Goal: Contribute content: Contribute content

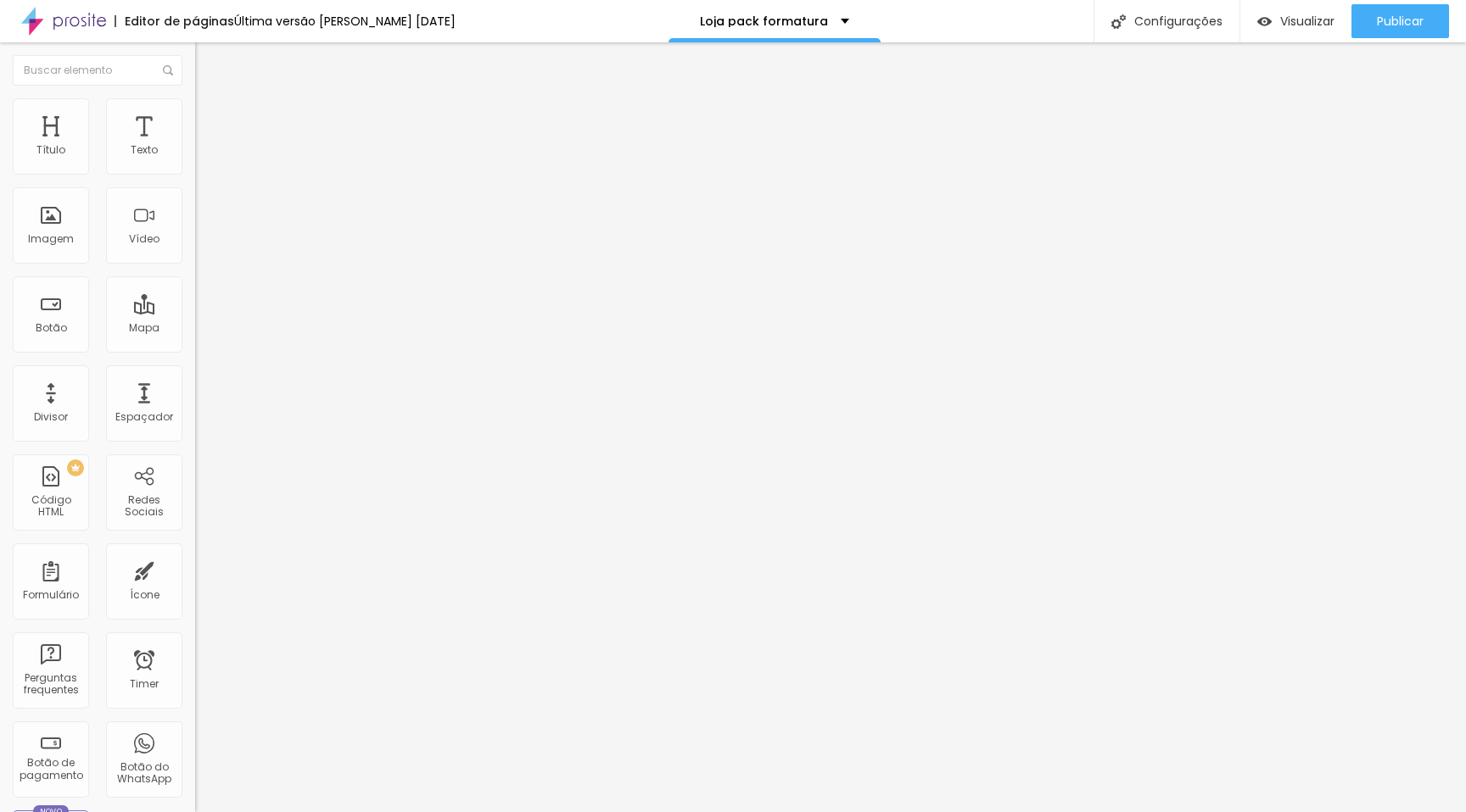
click at [210, 117] on span "Estilo" at bounding box center [223, 110] width 26 height 15
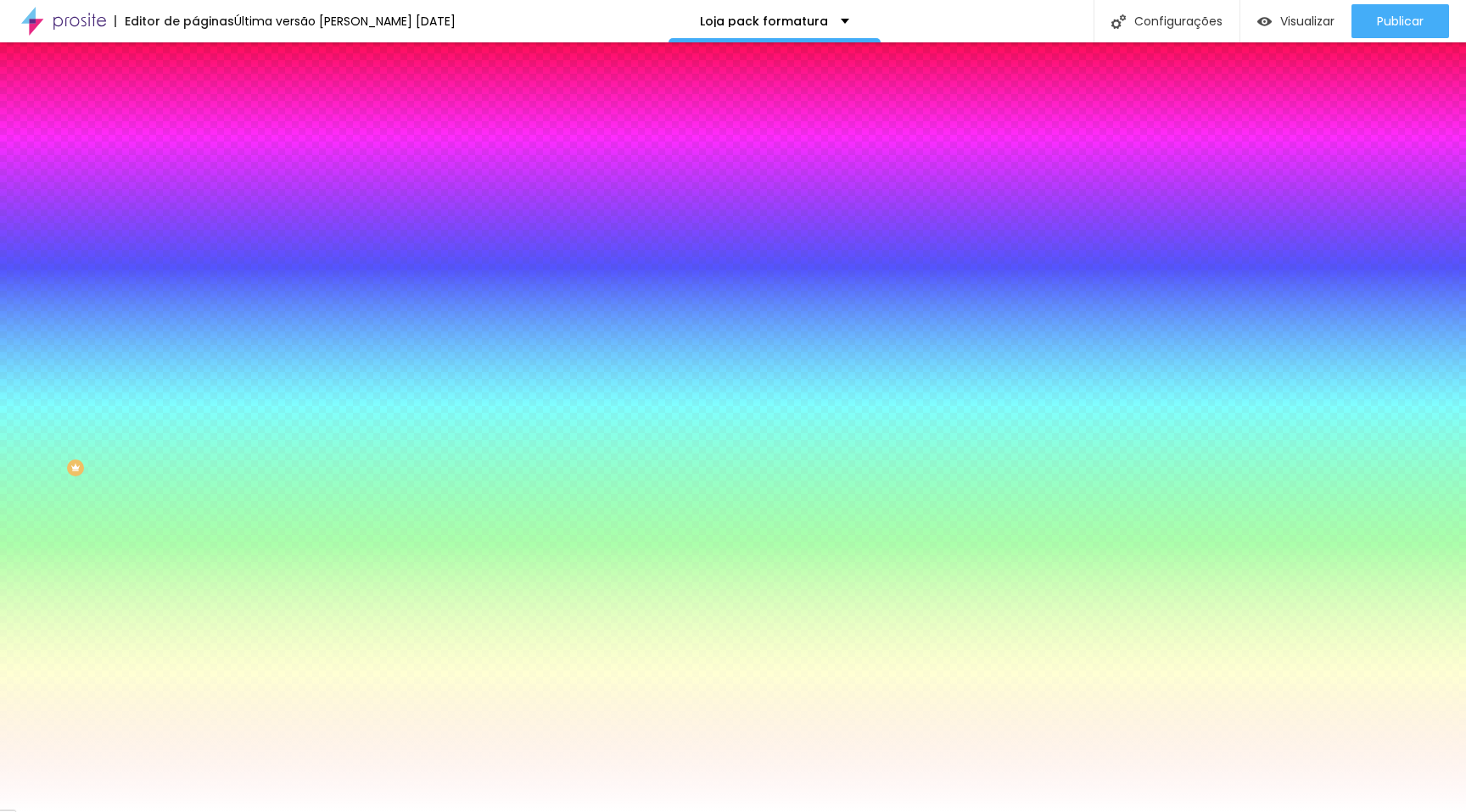
click at [210, 120] on span "Avançado" at bounding box center [237, 127] width 56 height 15
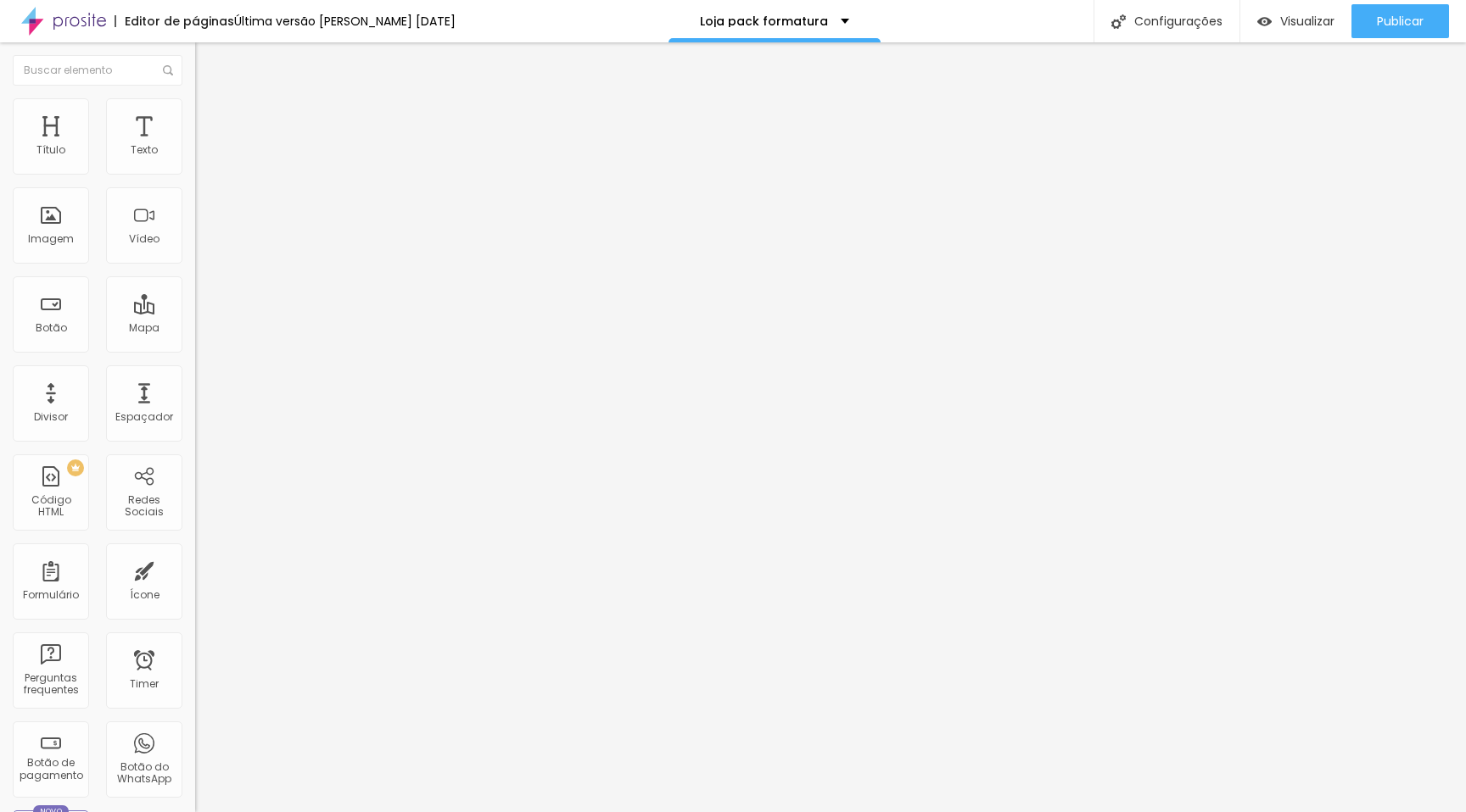
type input "15"
type input "10"
type input "15"
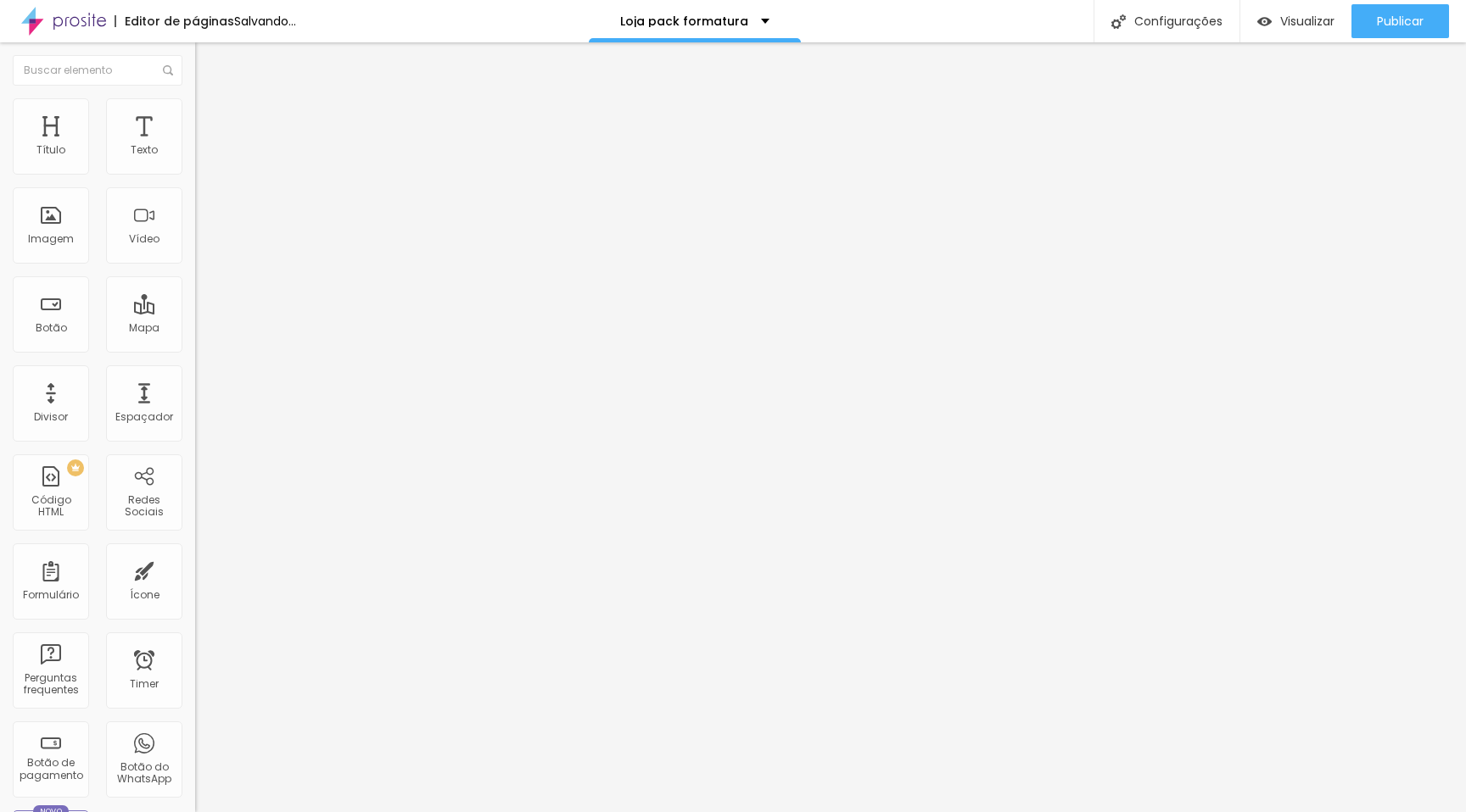
type input "15"
type input "20"
type input "25"
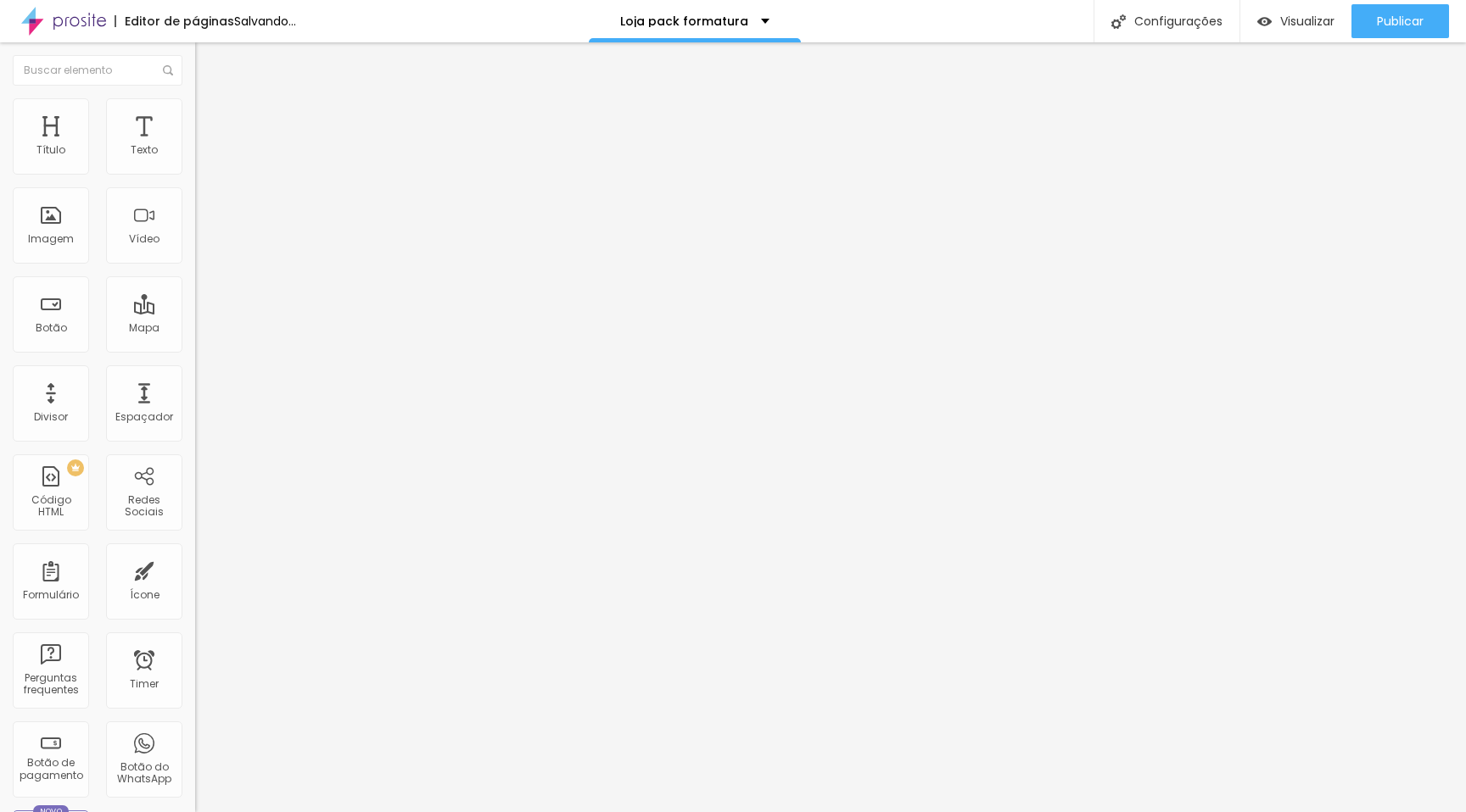
type input "30"
type input "35"
type input "40"
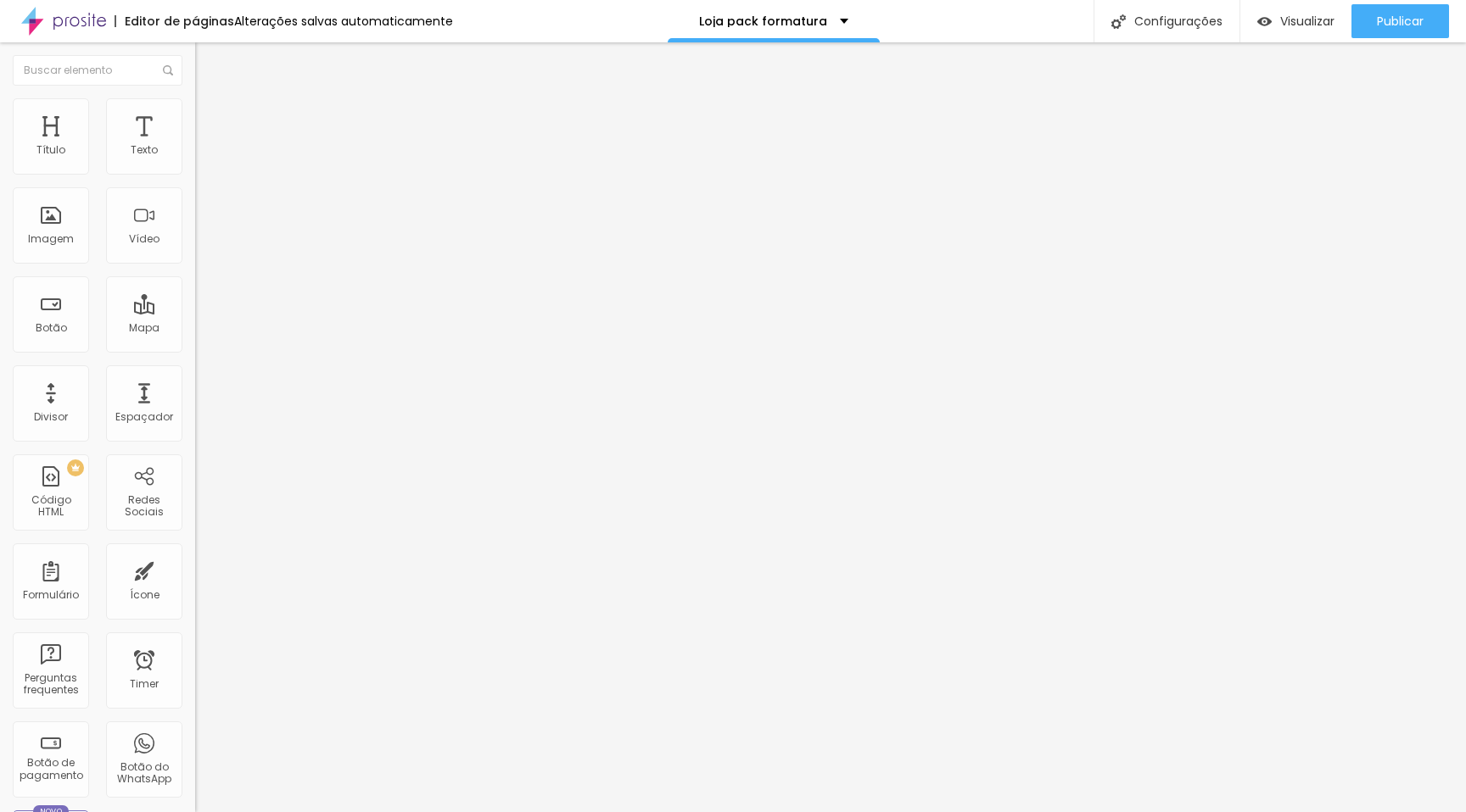
type input "40"
type input "45"
type input "50"
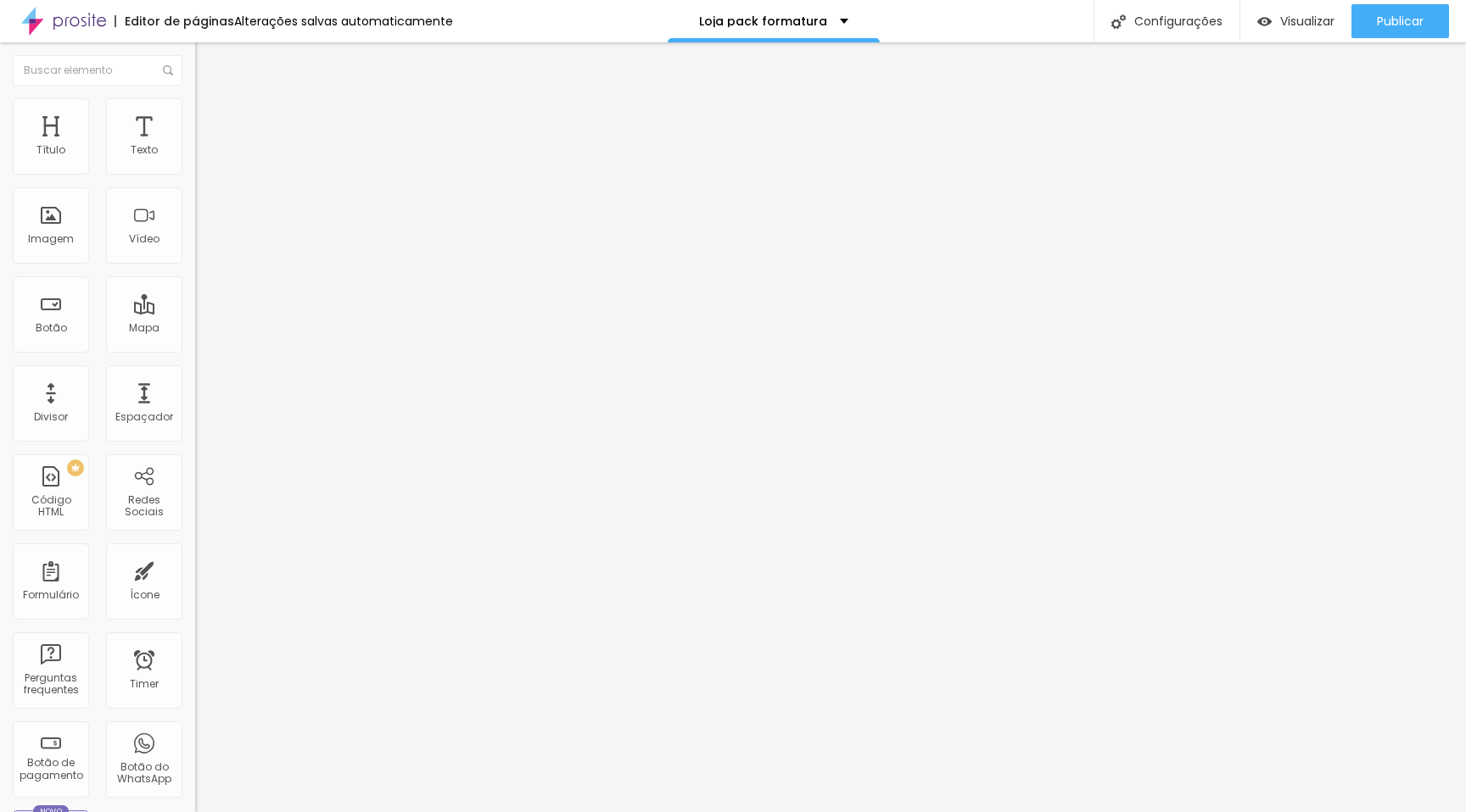
drag, startPoint x: 68, startPoint y: 167, endPoint x: 149, endPoint y: 171, distance: 81.1
type input "50"
click at [195, 329] on input "range" at bounding box center [250, 335] width 110 height 14
click at [75, 223] on div "Imagem" at bounding box center [51, 226] width 77 height 76
click at [57, 227] on div "Imagem" at bounding box center [51, 226] width 77 height 76
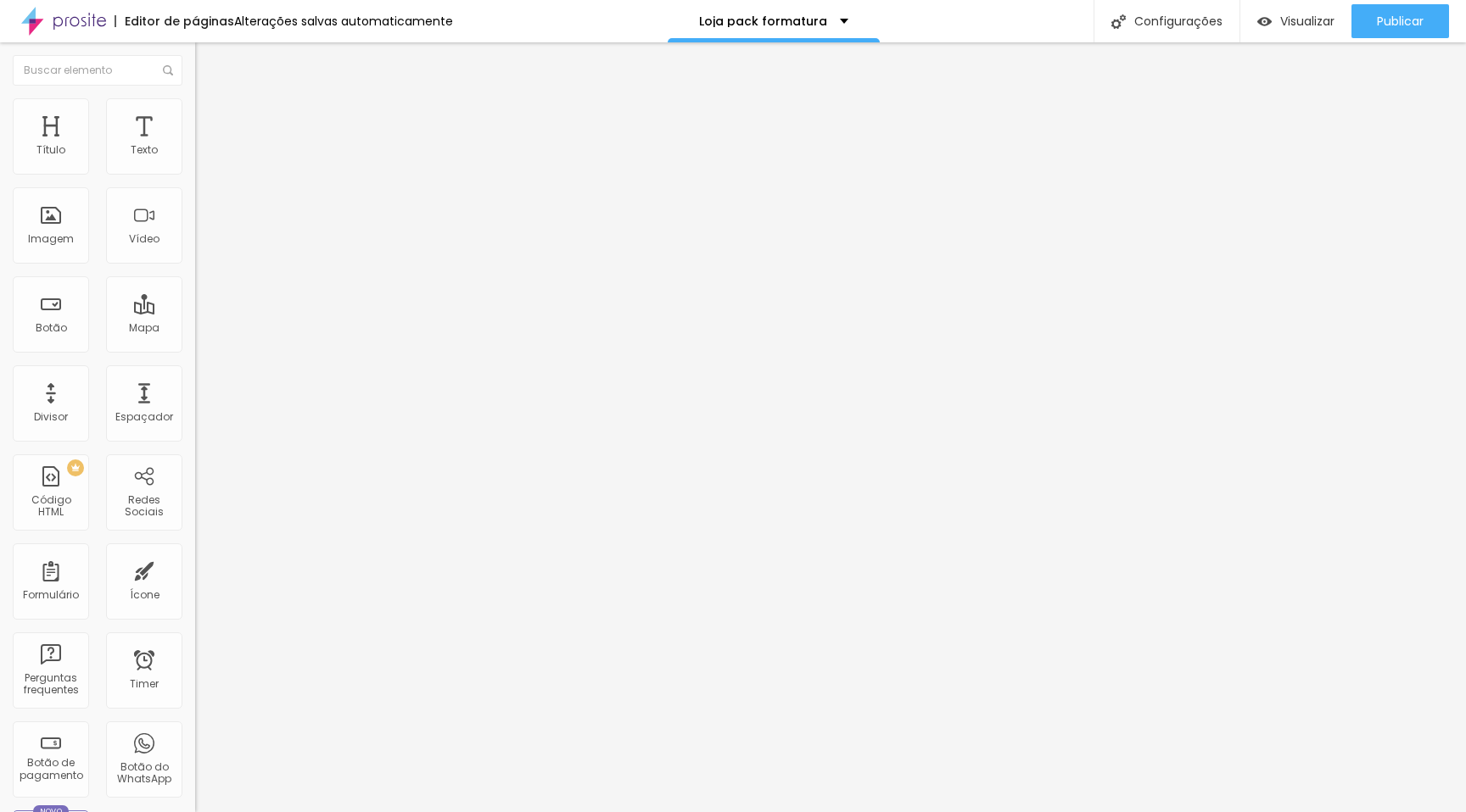
click at [195, 116] on img at bounding box center [203, 124] width 16 height 16
type input "3"
type input "4"
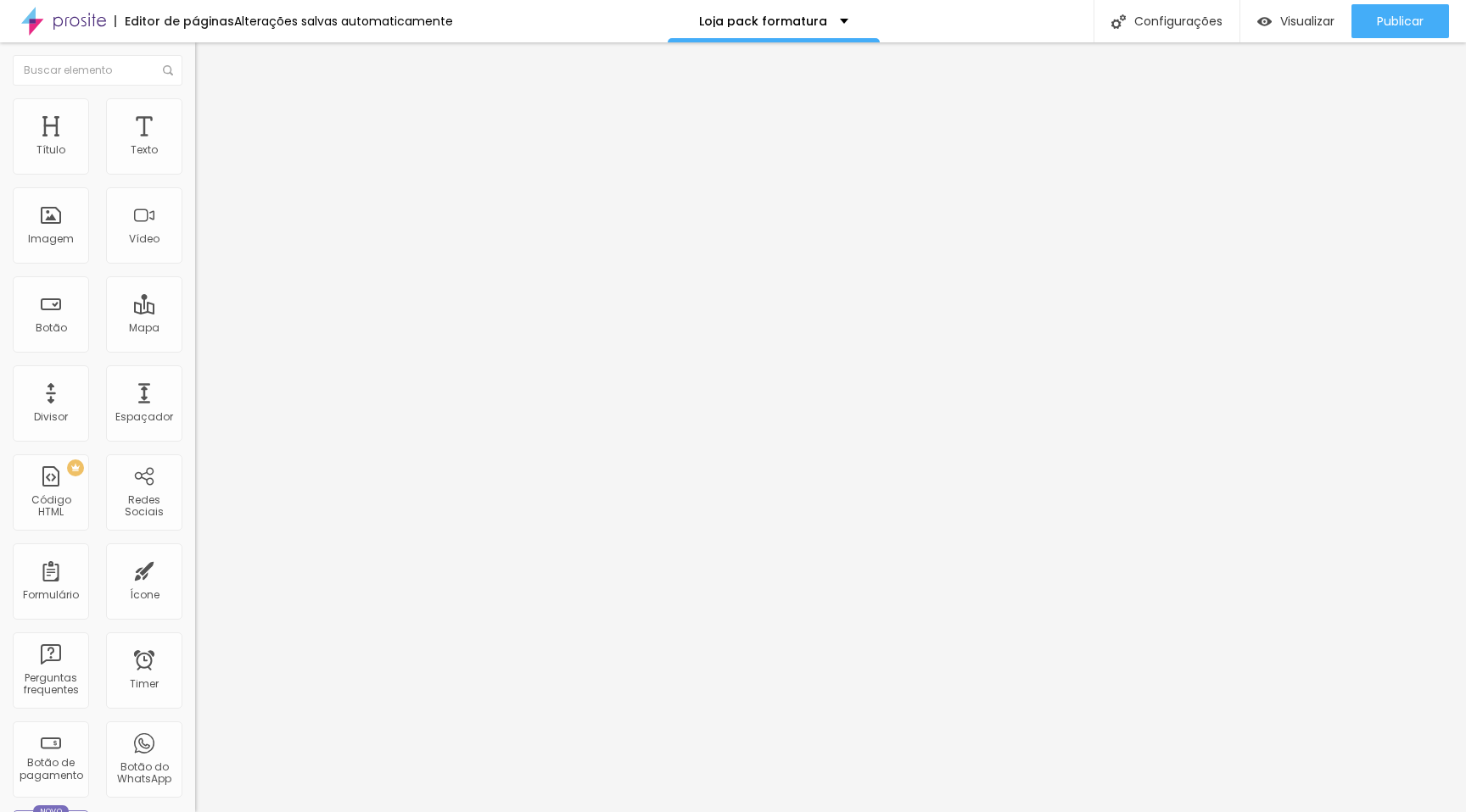
type input "5"
type input "6"
type input "7"
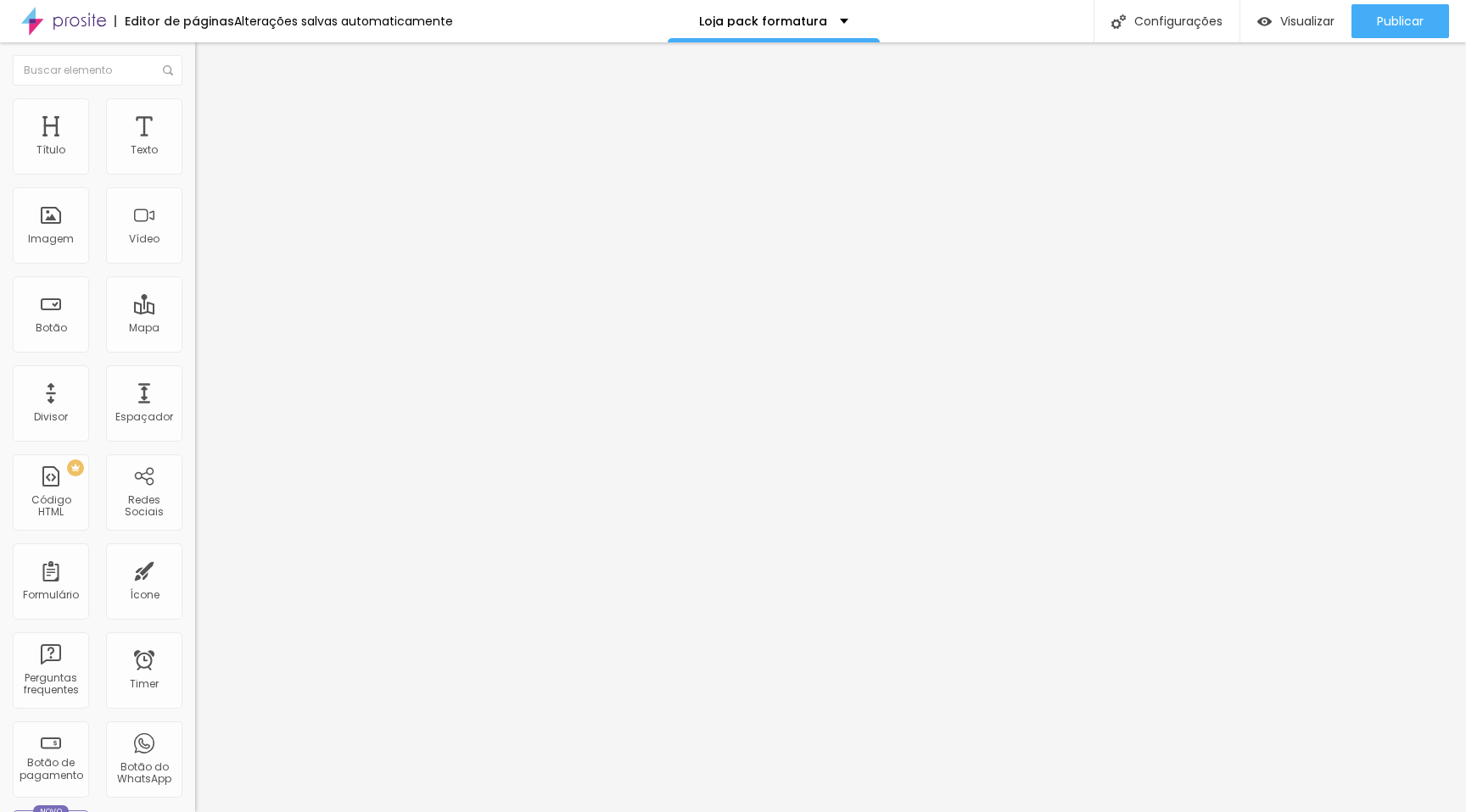
type input "7"
type input "8"
type input "9"
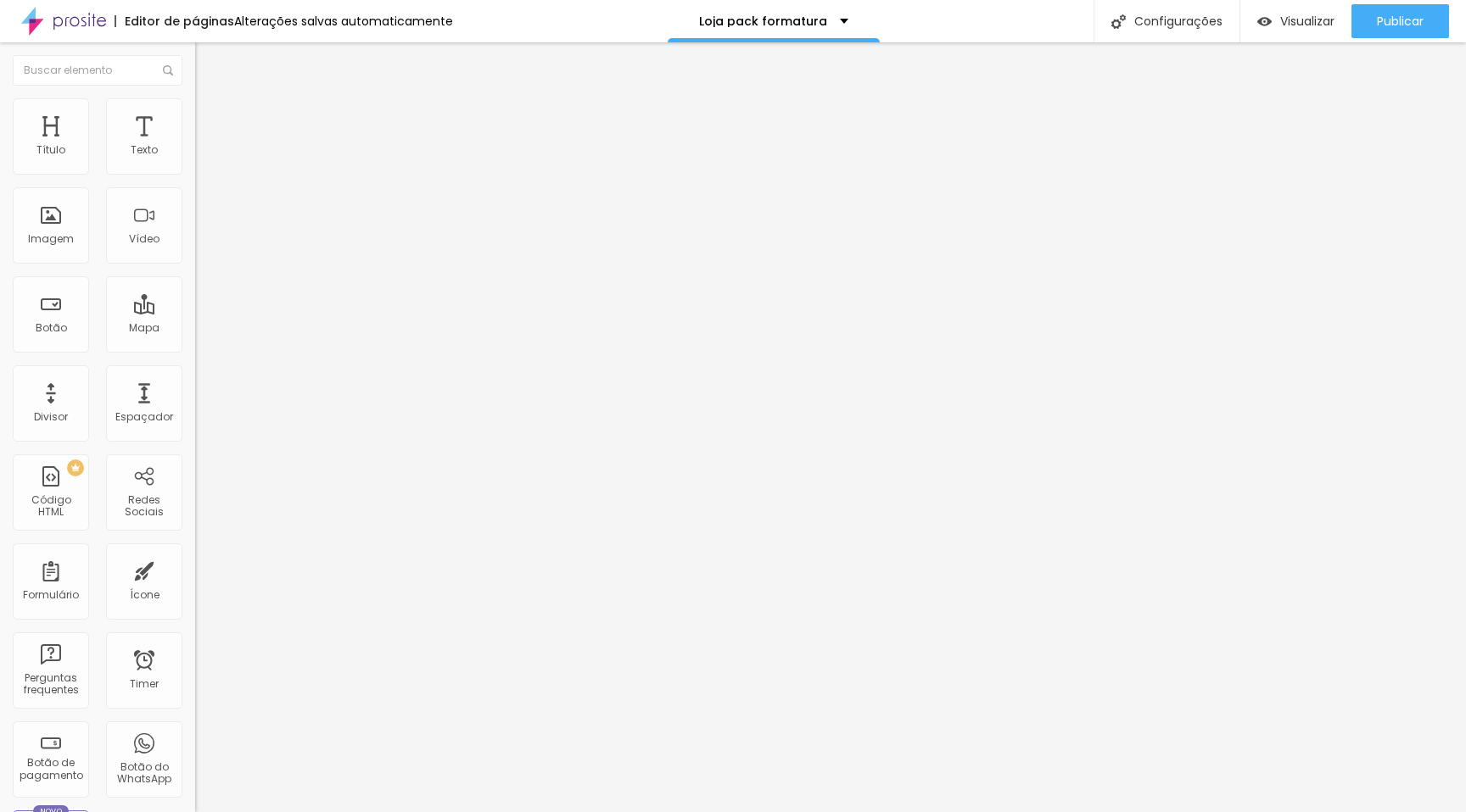
type input "10"
type input "11"
type input "12"
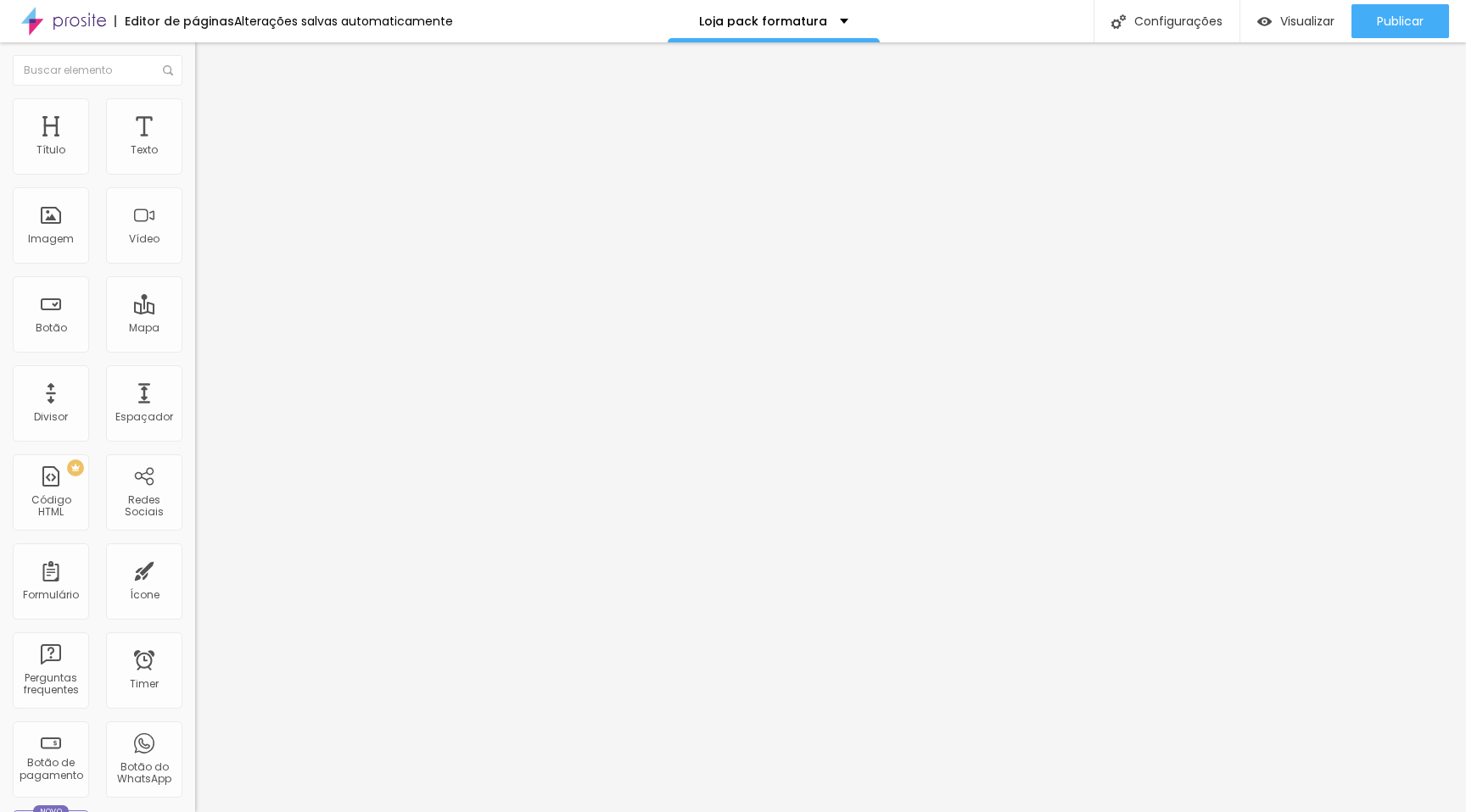
type input "12"
type input "13"
type input "14"
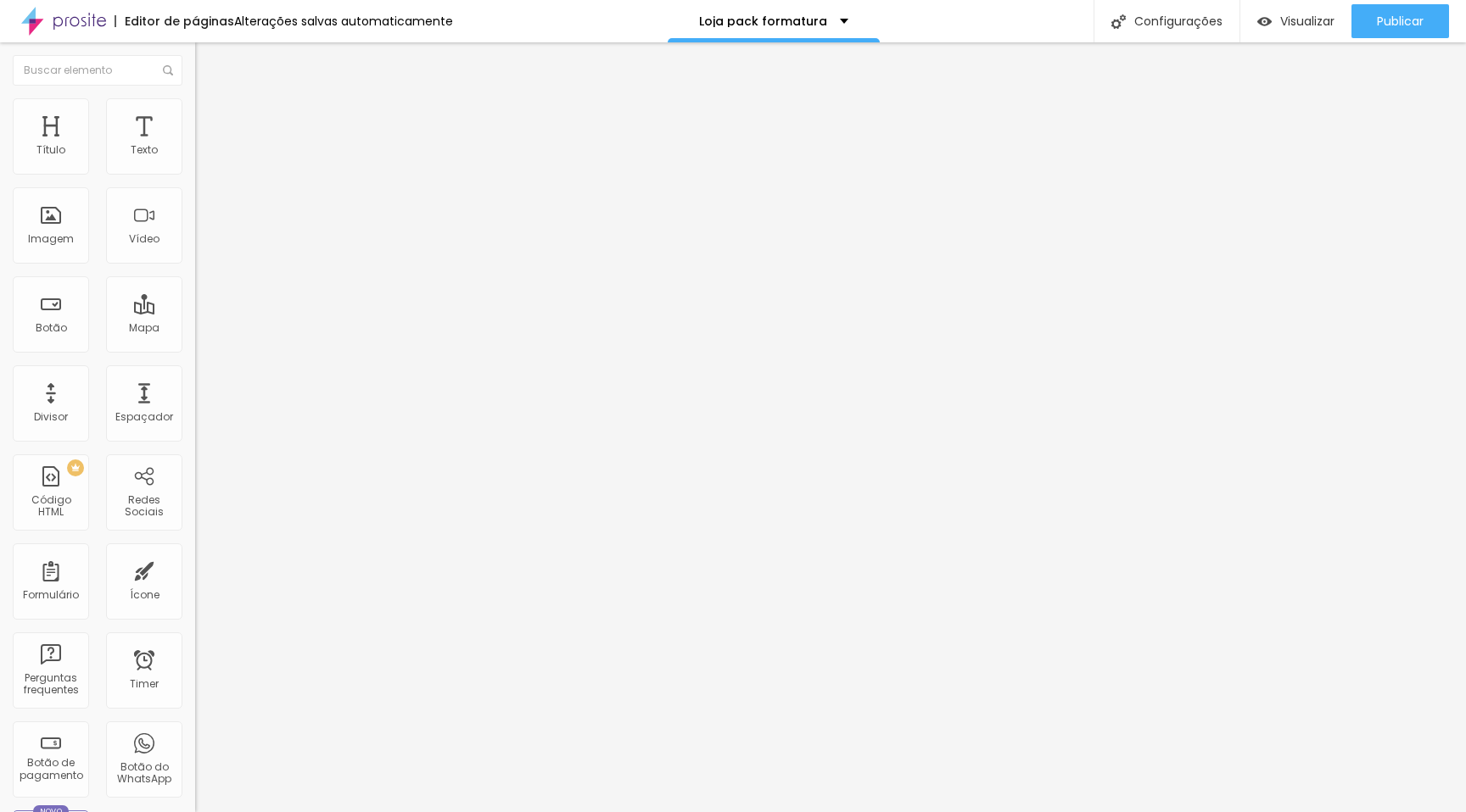
type input "15"
type input "16"
type input "18"
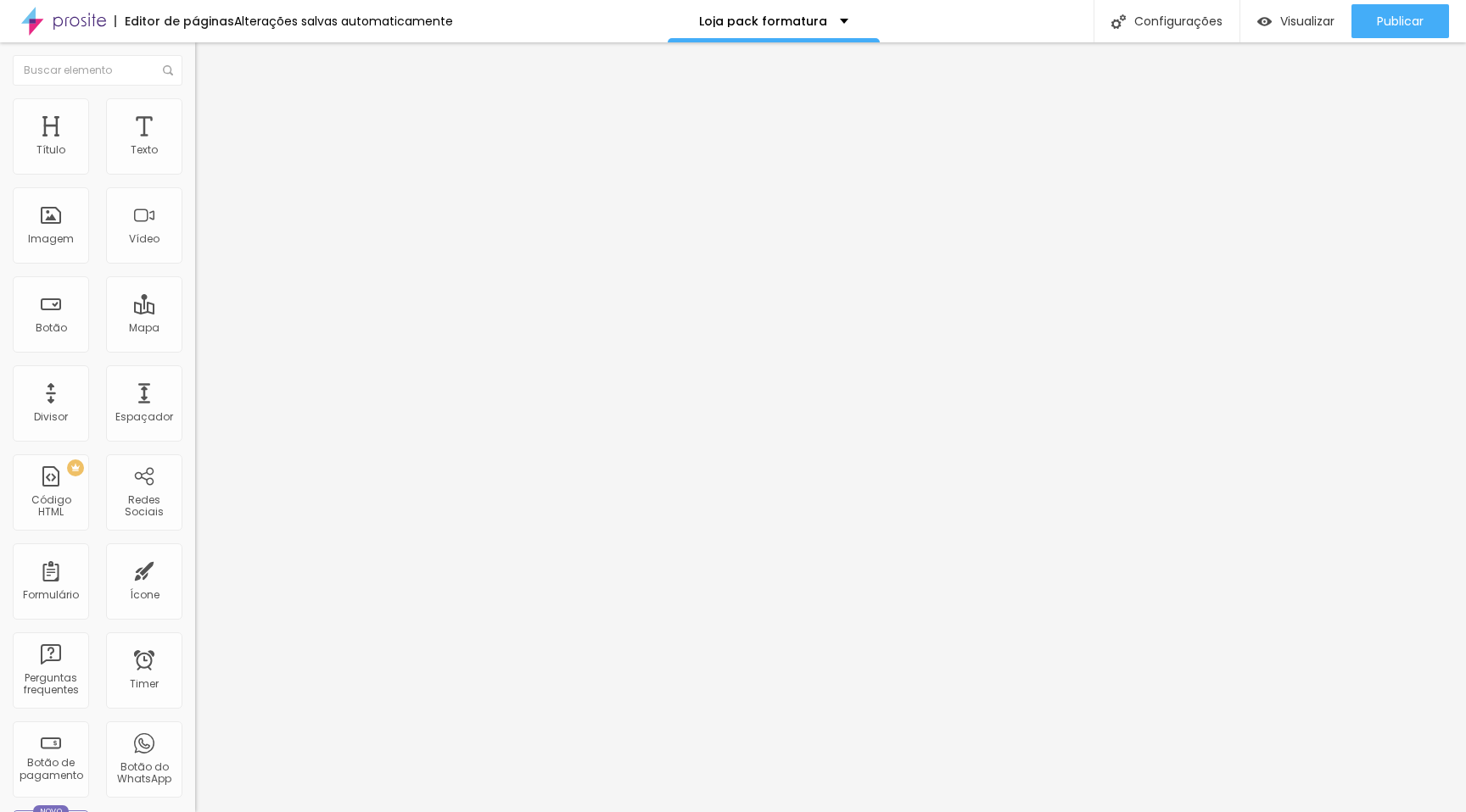
type input "18"
type input "19"
type input "20"
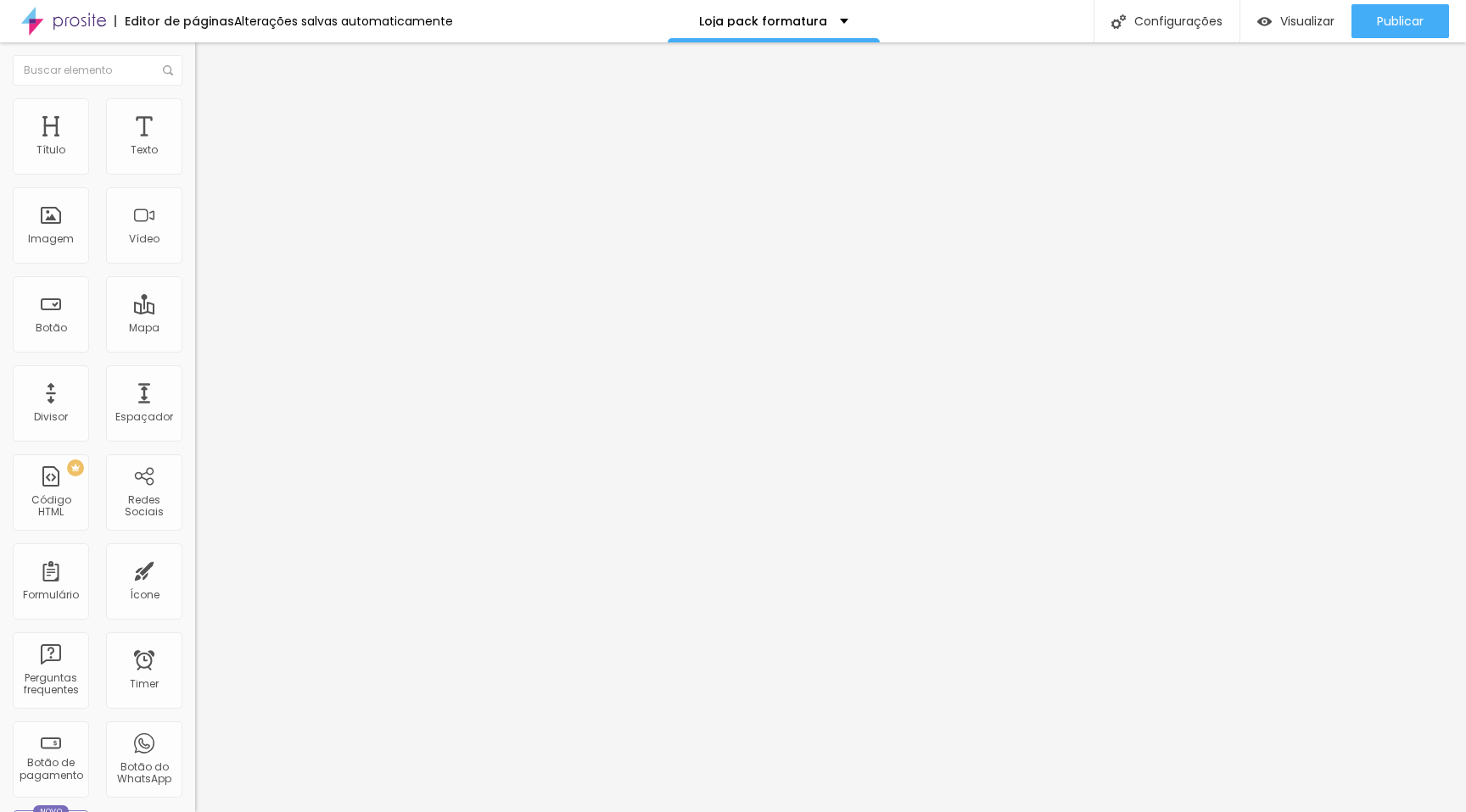
type input "21"
type input "22"
type input "23"
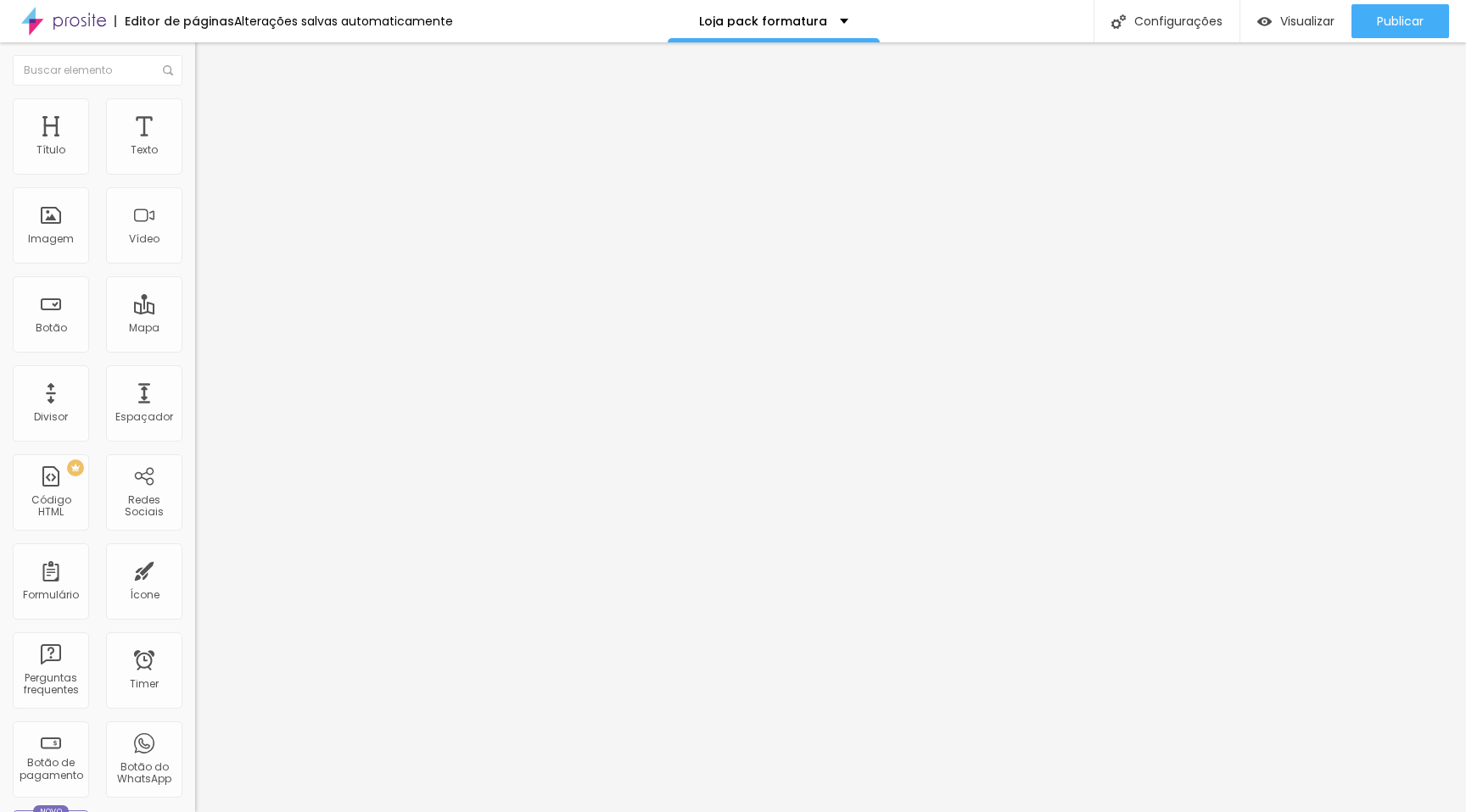
type input "23"
type input "24"
type input "25"
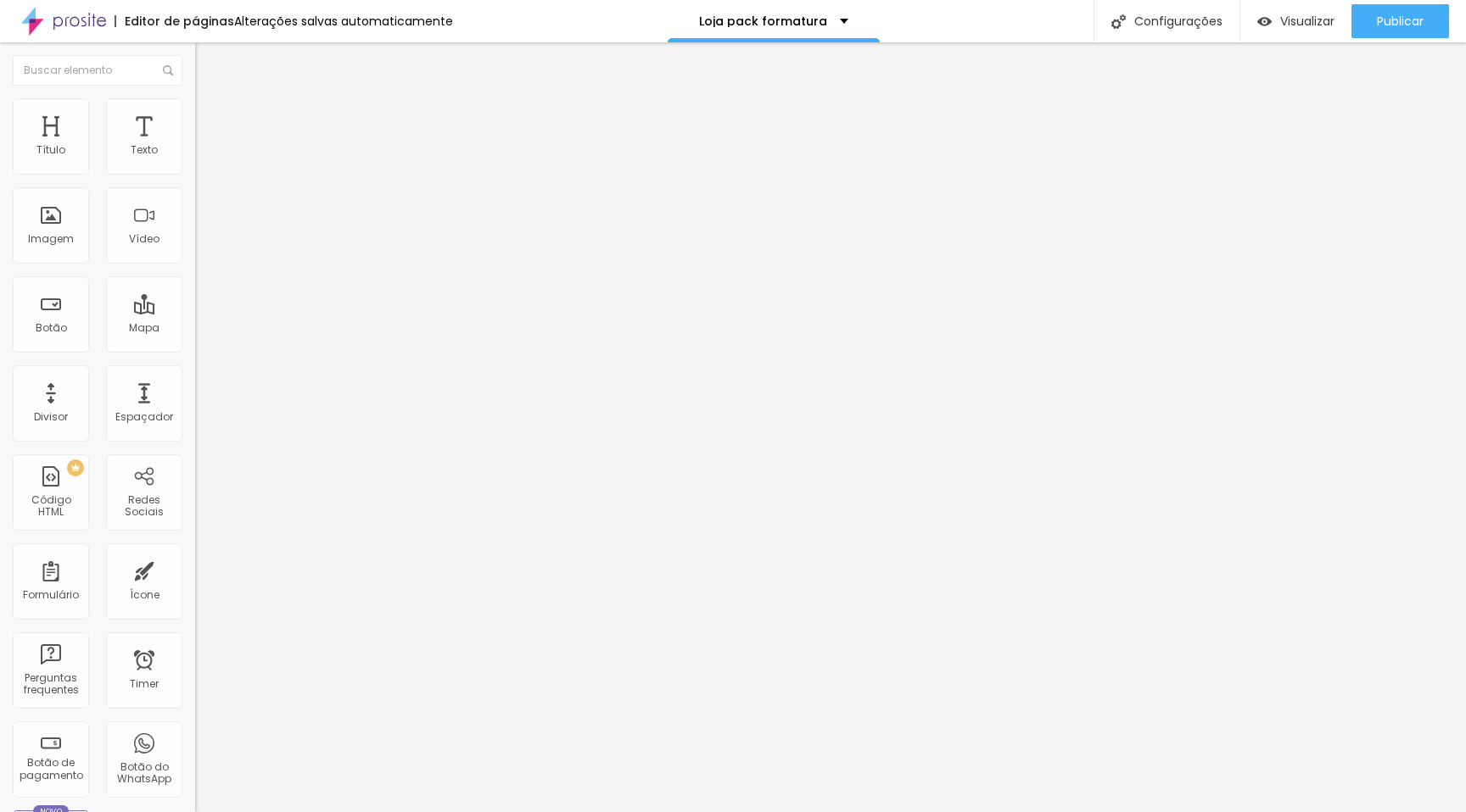
type input "26"
type input "27"
type input "26"
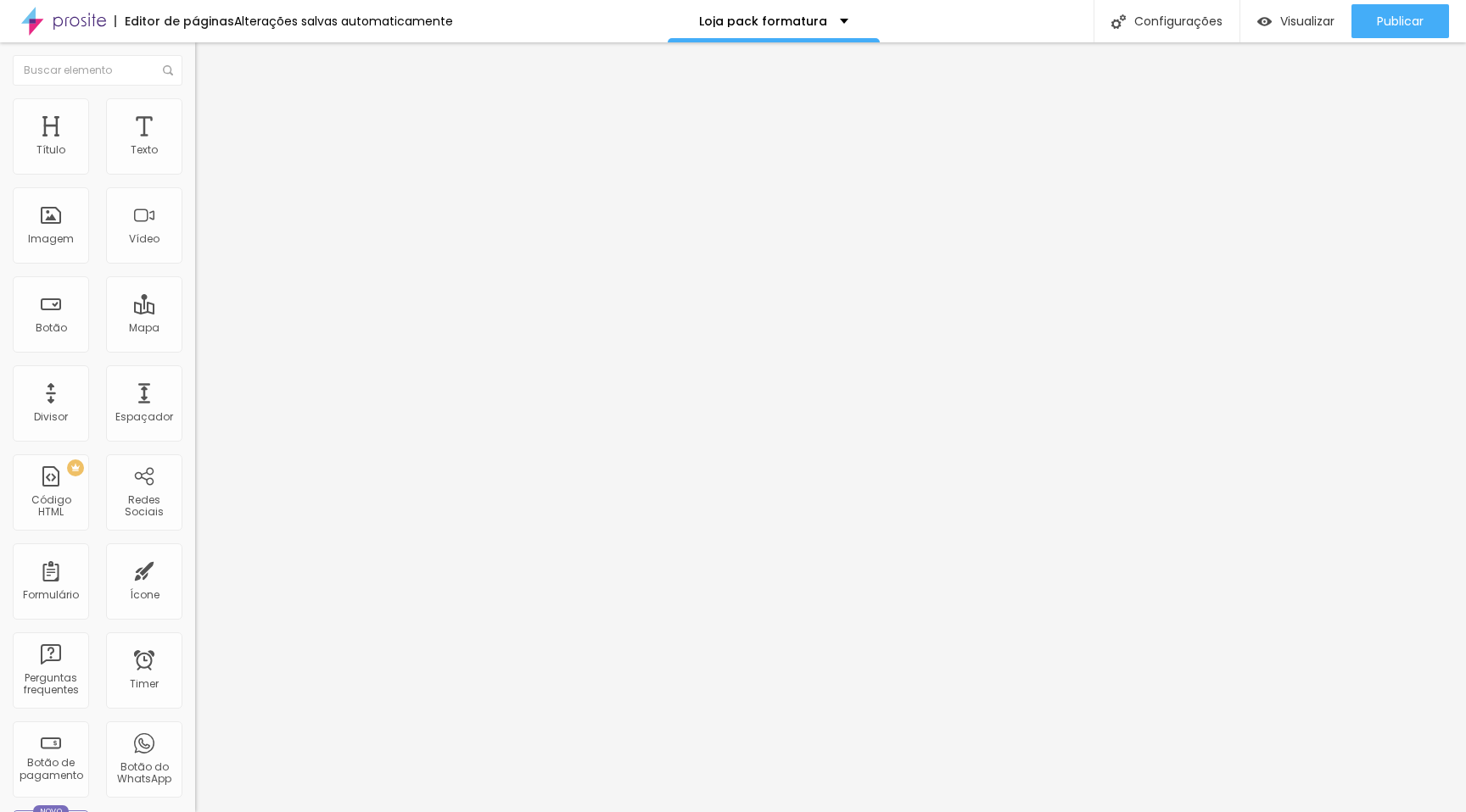
type input "26"
type input "25"
type input "24"
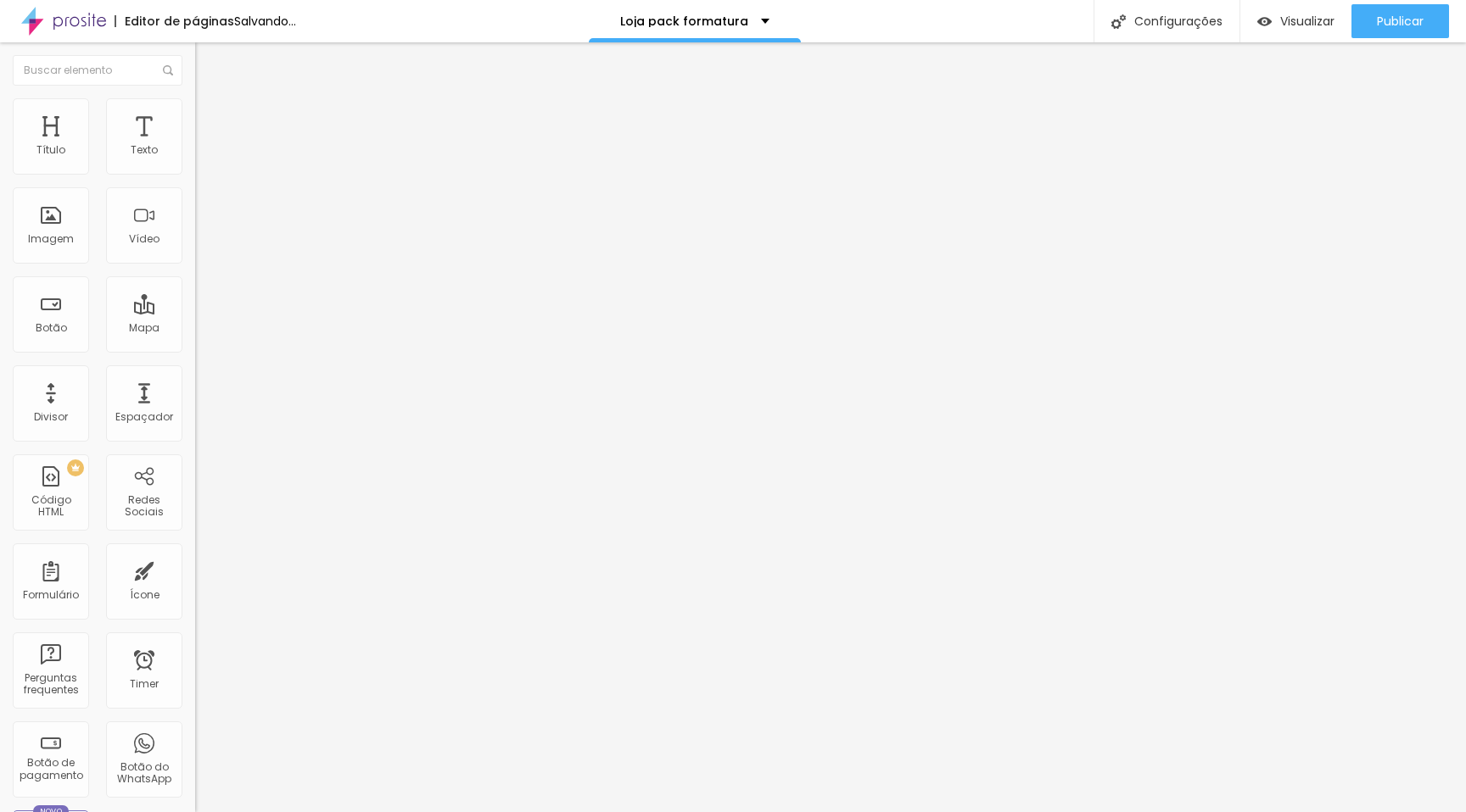
drag, startPoint x: 42, startPoint y: 166, endPoint x: 65, endPoint y: 164, distance: 23.1
type input "24"
click at [195, 329] on input "range" at bounding box center [250, 335] width 110 height 14
click at [195, 110] on img at bounding box center [203, 106] width 16 height 16
type input "3"
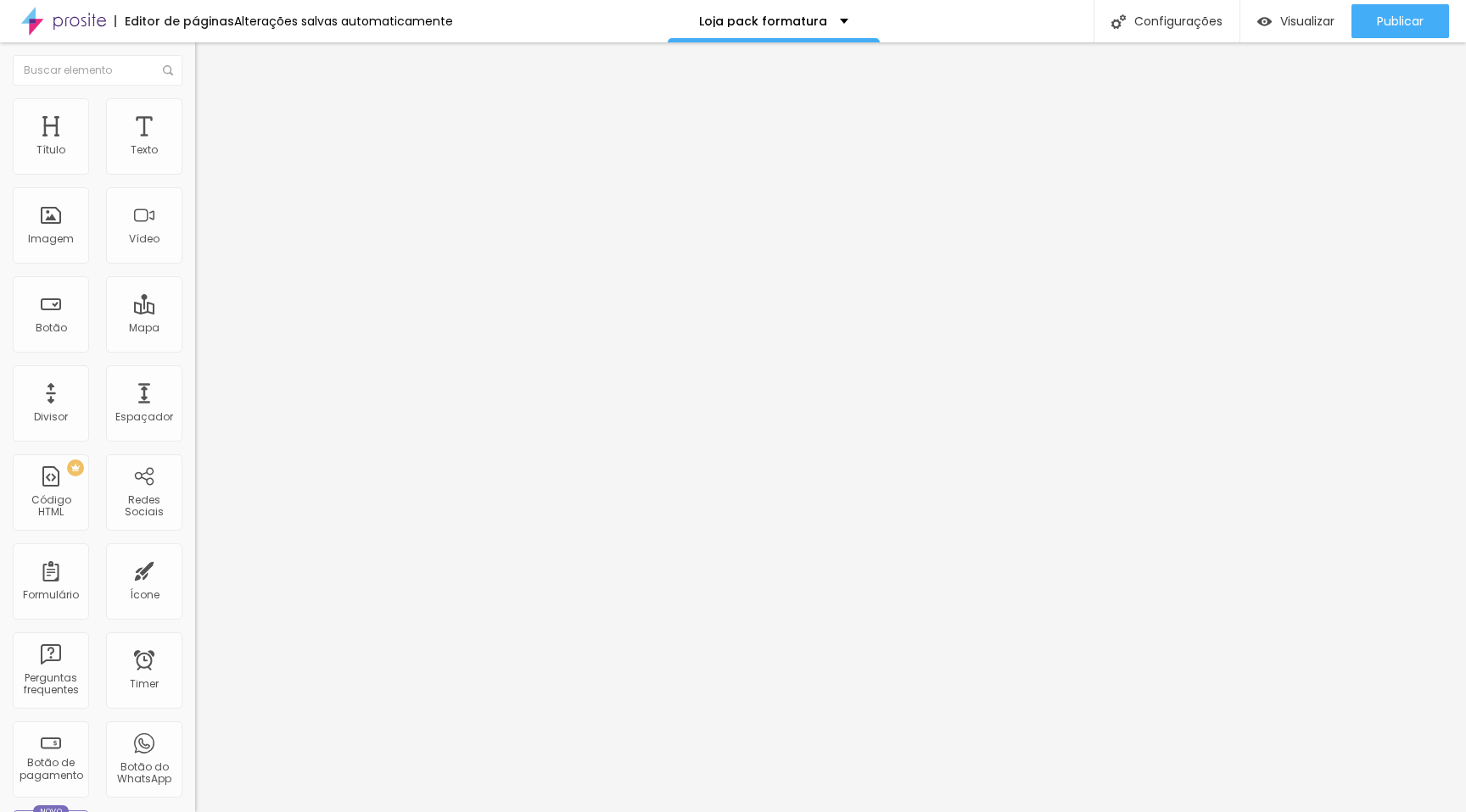
type input "3"
type input "4"
type input "6"
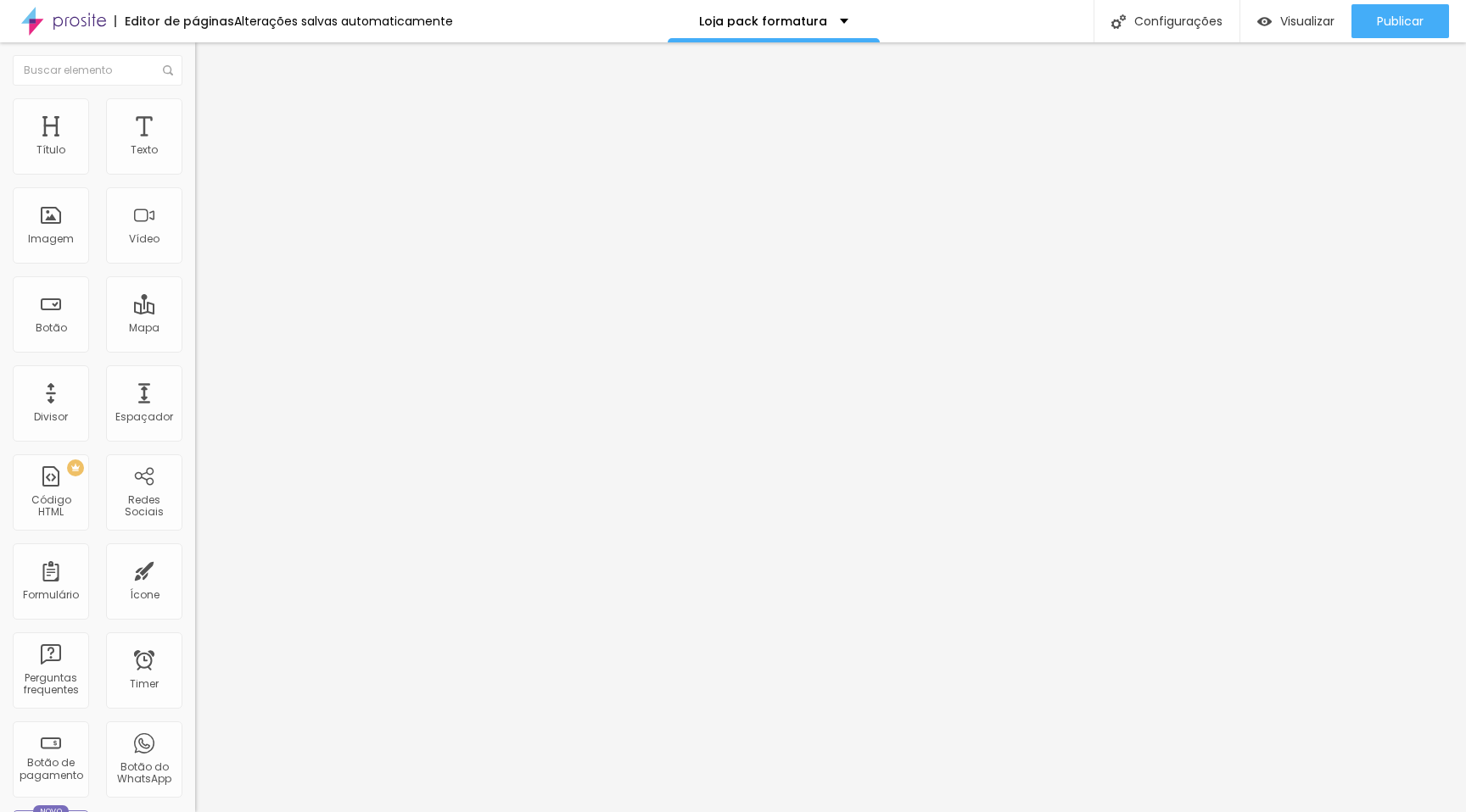
type input "7"
type input "11"
type input "15"
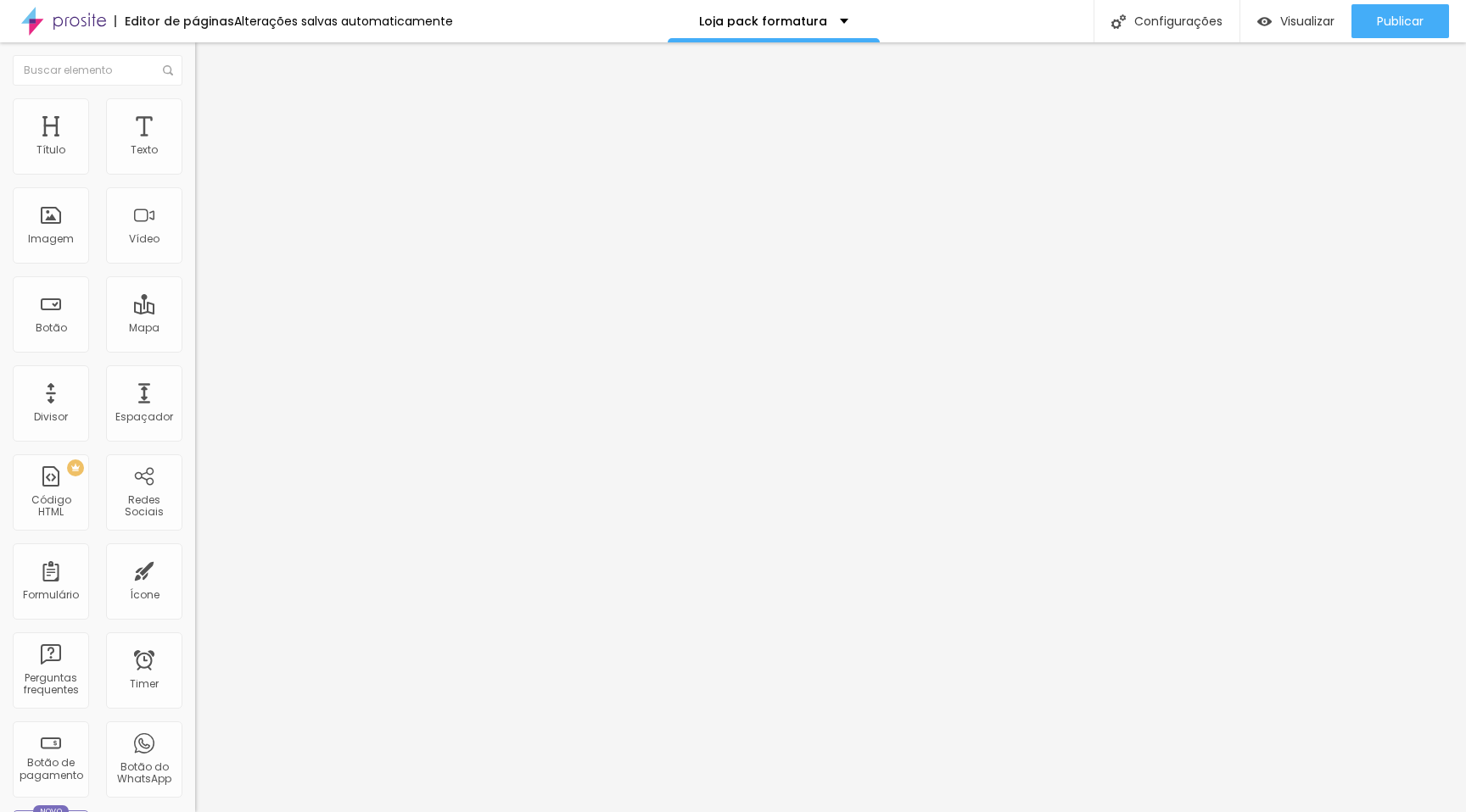
type input "15"
type input "17"
type input "20"
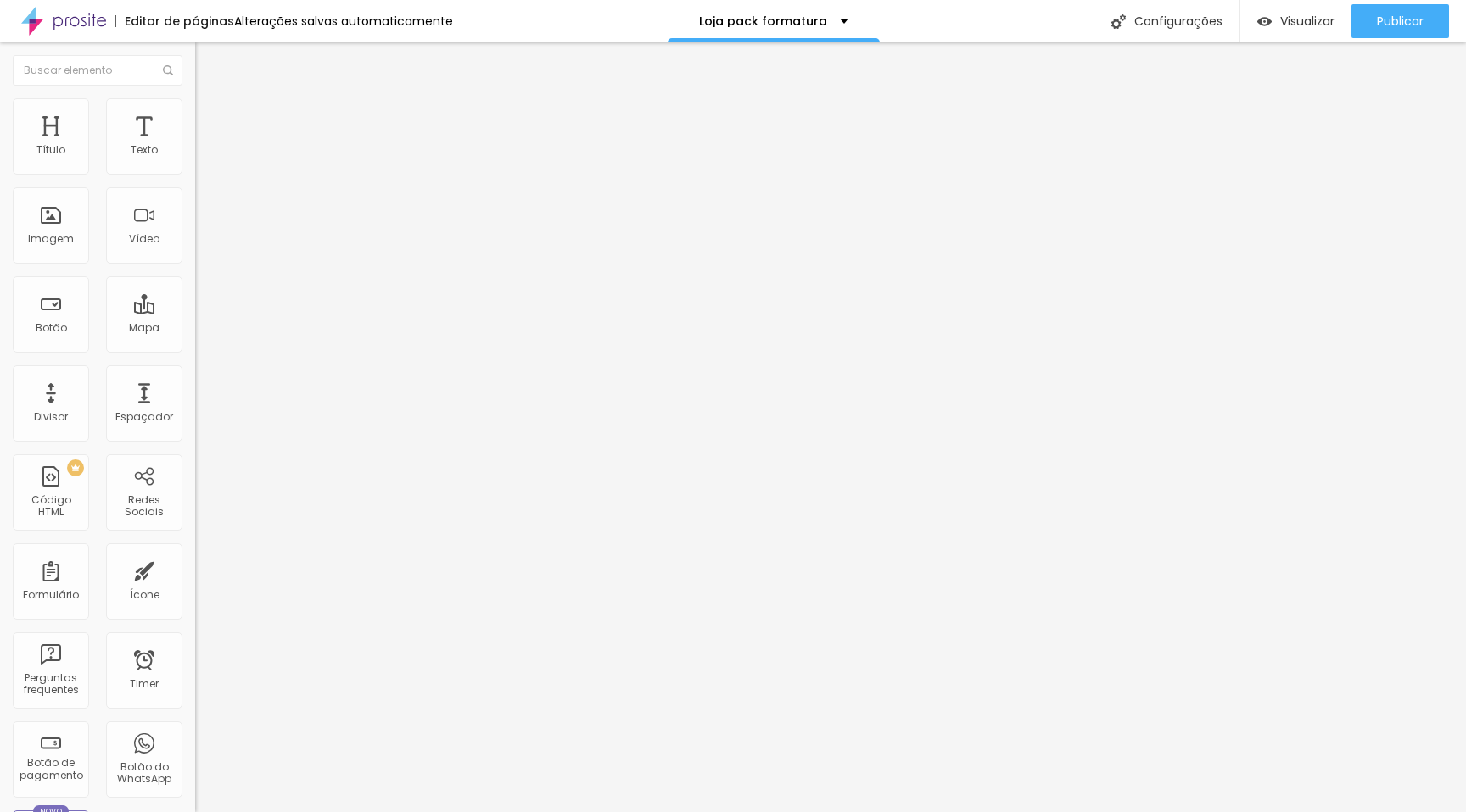
type input "22"
type input "24"
type input "29"
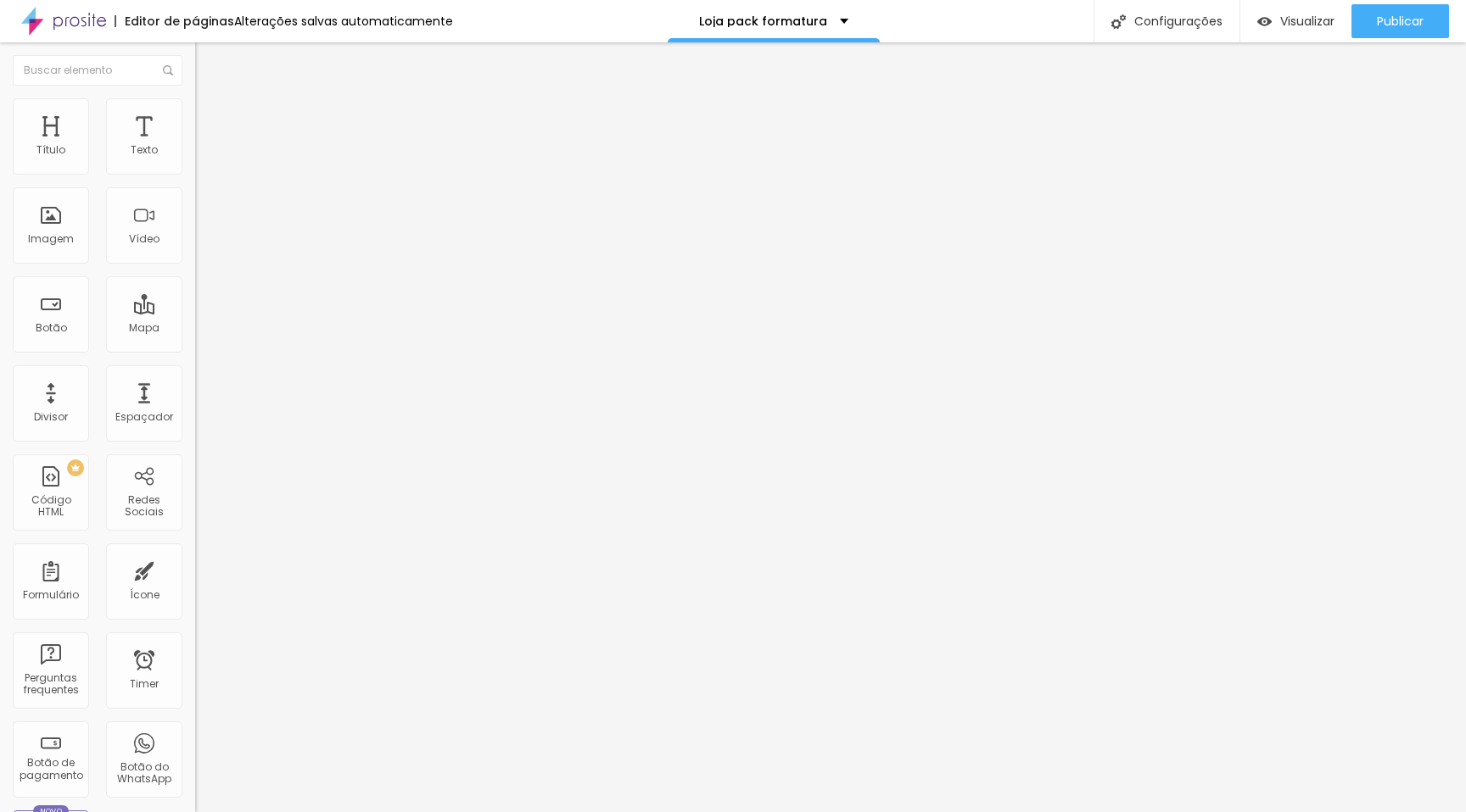
type input "29"
type input "30"
type input "34"
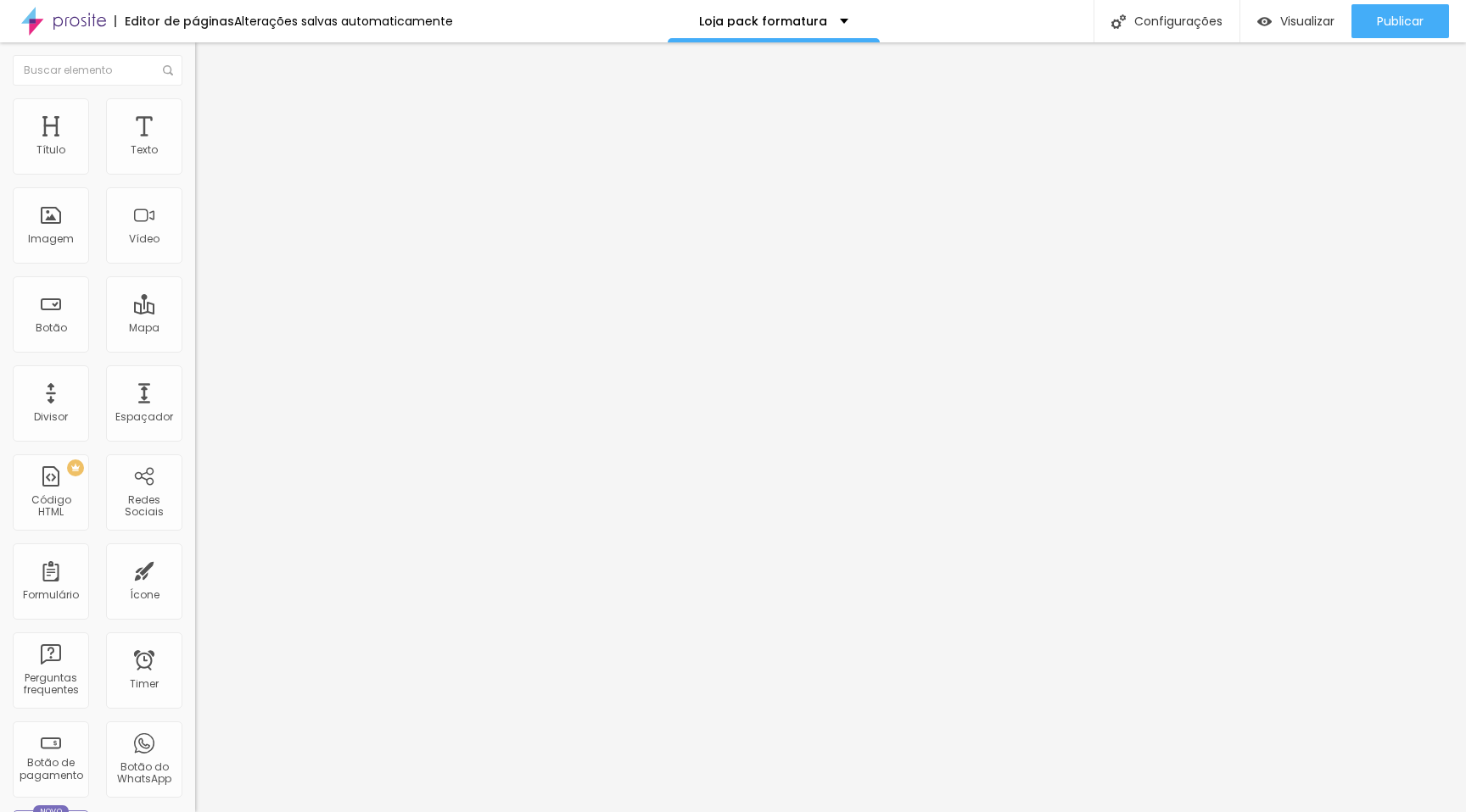
type input "36"
type input "38"
type input "40"
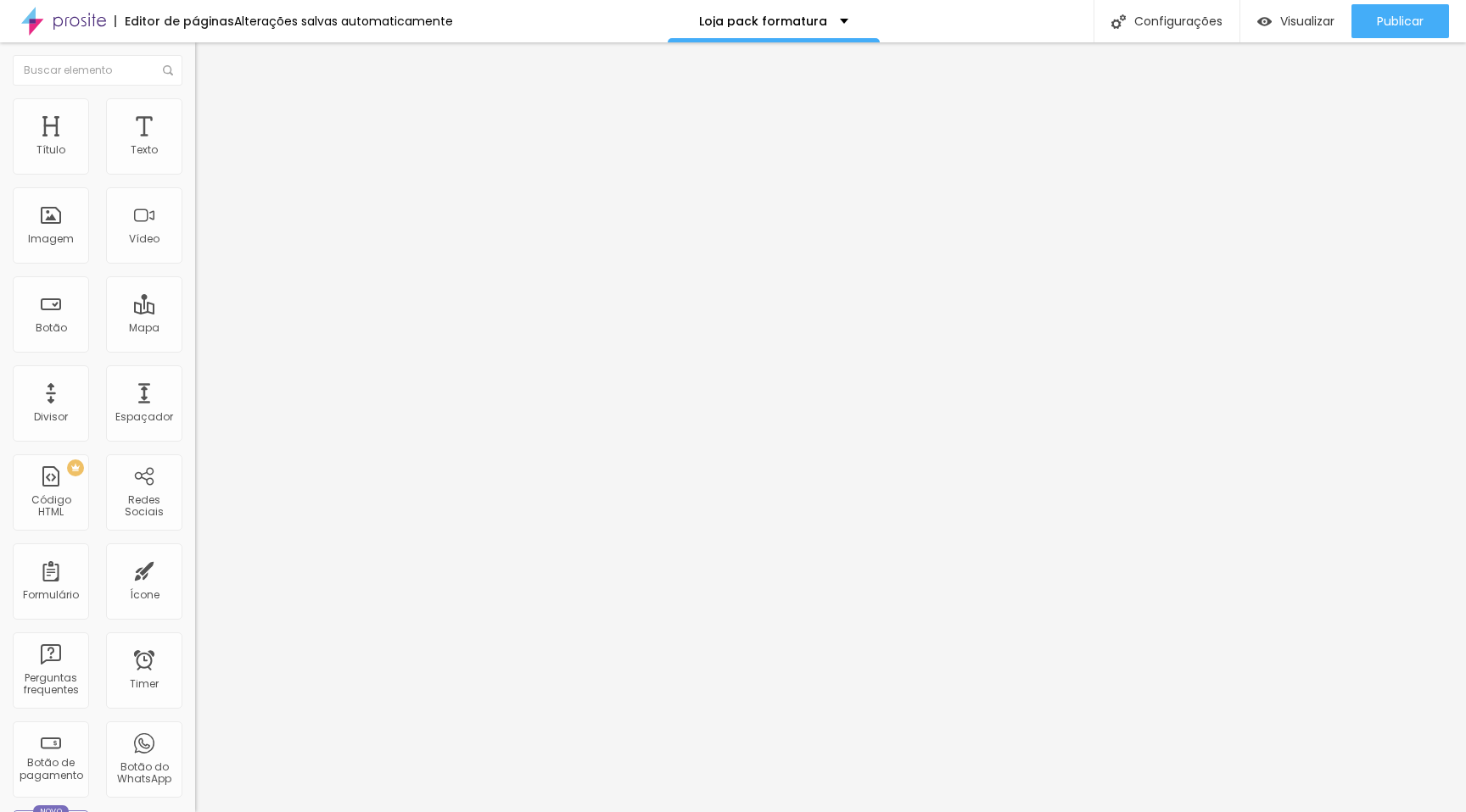
type input "40"
type input "42"
type input "45"
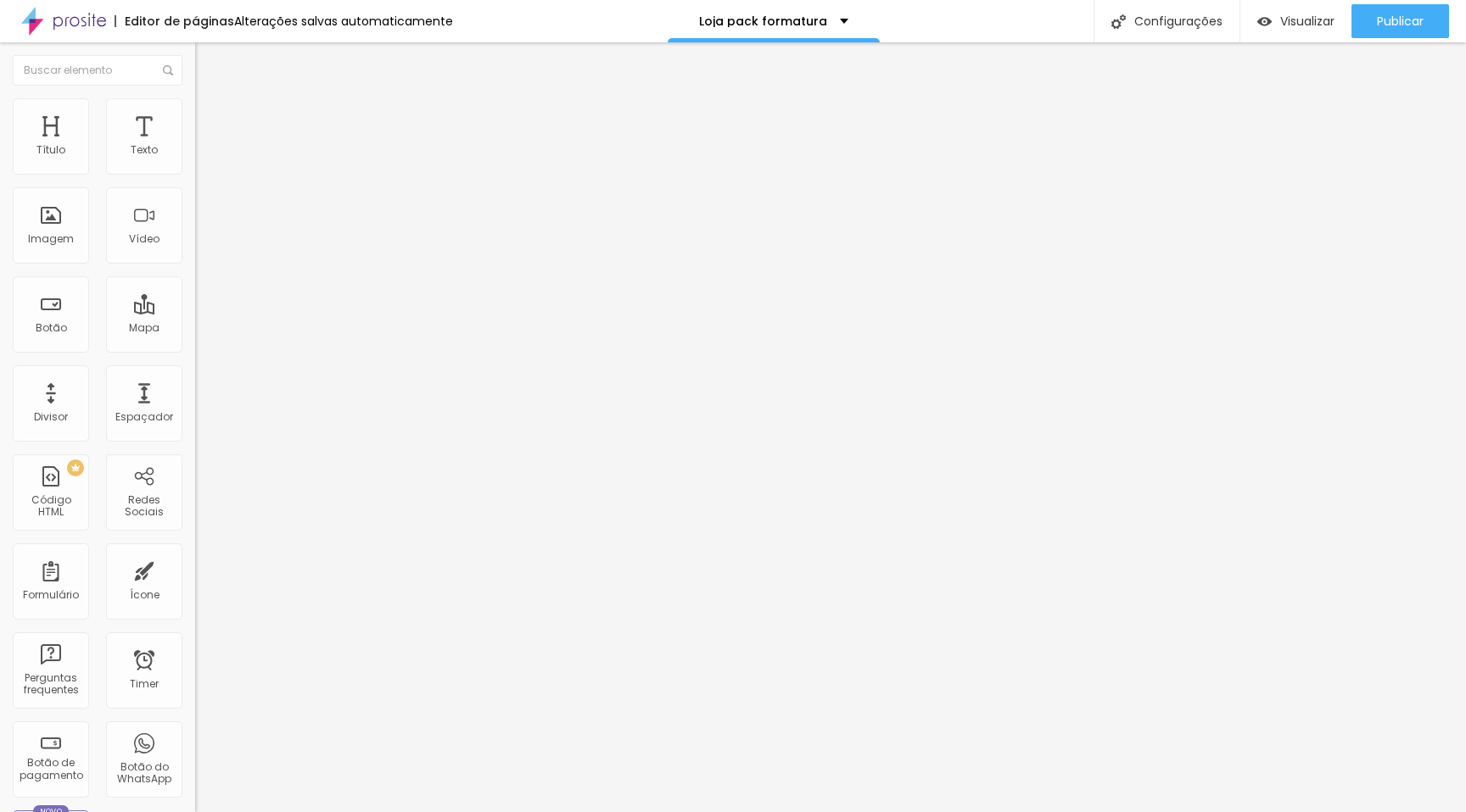
type input "48"
type input "50"
type input "53"
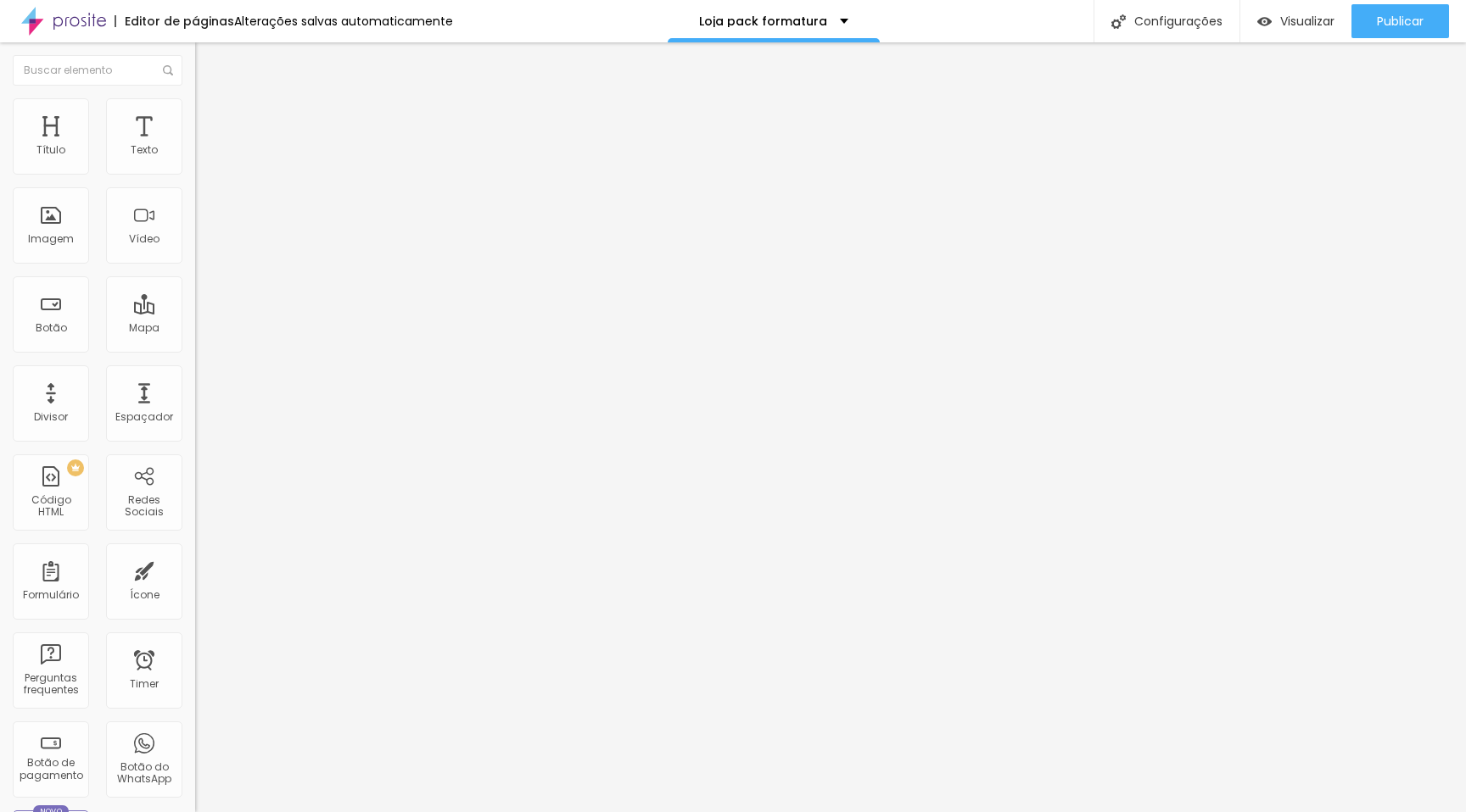
type input "53"
type input "56"
type input "59"
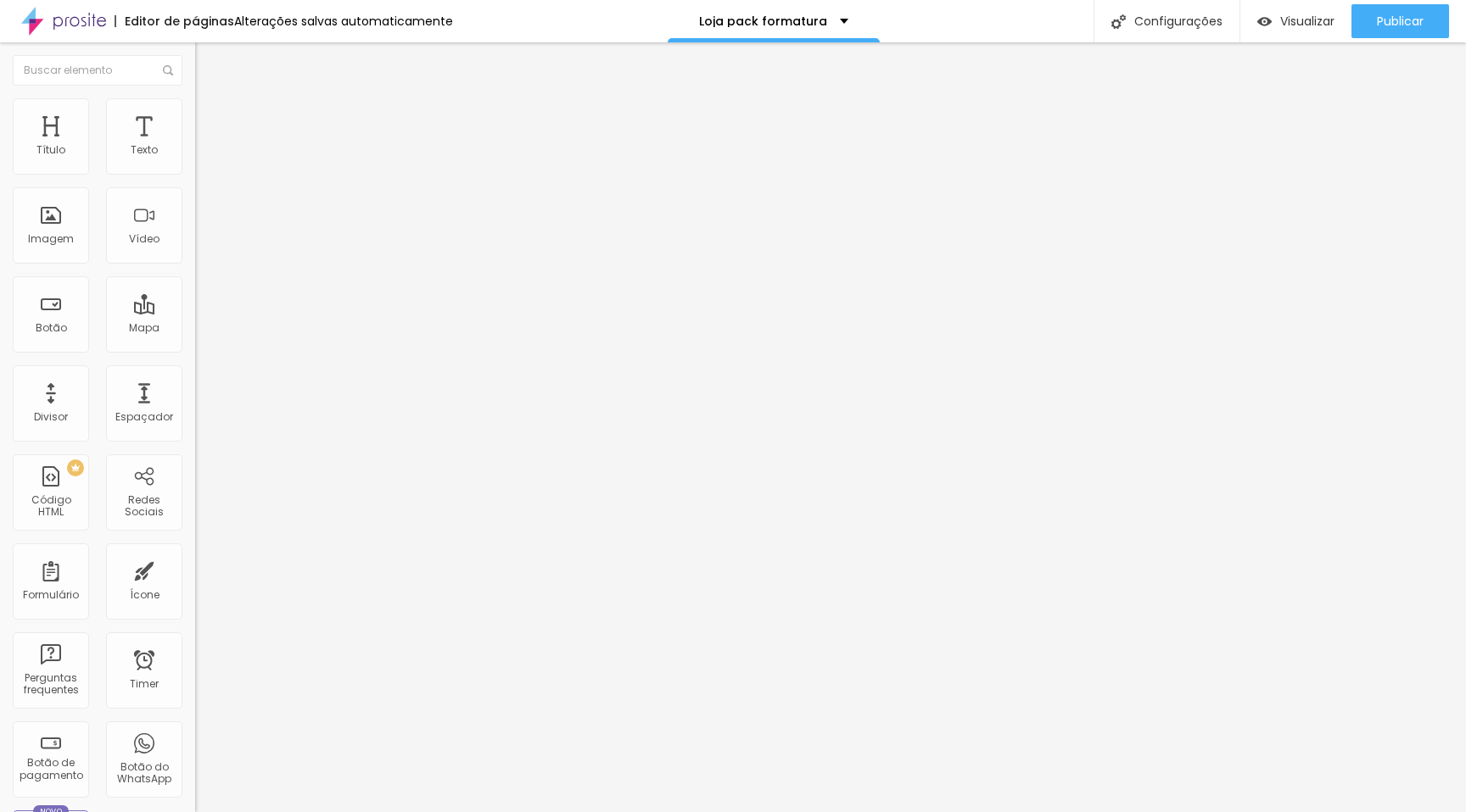
type input "62"
type input "64"
type input "67"
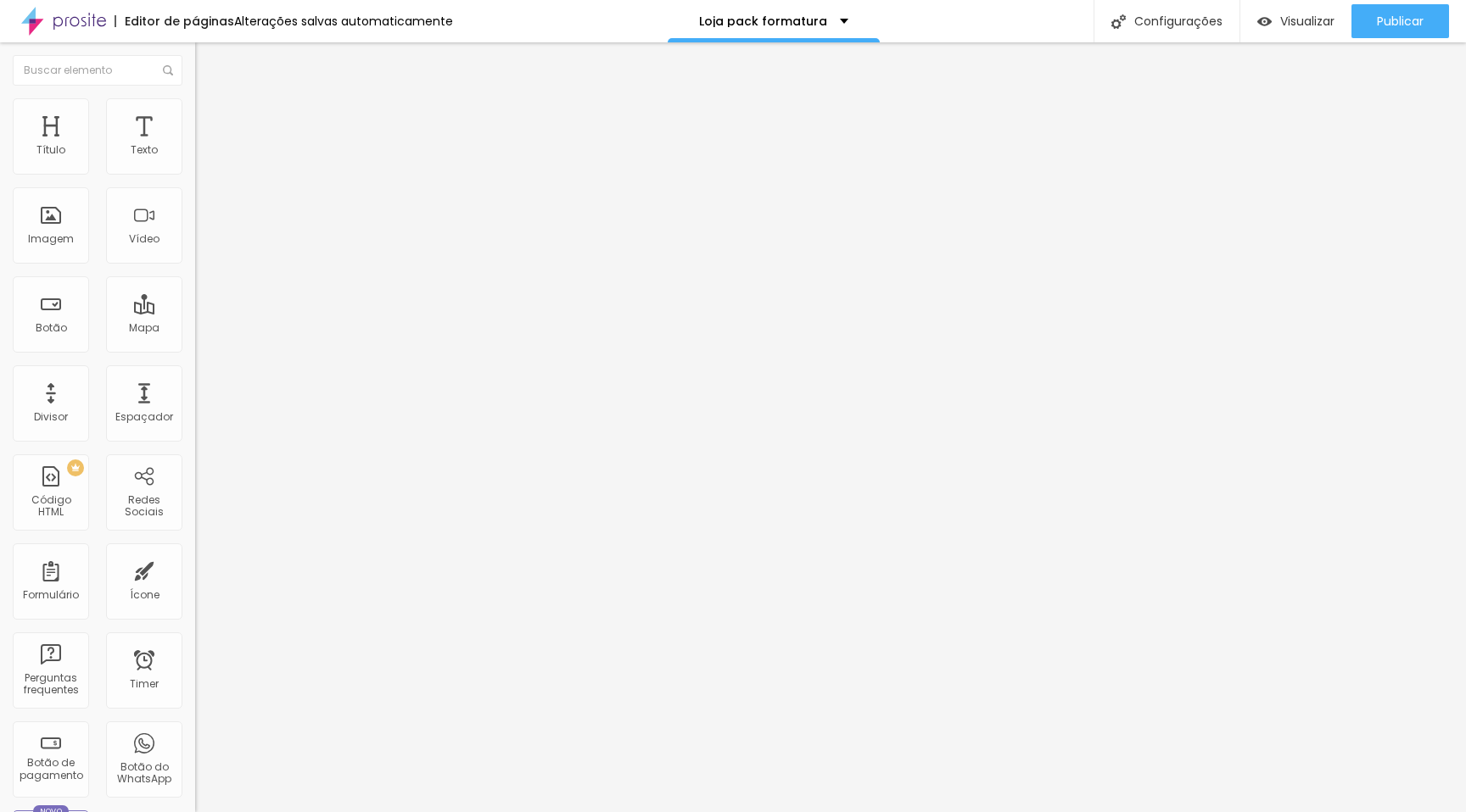
type input "67"
type input "70"
type input "73"
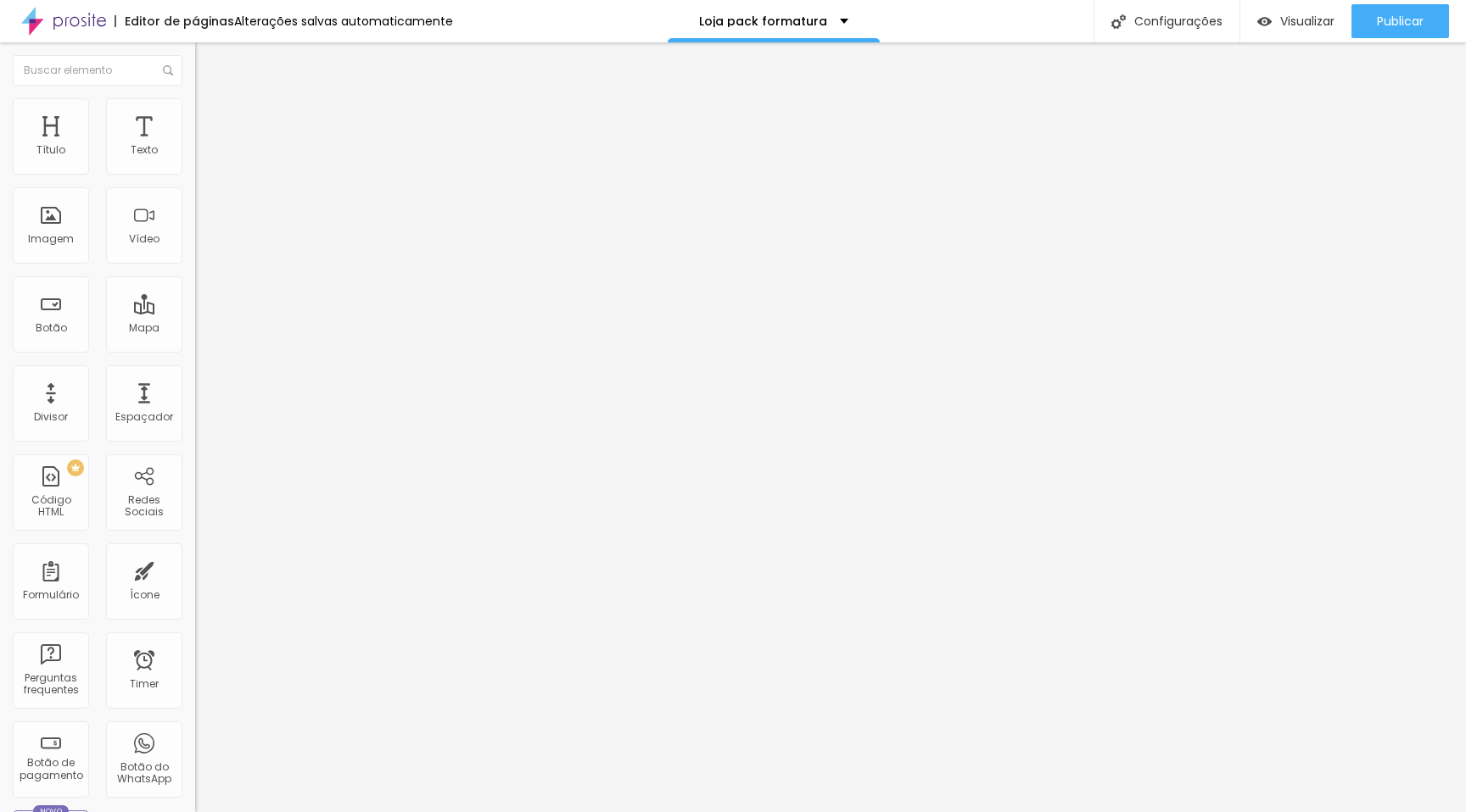
type input "76"
type input "78"
type input "81"
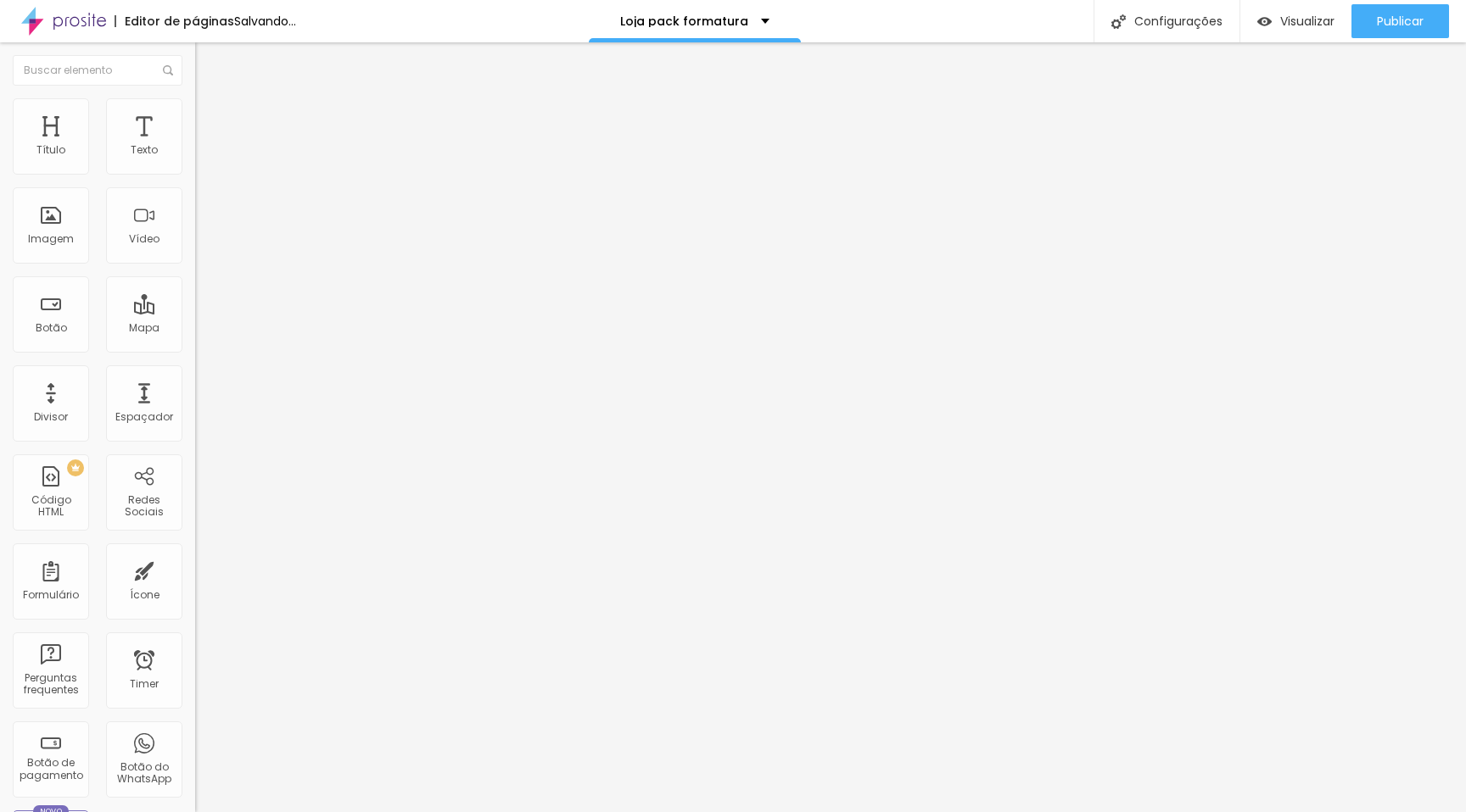
type input "81"
type input "83"
type input "87"
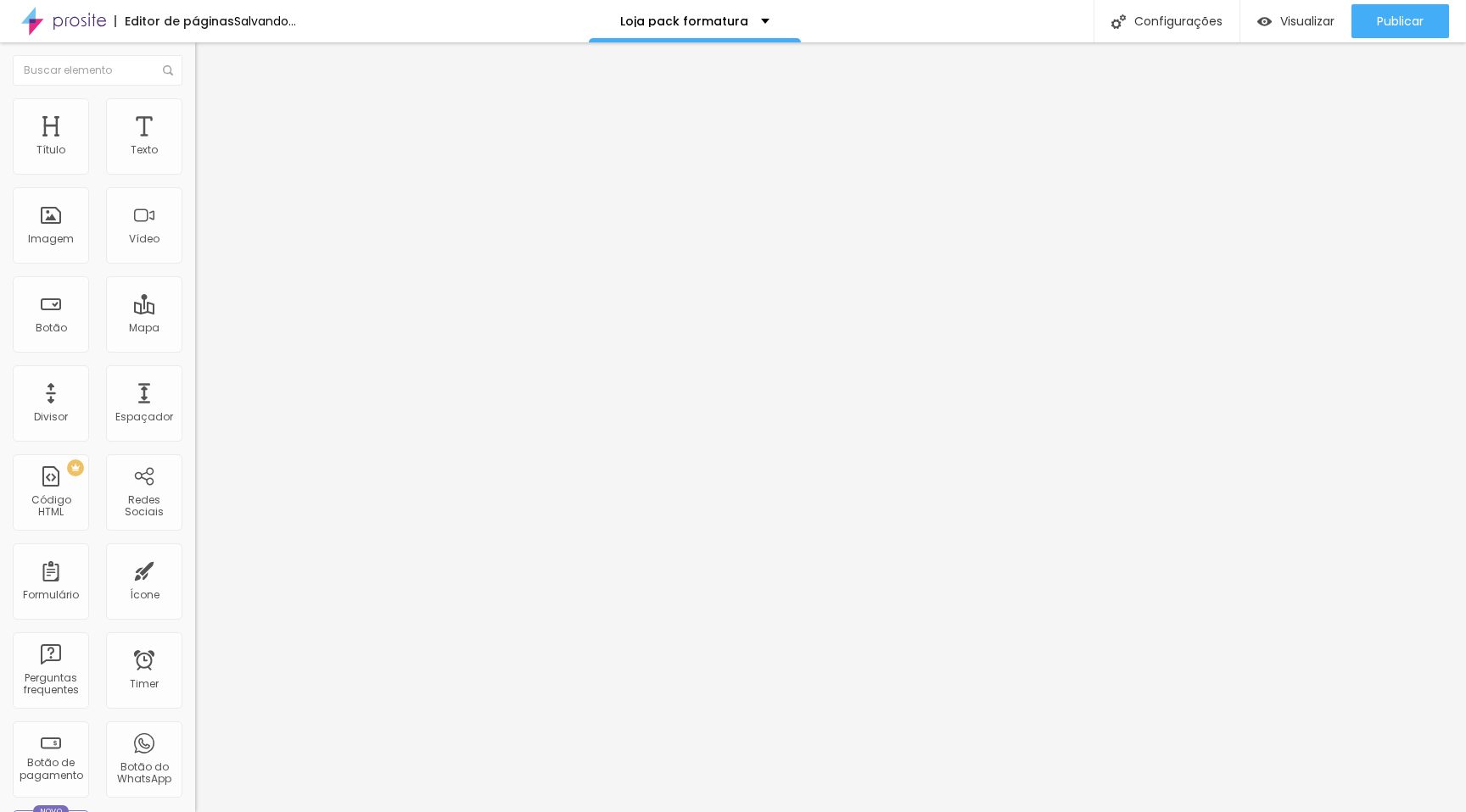
type input "91"
type input "93"
type input "94"
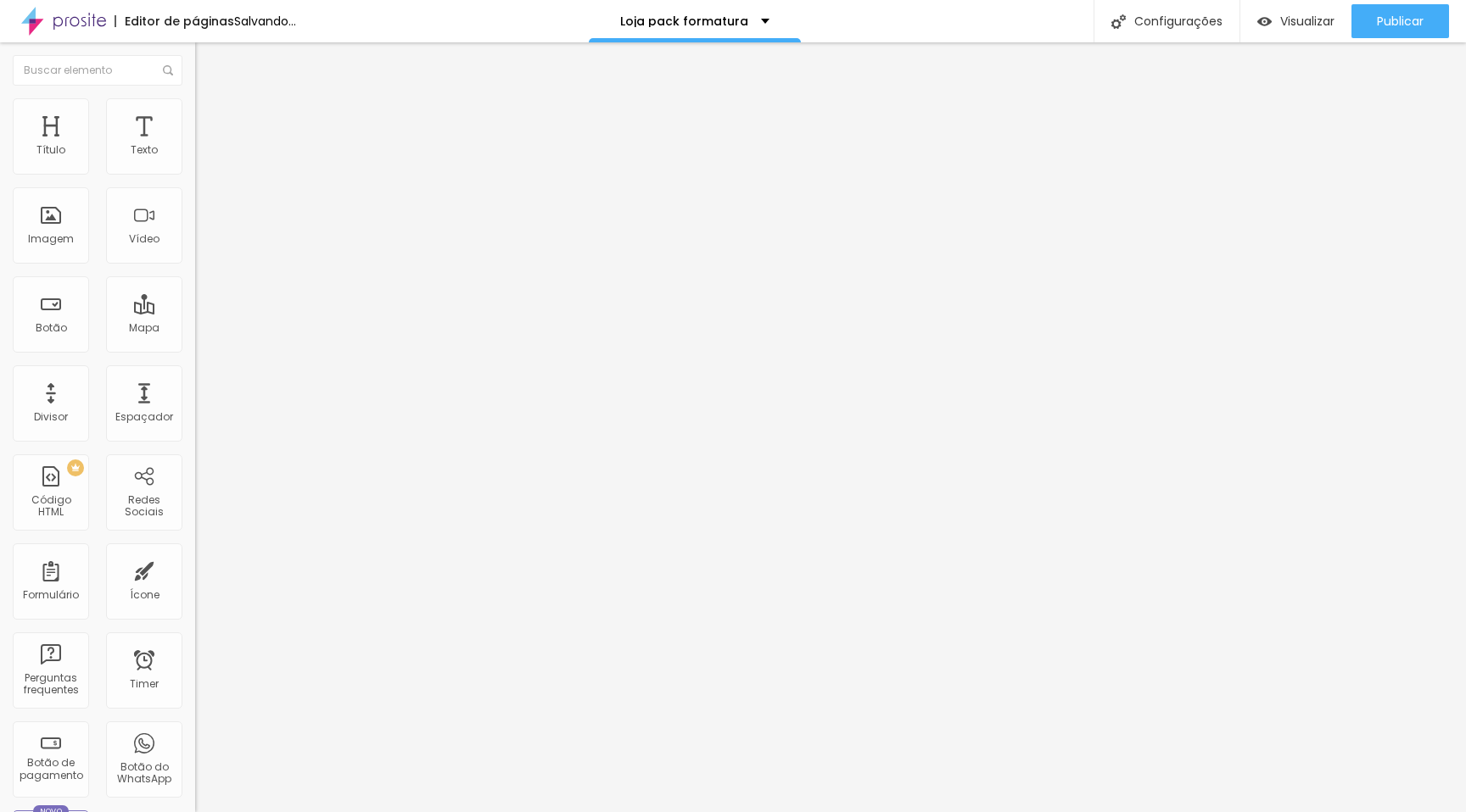
type input "94"
type input "95"
type input "96"
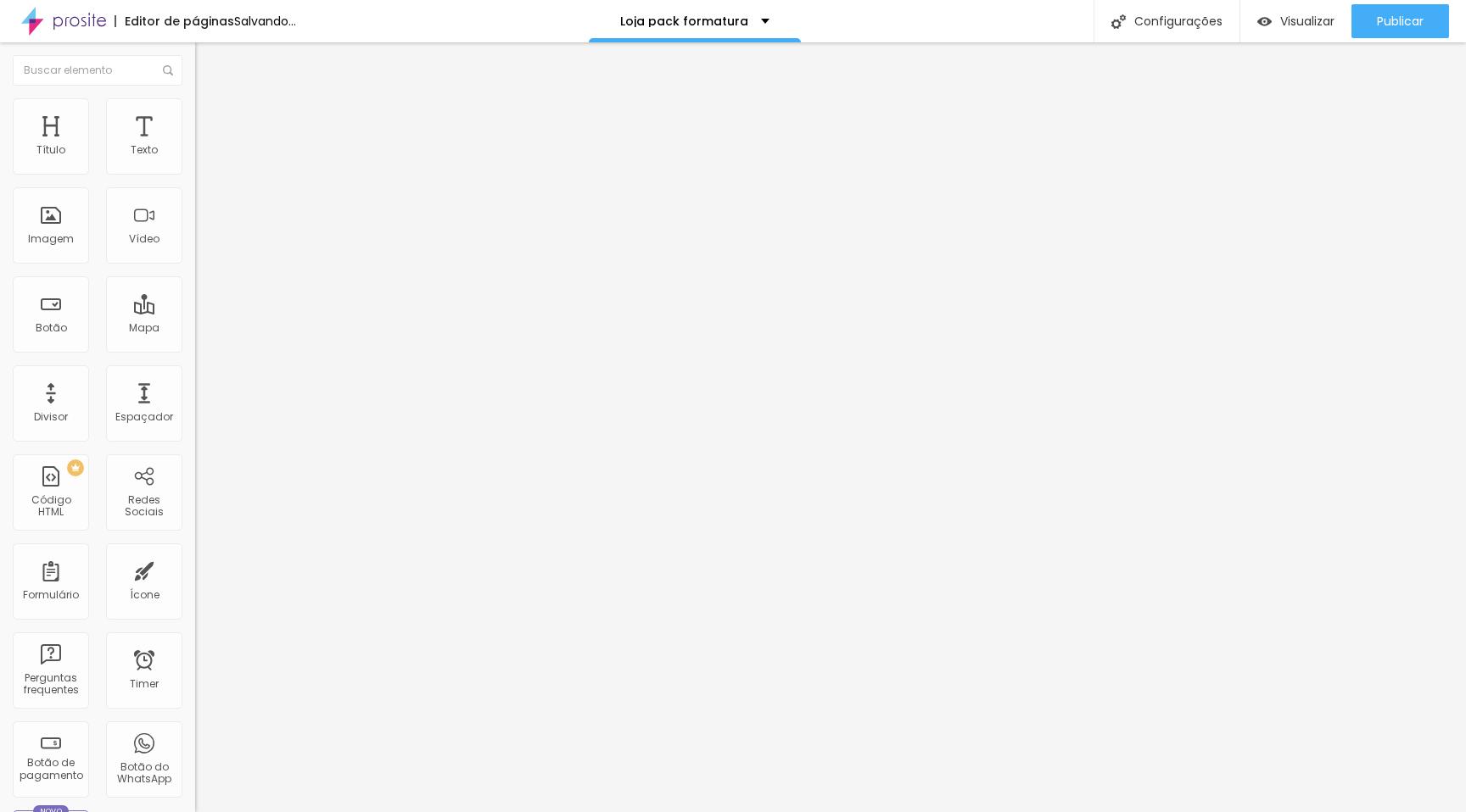
type input "97"
type input "98"
type input "95"
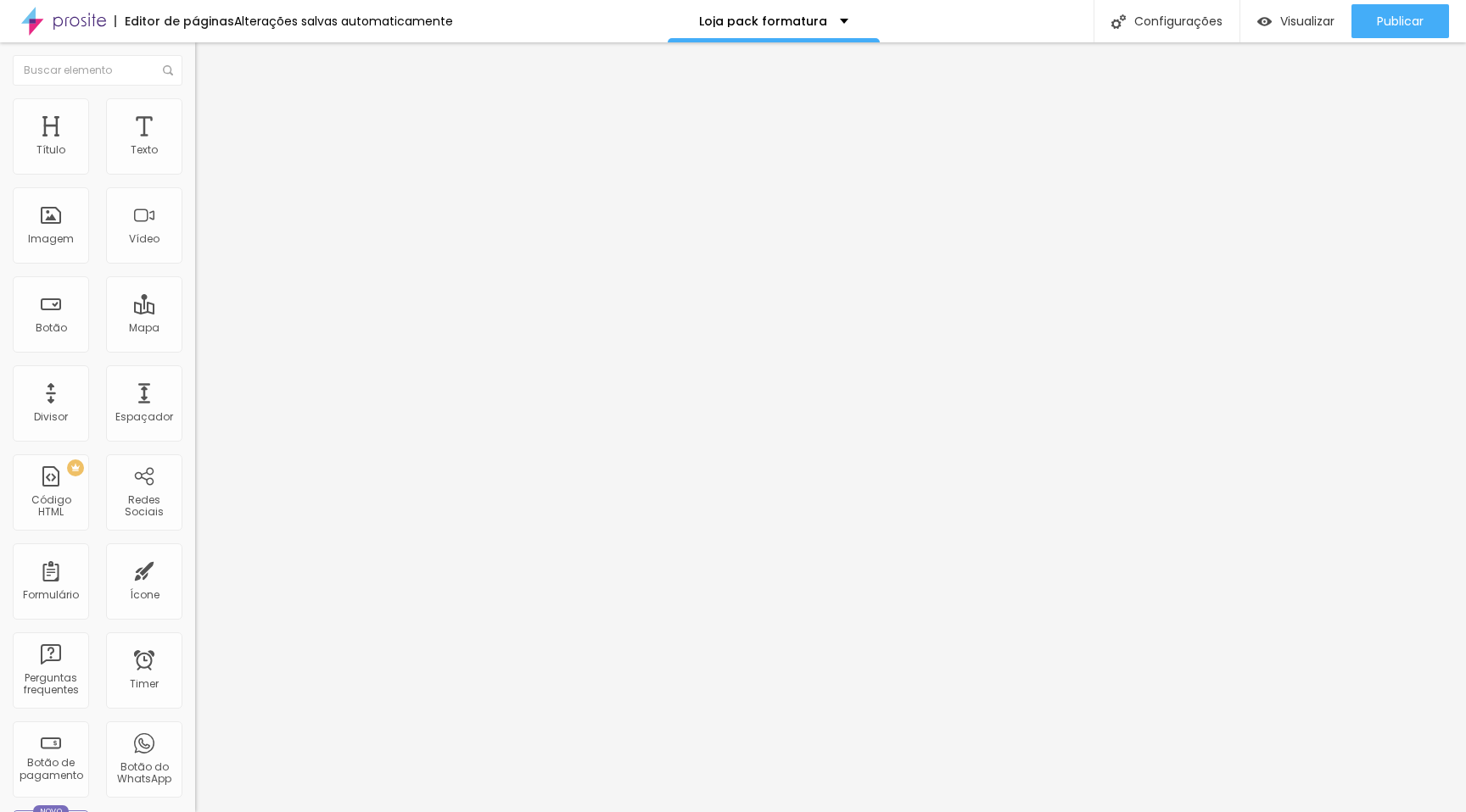
type input "95"
type input "94"
type input "91"
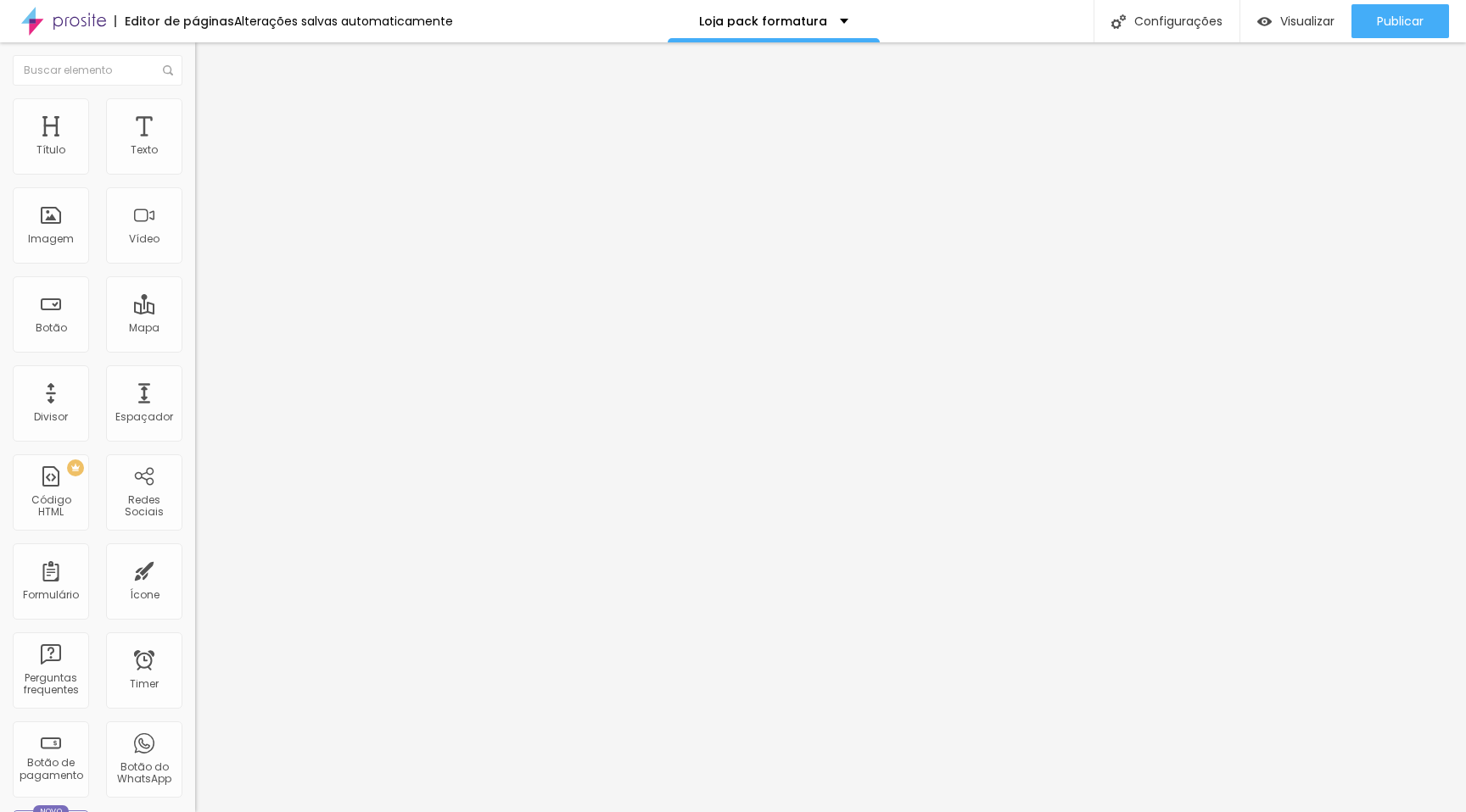
type input "84"
type input "81"
type input "78"
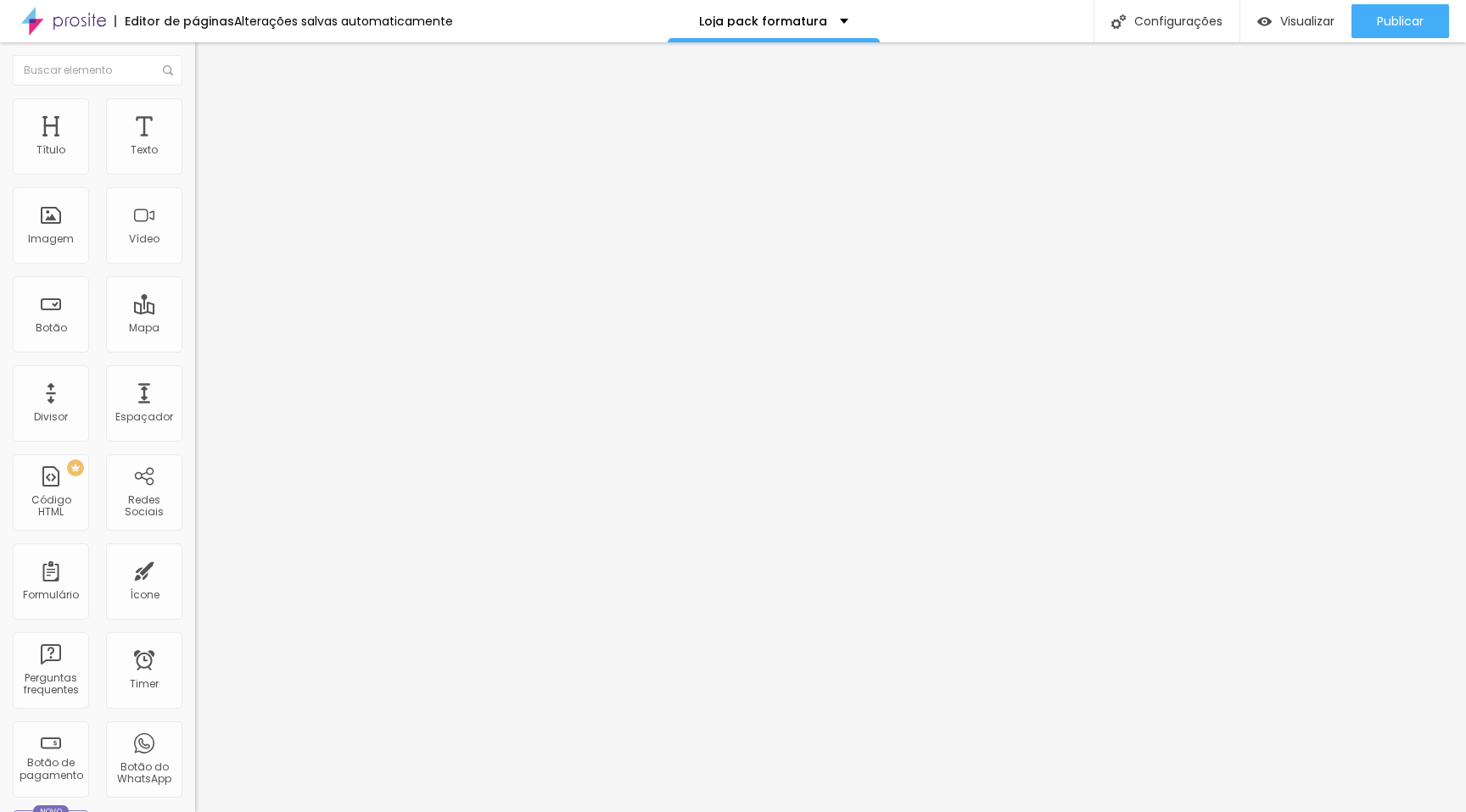
type input "78"
type input "76"
type input "74"
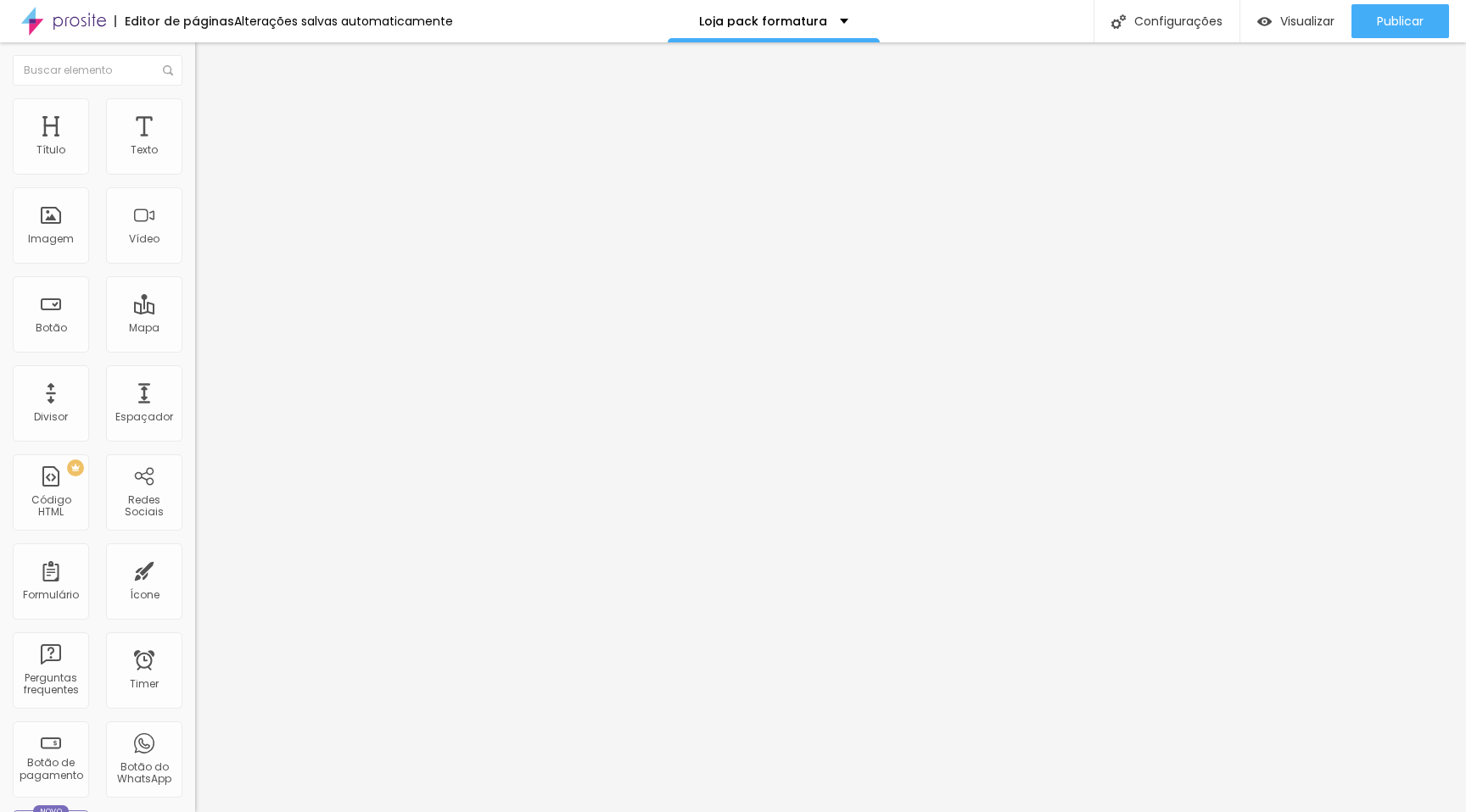
type input "71"
type input "69"
type input "65"
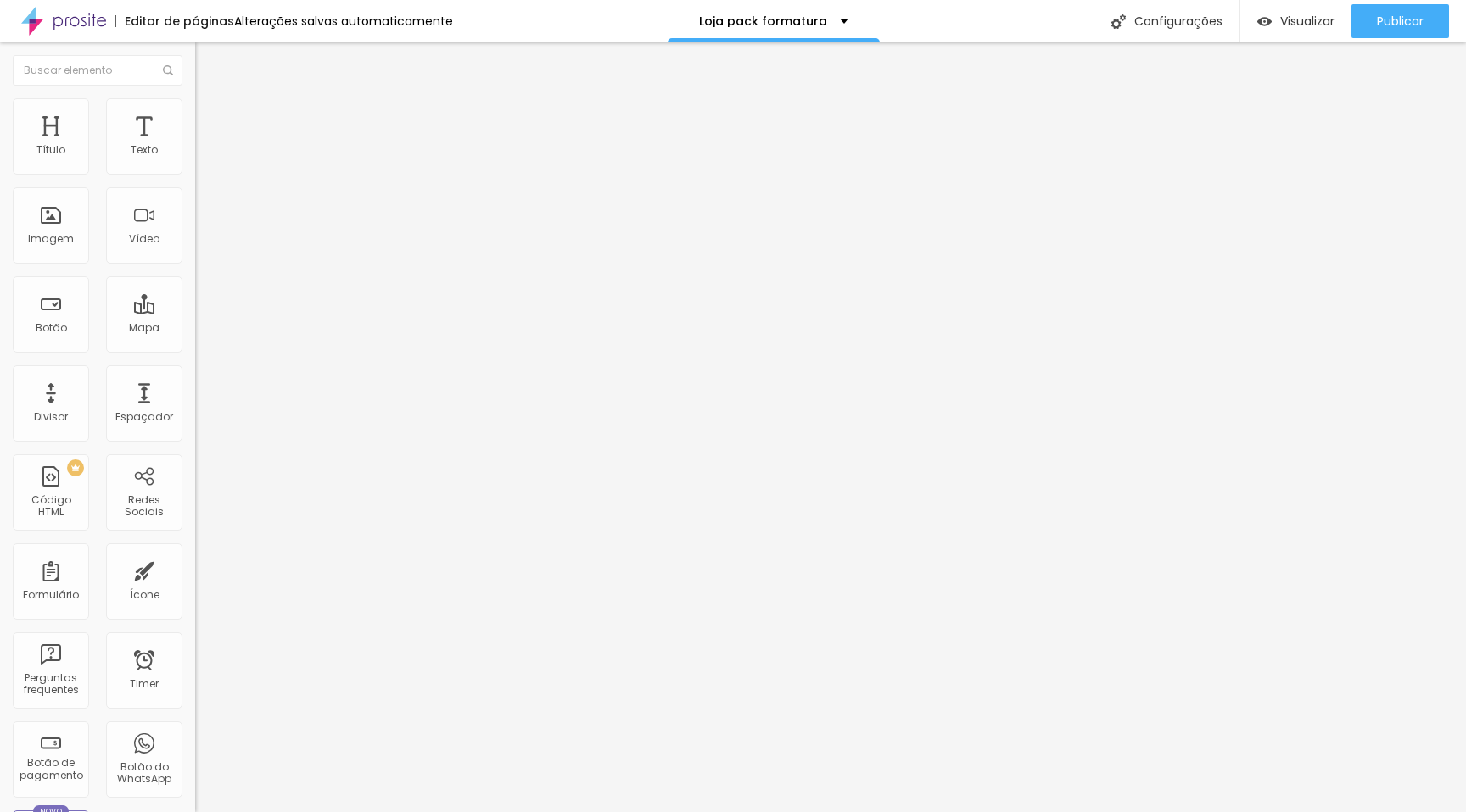
type input "65"
type input "63"
type input "61"
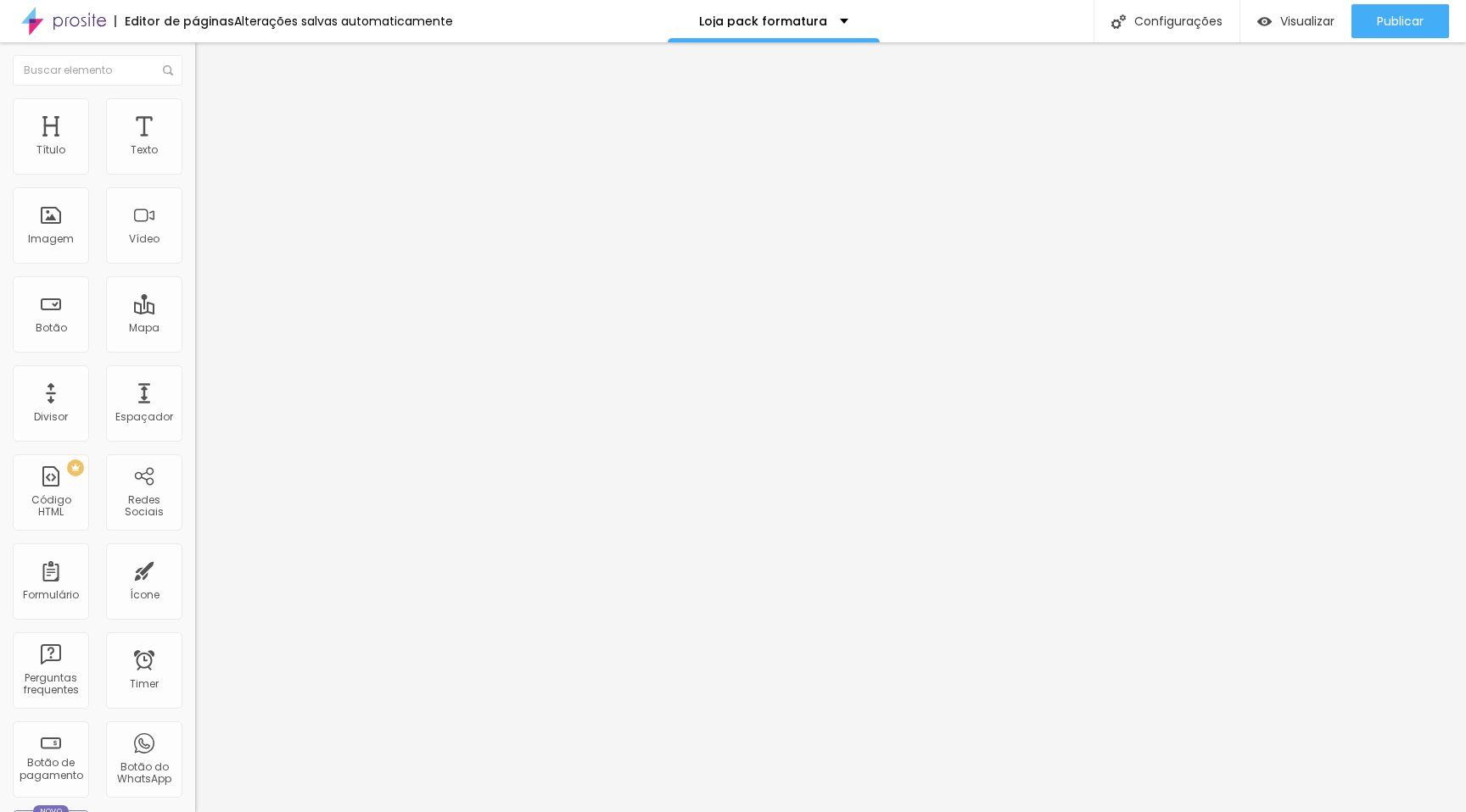
type input "60"
type input "58"
type input "57"
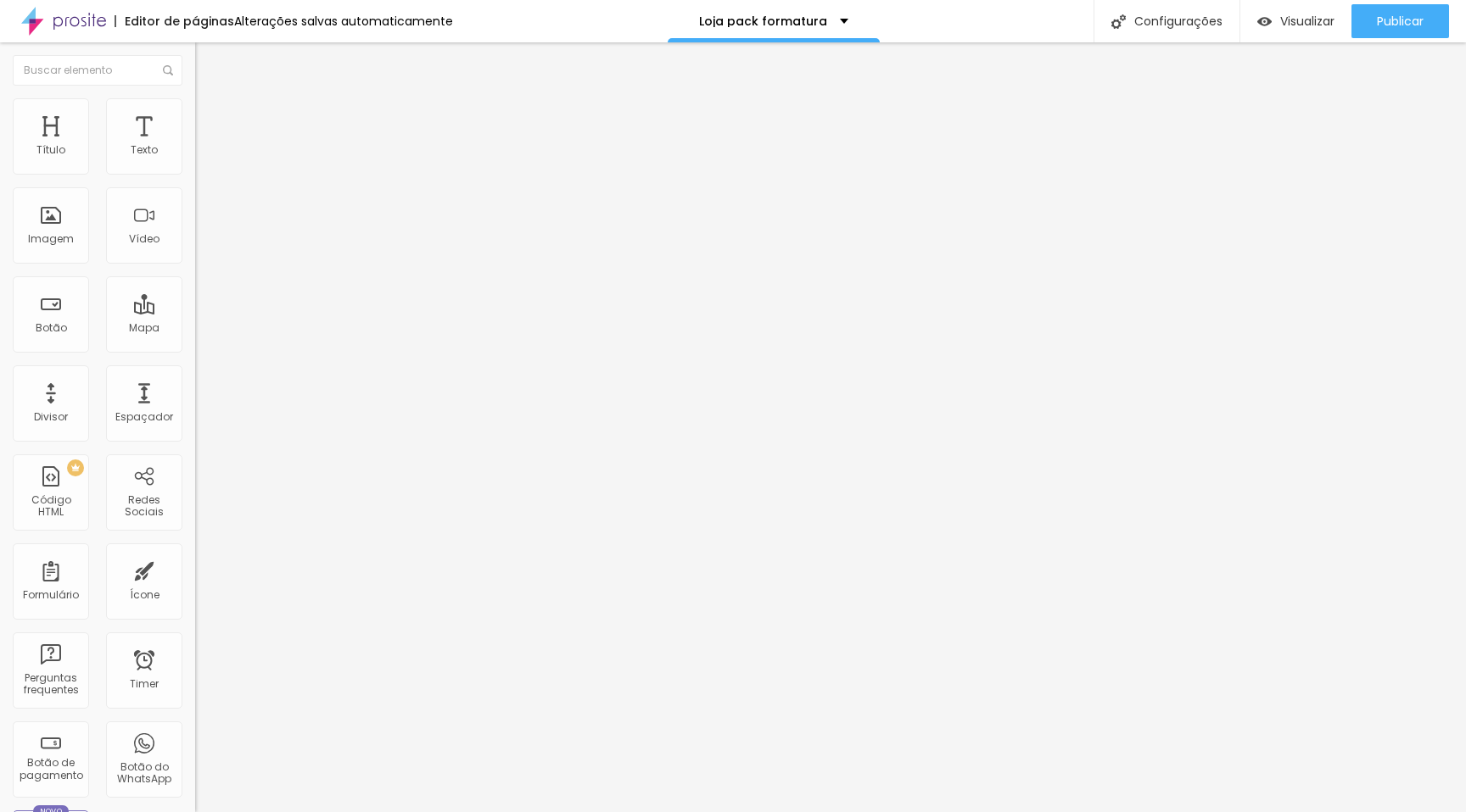
type input "57"
type input "55"
type input "54"
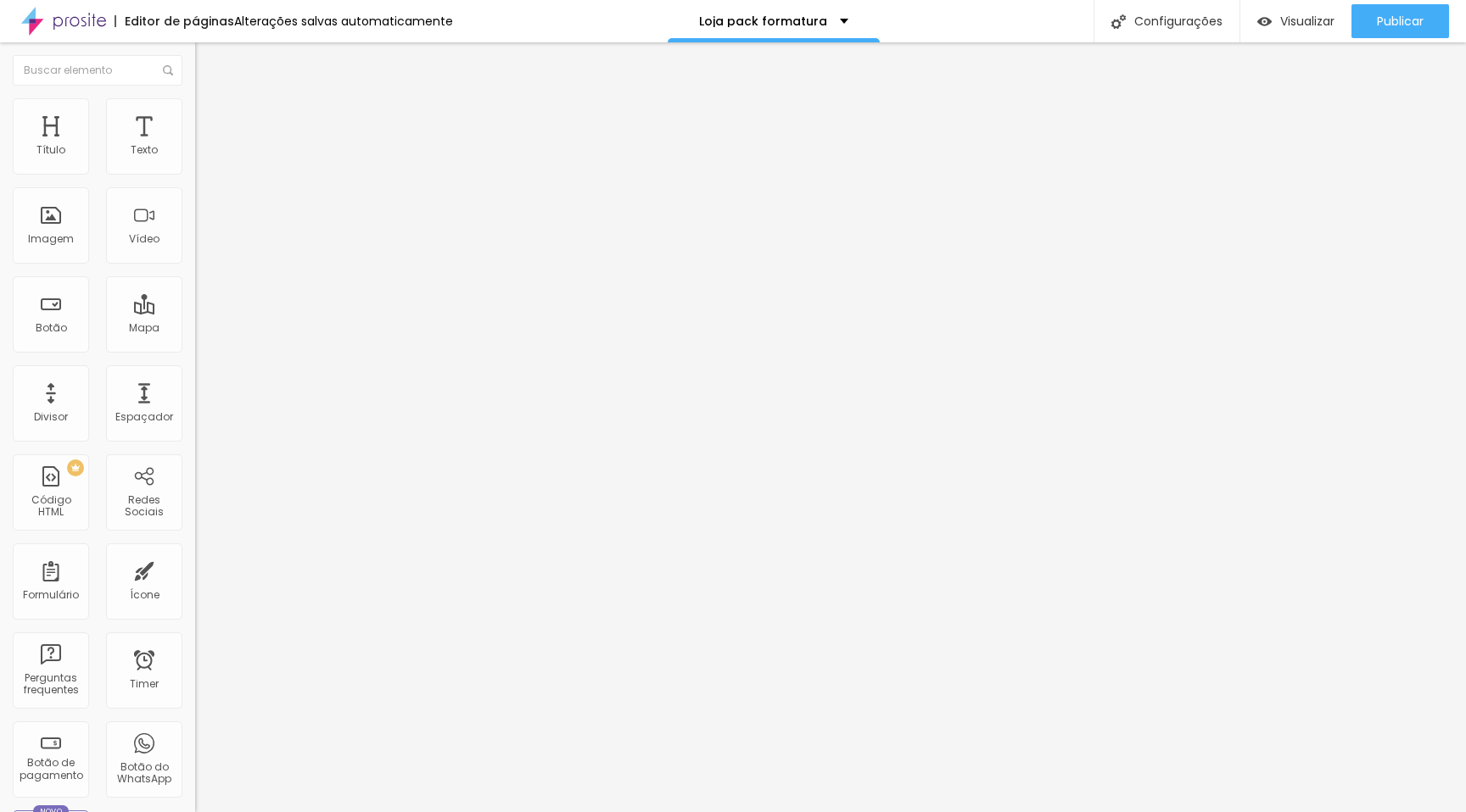
type input "52"
type input "51"
type input "50"
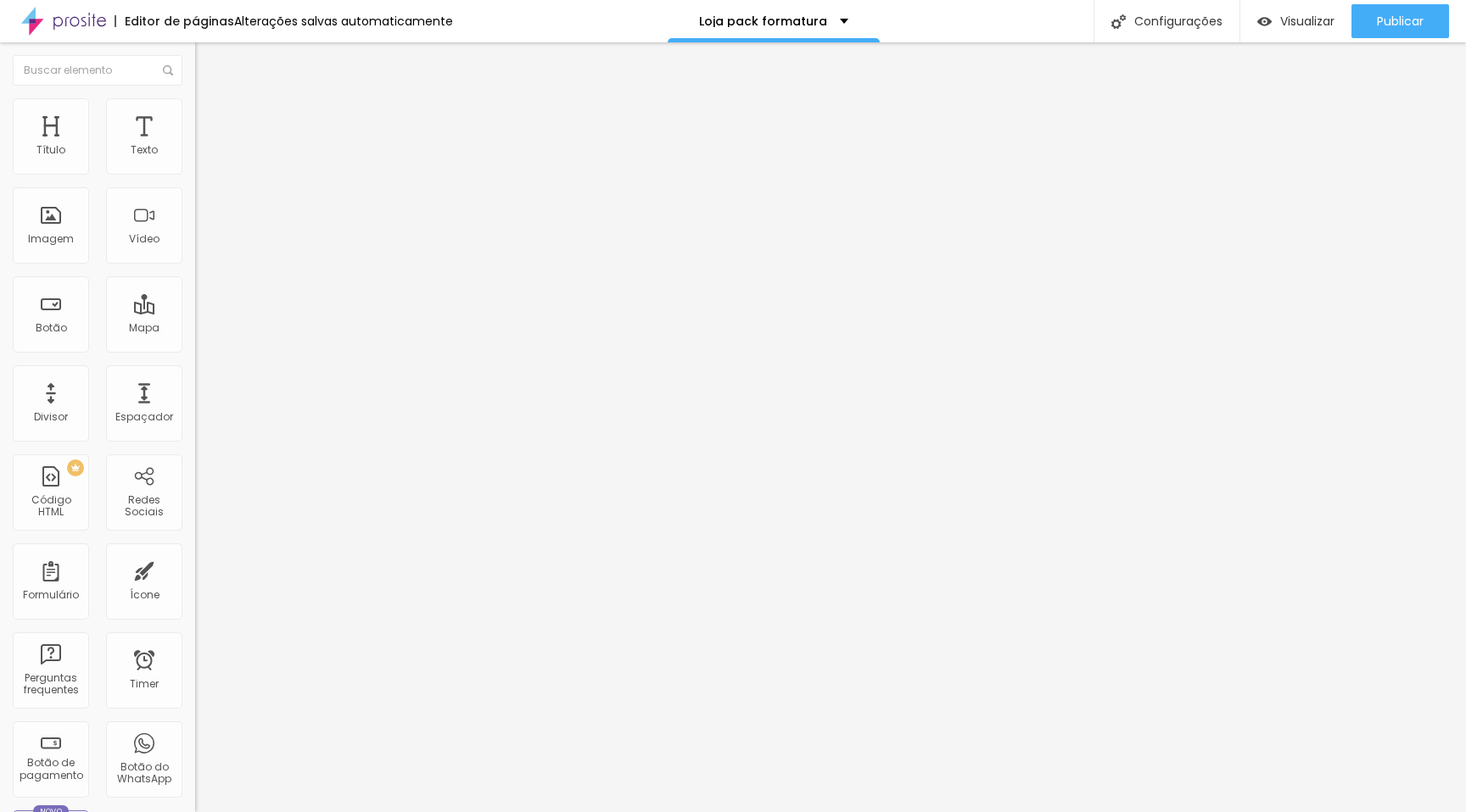
type input "50"
type input "51"
drag, startPoint x: 41, startPoint y: 214, endPoint x: 66, endPoint y: 210, distance: 25.3
click at [195, 373] on input "range" at bounding box center [250, 380] width 110 height 14
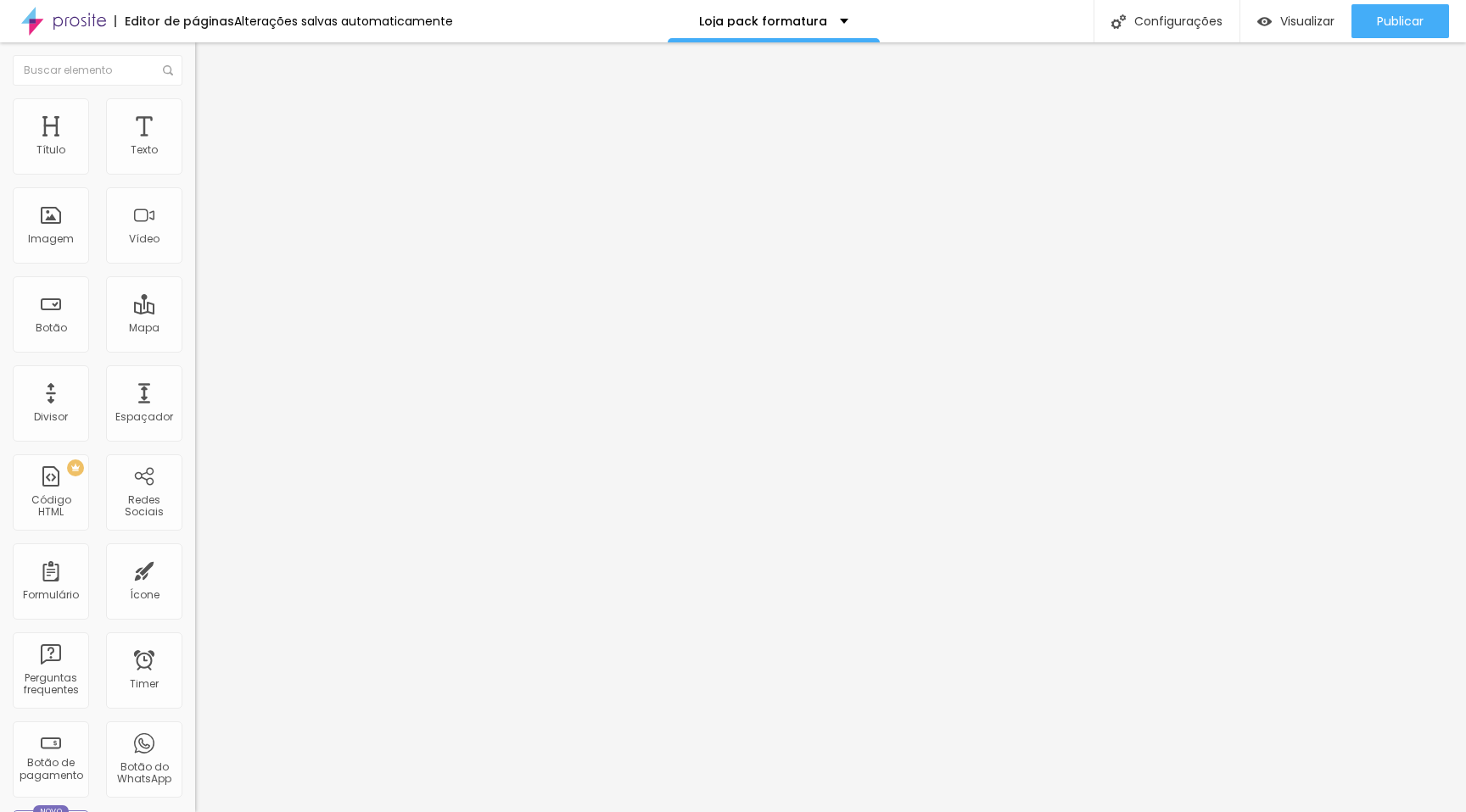
drag, startPoint x: 173, startPoint y: 184, endPoint x: 103, endPoint y: 178, distance: 70.3
click at [195, 174] on input "range" at bounding box center [250, 167] width 110 height 14
click at [195, 373] on input "range" at bounding box center [250, 380] width 110 height 14
click at [195, 112] on li "Estilo" at bounding box center [292, 106] width 195 height 17
drag, startPoint x: 121, startPoint y: 180, endPoint x: 103, endPoint y: 180, distance: 18.0
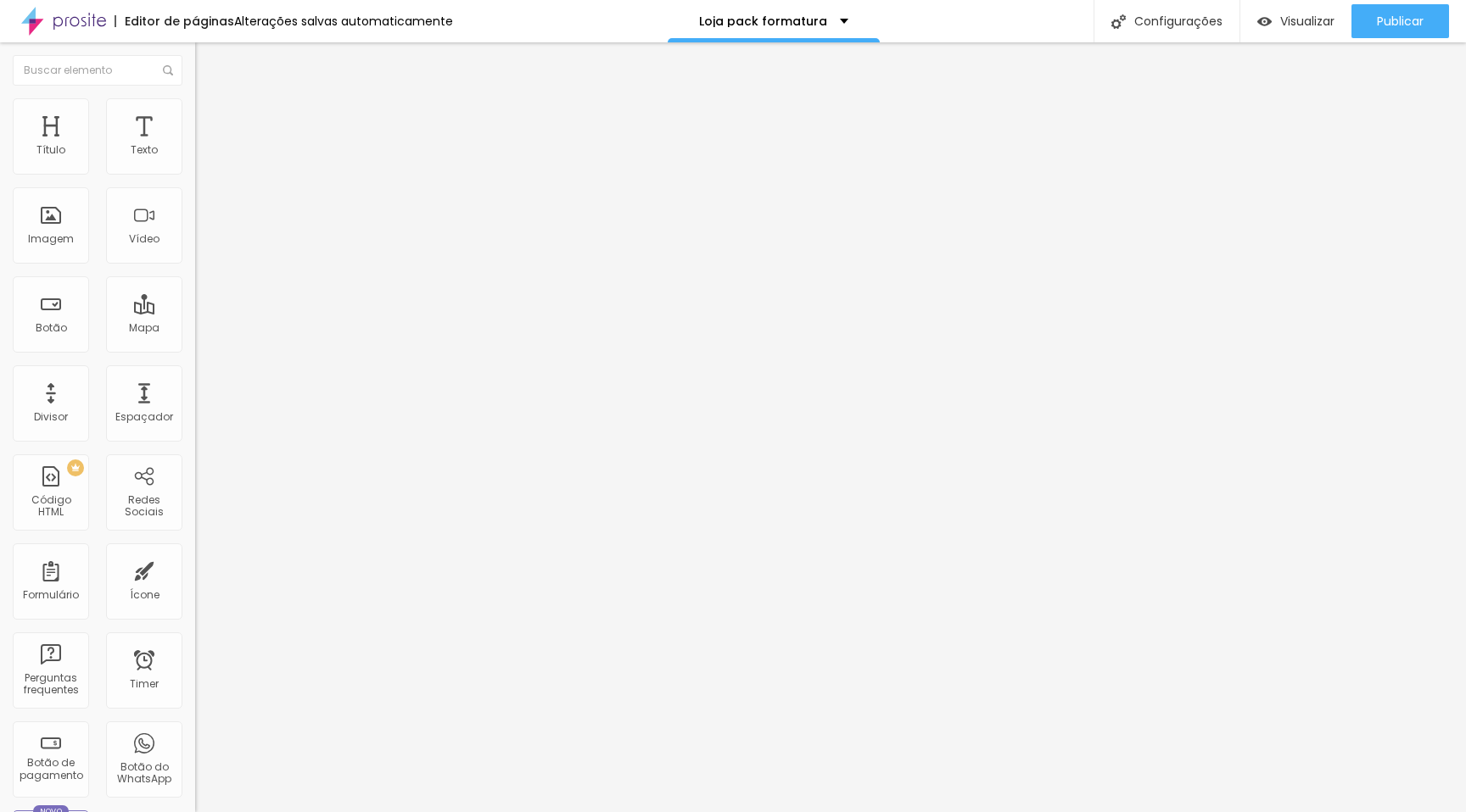
click at [195, 174] on input "range" at bounding box center [250, 167] width 110 height 14
drag, startPoint x: 41, startPoint y: 214, endPoint x: 60, endPoint y: 219, distance: 19.6
click at [195, 373] on input "range" at bounding box center [250, 380] width 110 height 14
click at [210, 129] on span "Avançado" at bounding box center [237, 123] width 56 height 15
click at [195, 326] on input "range" at bounding box center [250, 332] width 110 height 14
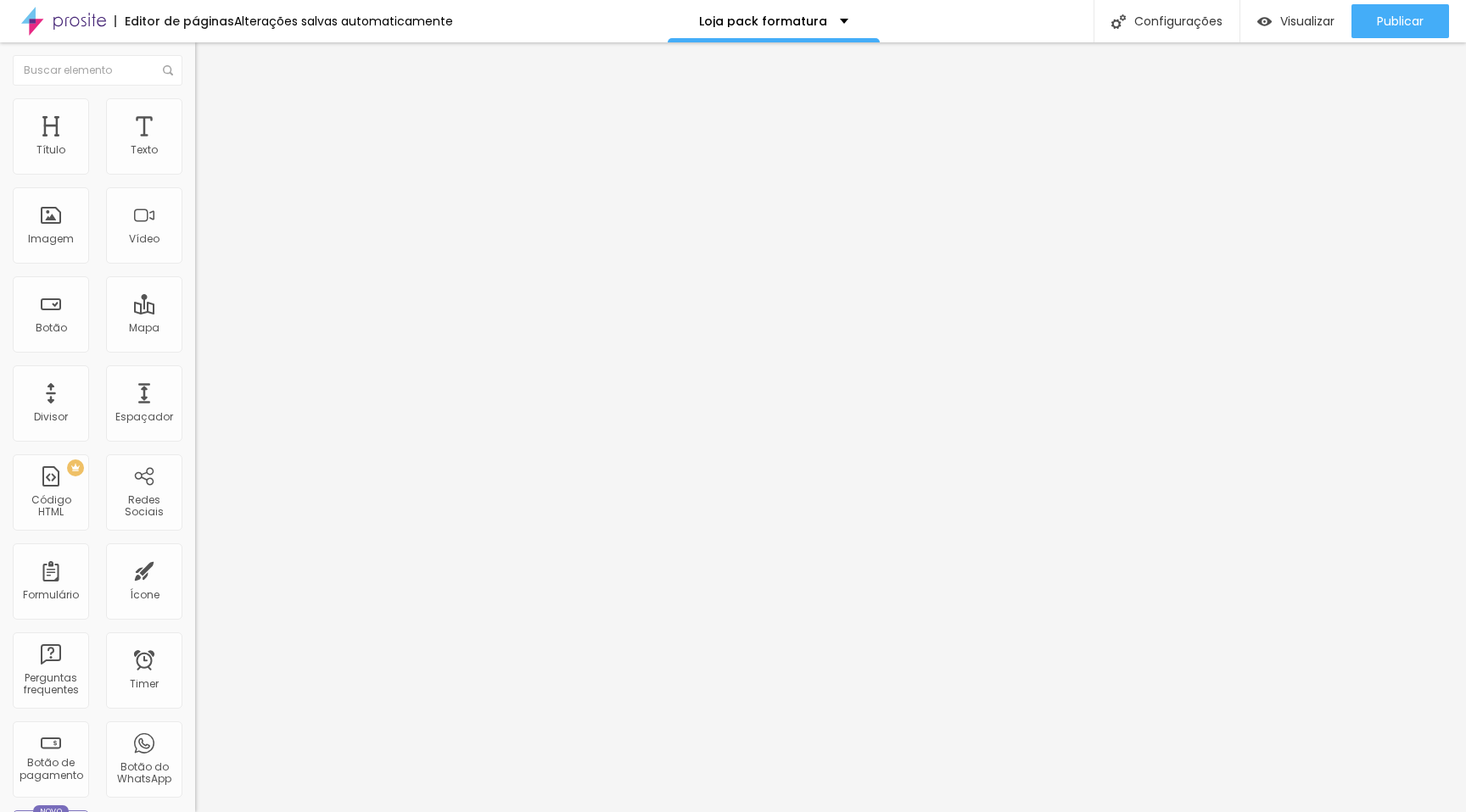
click at [195, 112] on li "Conteúdo" at bounding box center [292, 103] width 195 height 17
click at [210, 130] on span "Avançado" at bounding box center [237, 123] width 56 height 15
click at [208, 70] on img "button" at bounding box center [214, 69] width 12 height 14
click at [195, 110] on li "Estilo" at bounding box center [292, 106] width 195 height 17
click at [195, 174] on input "range" at bounding box center [250, 167] width 110 height 14
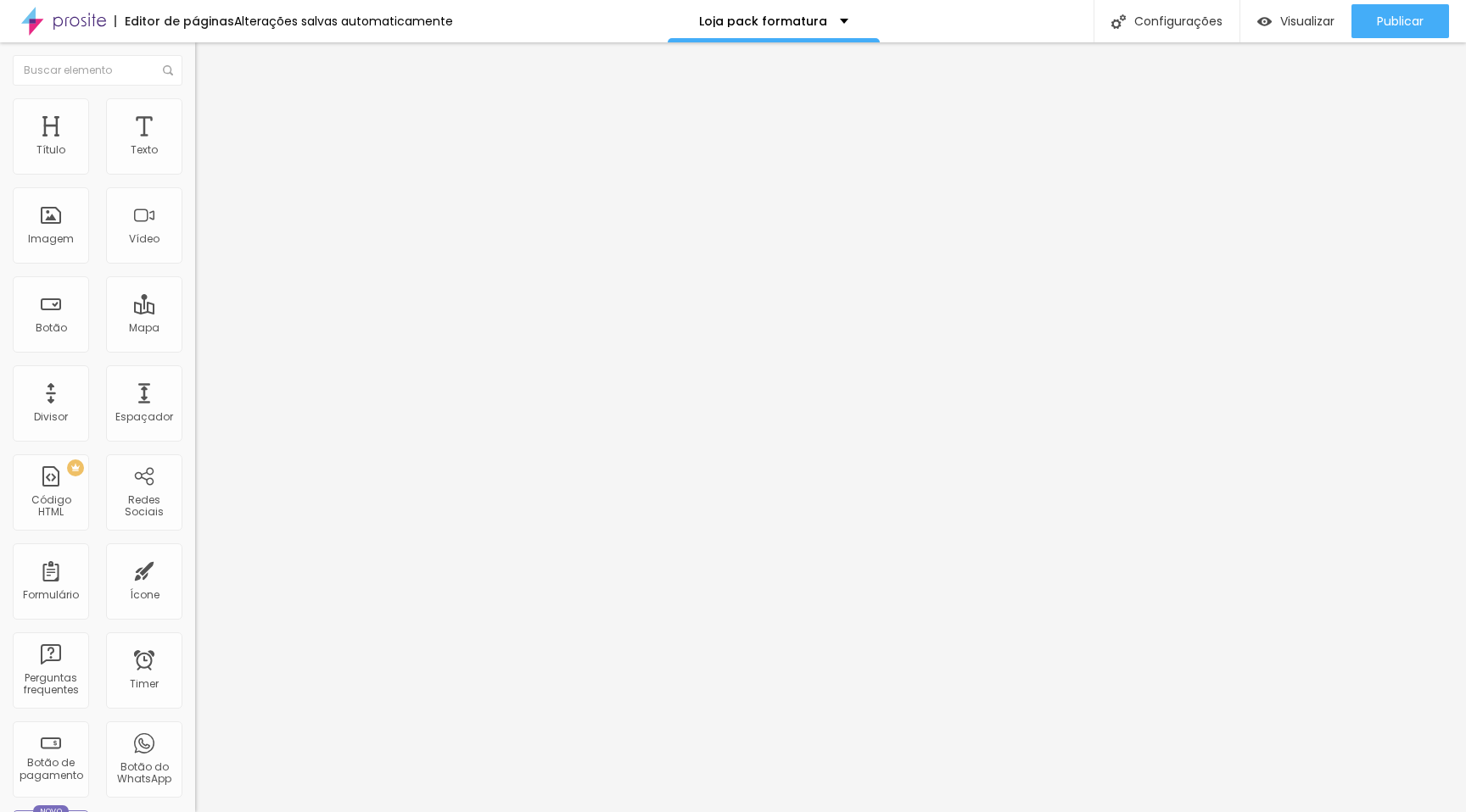
click at [195, 174] on input "range" at bounding box center [250, 167] width 110 height 14
click at [195, 109] on img at bounding box center [203, 106] width 16 height 16
click at [195, 107] on img at bounding box center [203, 106] width 16 height 16
click at [195, 116] on img at bounding box center [203, 124] width 16 height 16
drag, startPoint x: 41, startPoint y: 168, endPoint x: 51, endPoint y: 169, distance: 10.0
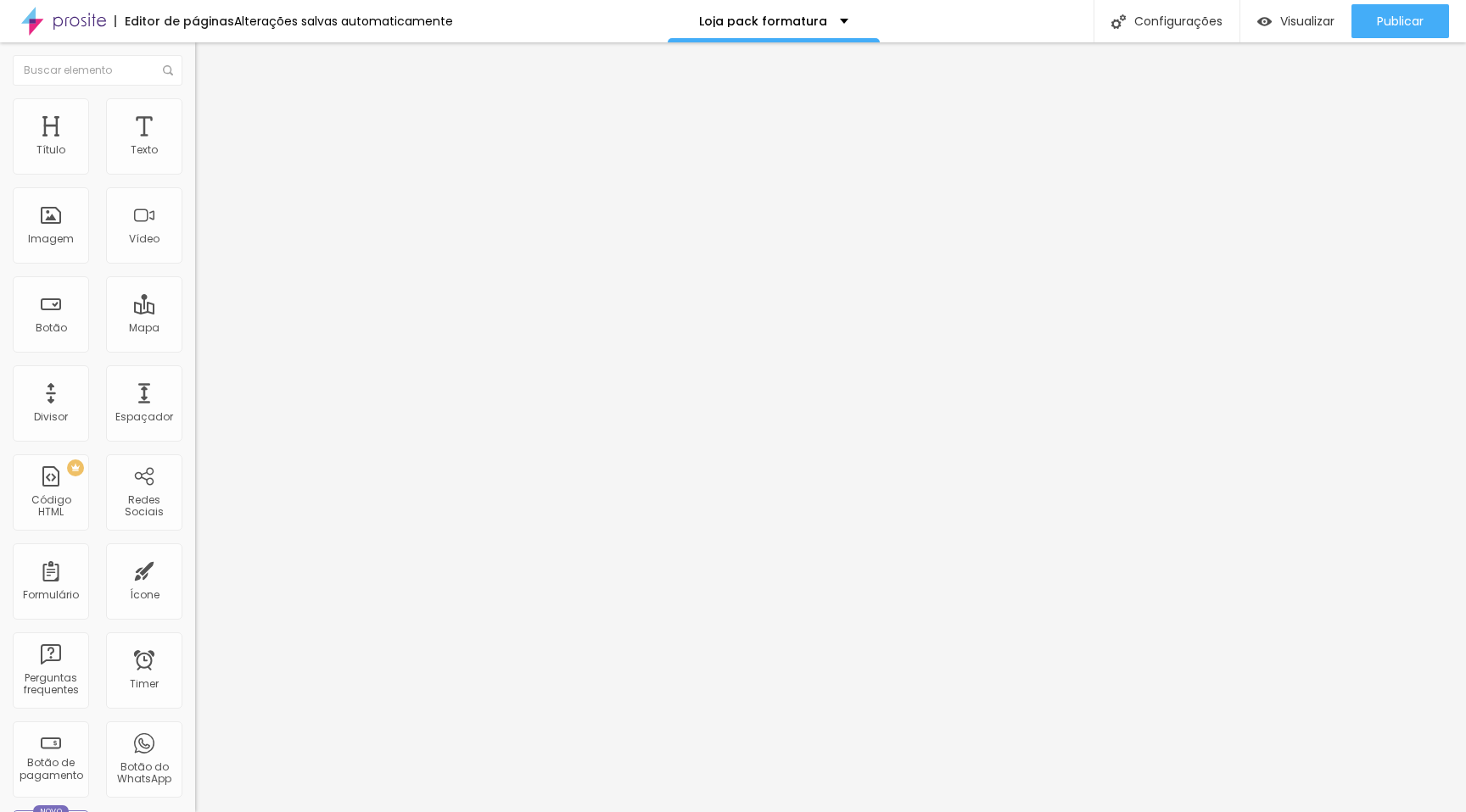
click at [195, 329] on input "range" at bounding box center [250, 335] width 110 height 14
click at [1261, 22] on img "button" at bounding box center [1264, 22] width 15 height 15
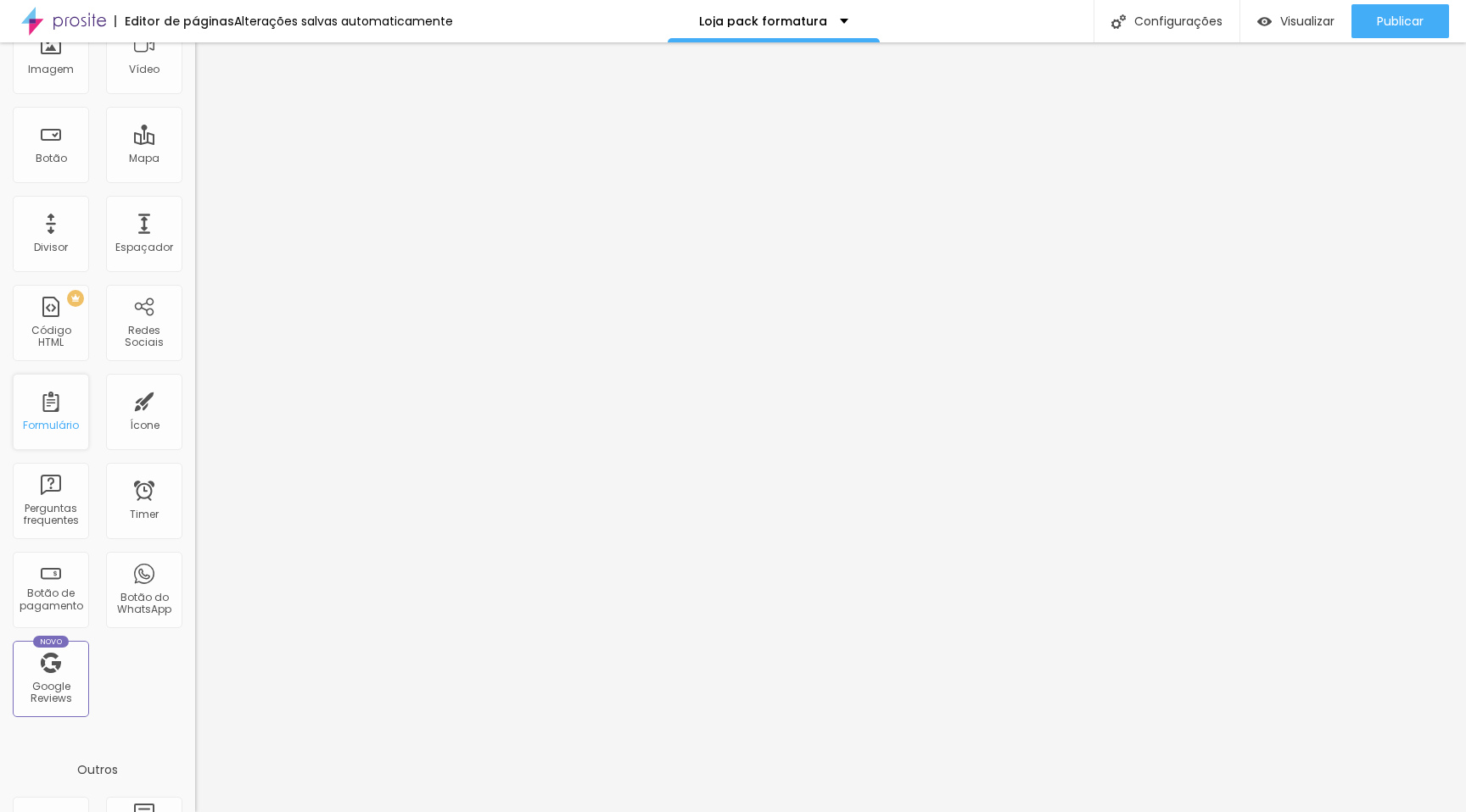
scroll to position [173, 0]
click at [54, 594] on div "Botão de pagamento" at bounding box center [50, 596] width 67 height 25
click at [54, 593] on div "Botão de pagamento" at bounding box center [50, 596] width 67 height 25
click at [62, 601] on div "Botão de pagamento" at bounding box center [50, 596] width 67 height 25
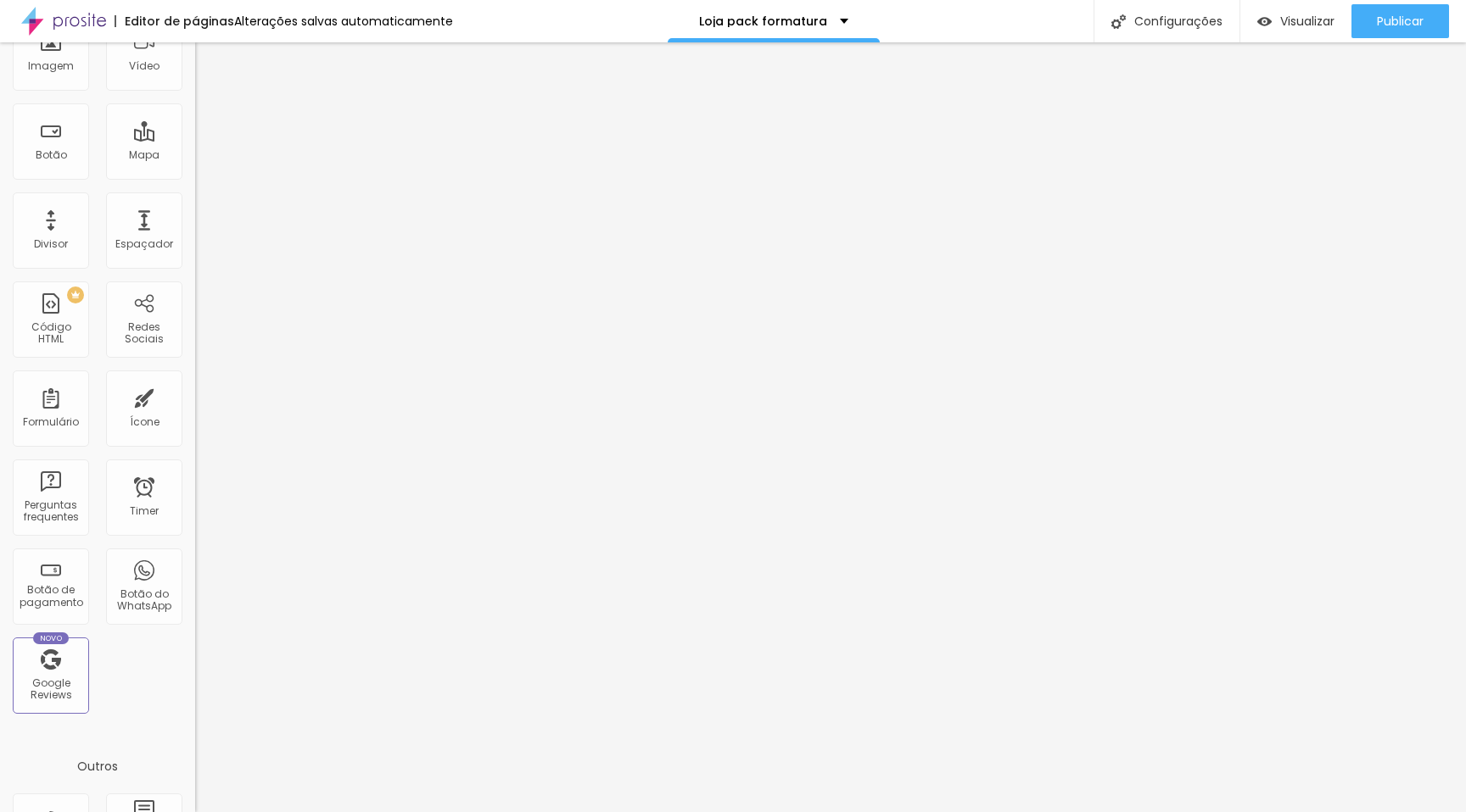
scroll to position [0, 0]
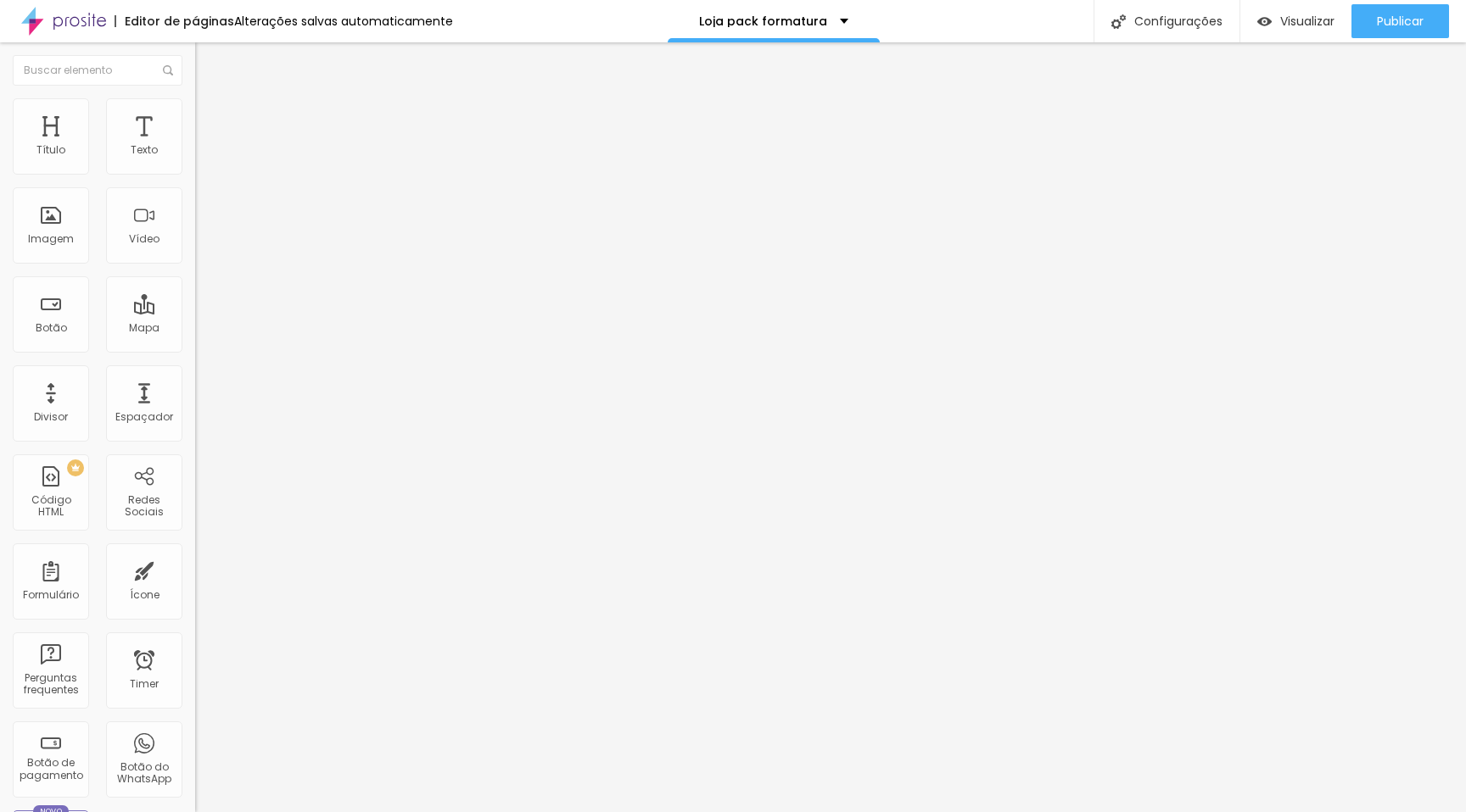
click at [195, 116] on img at bounding box center [203, 120] width 16 height 16
click at [195, 110] on img at bounding box center [203, 103] width 16 height 16
click at [208, 70] on img "button" at bounding box center [214, 69] width 12 height 14
click at [55, 319] on div "Botão" at bounding box center [51, 315] width 77 height 76
click at [208, 59] on img "button" at bounding box center [215, 62] width 14 height 14
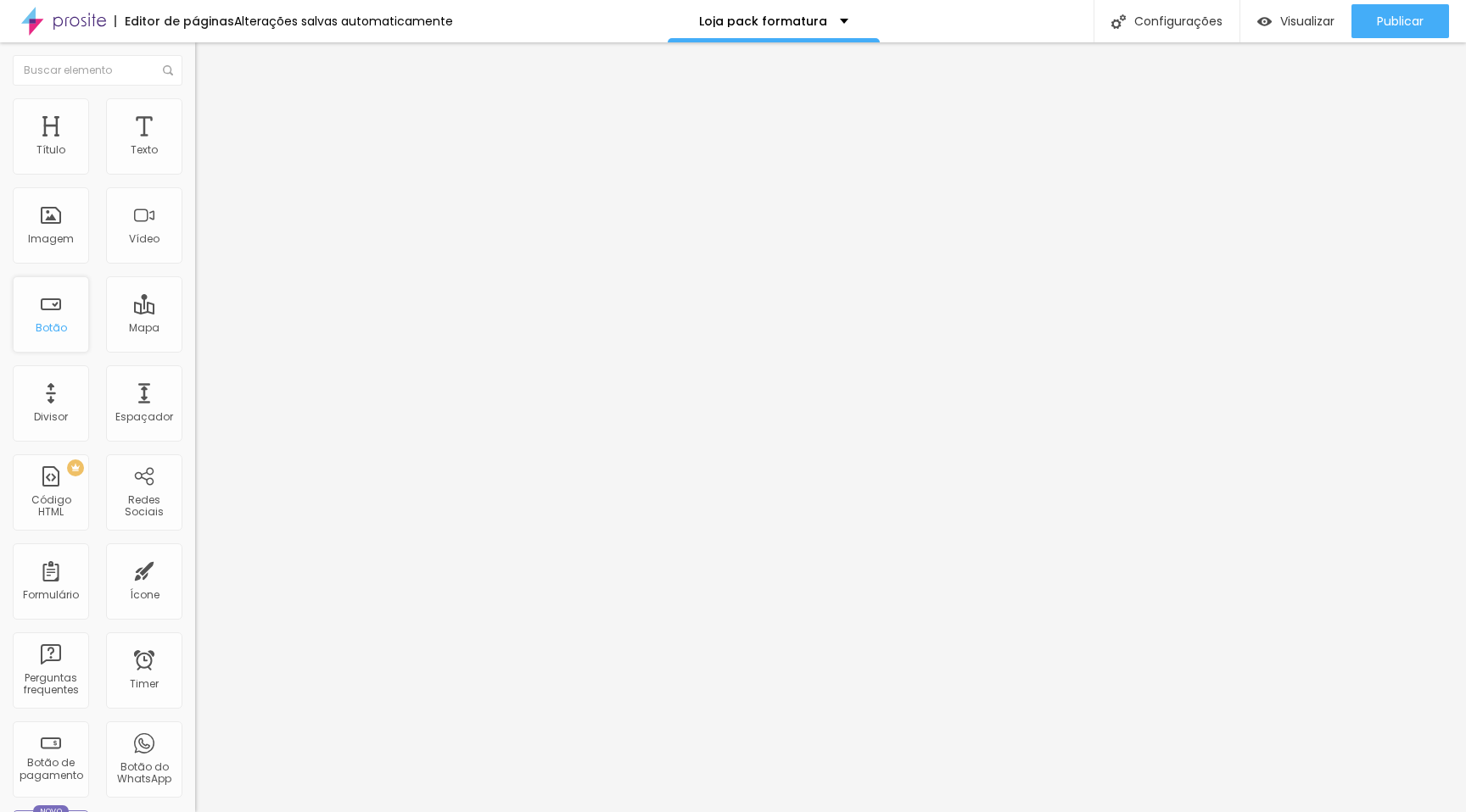
click at [53, 323] on div "Botão" at bounding box center [51, 329] width 31 height 12
drag, startPoint x: 79, startPoint y: 191, endPoint x: 15, endPoint y: 188, distance: 64.1
click at [195, 160] on input "Click me" at bounding box center [297, 150] width 204 height 17
click at [195, 349] on input "https://" at bounding box center [297, 340] width 204 height 17
click at [1400, 21] on span "Publicar" at bounding box center [1400, 22] width 47 height 14
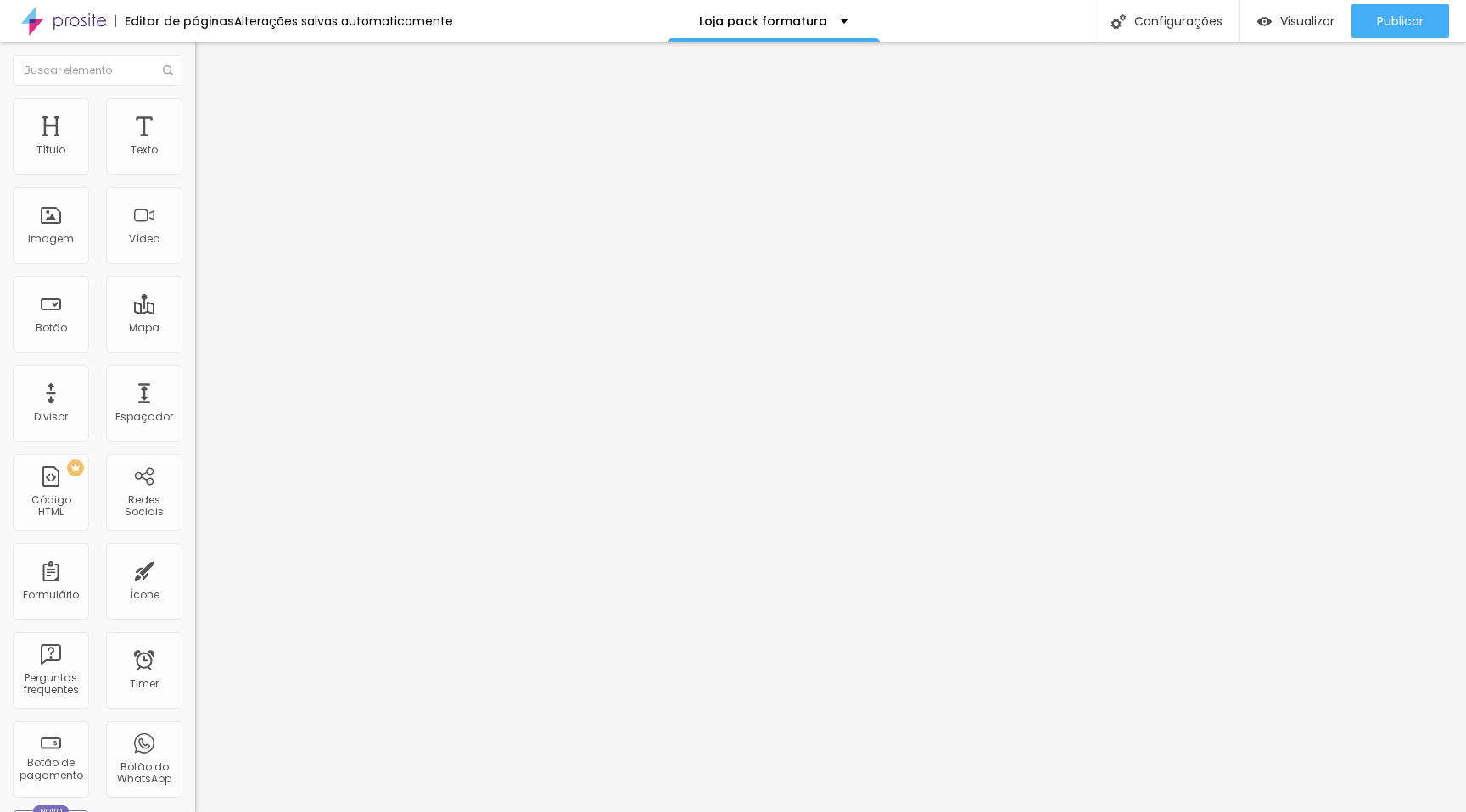
click at [195, 146] on span "Trocar imagem" at bounding box center [241, 138] width 92 height 15
click at [1372, 28] on button "Publicar" at bounding box center [1399, 21] width 97 height 34
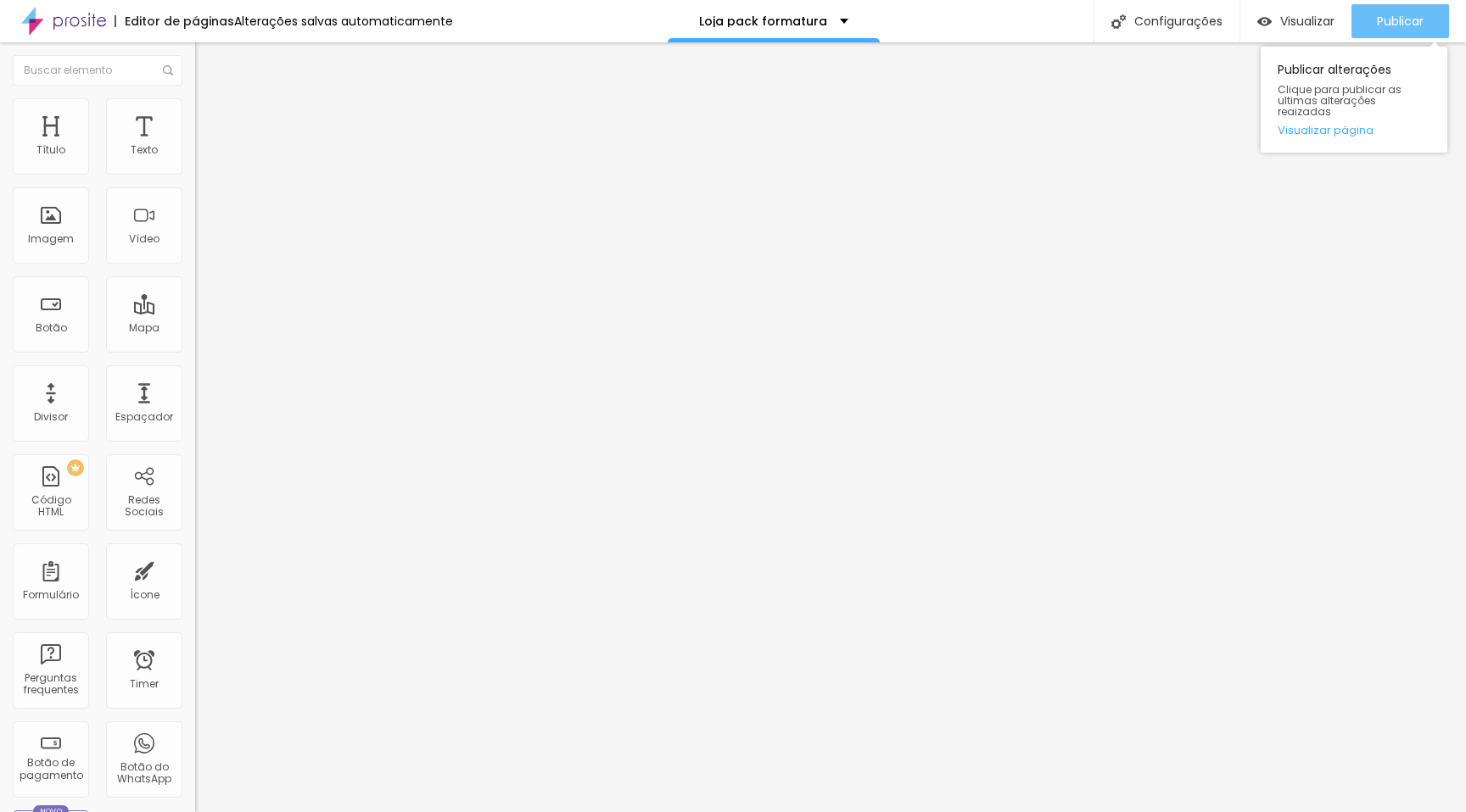
click at [1377, 32] on div "Publicar" at bounding box center [1400, 21] width 47 height 34
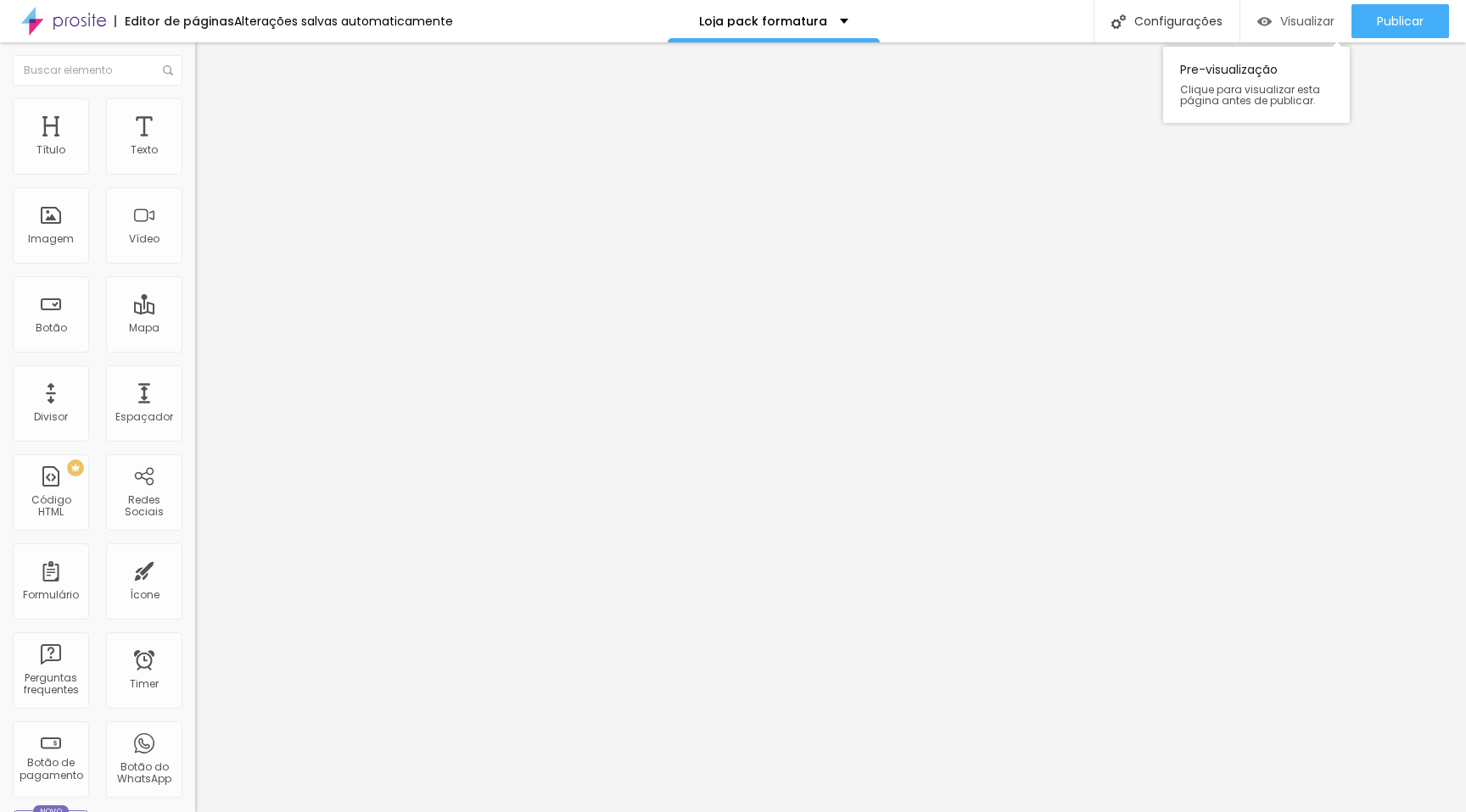
click at [1310, 28] on span "Visualizar" at bounding box center [1307, 22] width 54 height 14
click at [195, 146] on span "Trocar imagem" at bounding box center [241, 138] width 92 height 15
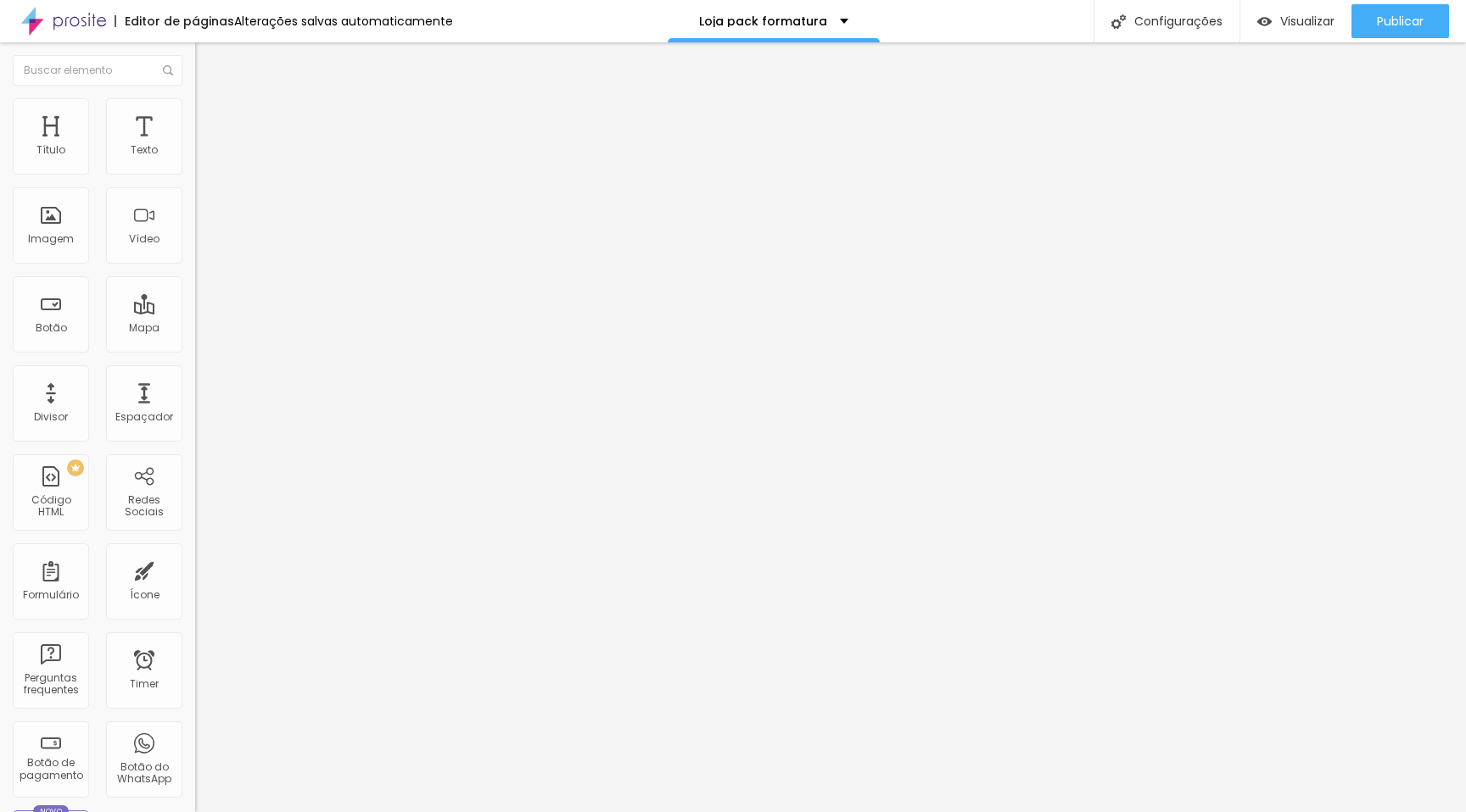
click at [195, 146] on span "Trocar imagem" at bounding box center [241, 138] width 92 height 15
click at [195, 349] on input "https://" at bounding box center [297, 340] width 204 height 17
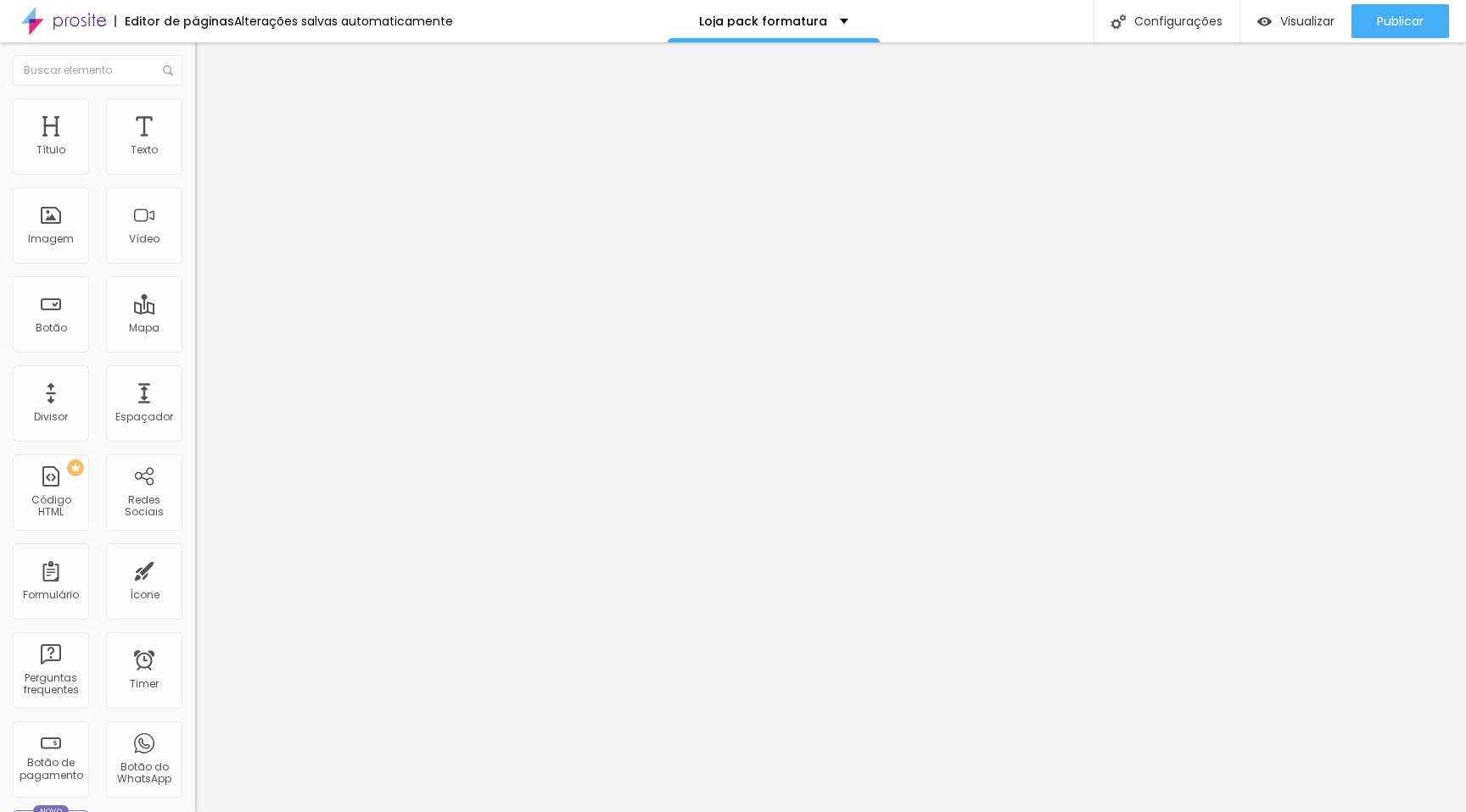
paste input "https://www.alboompay.com/studiojrphotosME/20-fotos-extras"
drag, startPoint x: 59, startPoint y: 349, endPoint x: 17, endPoint y: 349, distance: 42.0
click at [195, 349] on input "https://https://www.alboompay.com/studiojrphotosME/20-fotos-extras" at bounding box center [297, 340] width 204 height 17
click at [195, 371] on div at bounding box center [292, 371] width 195 height 0
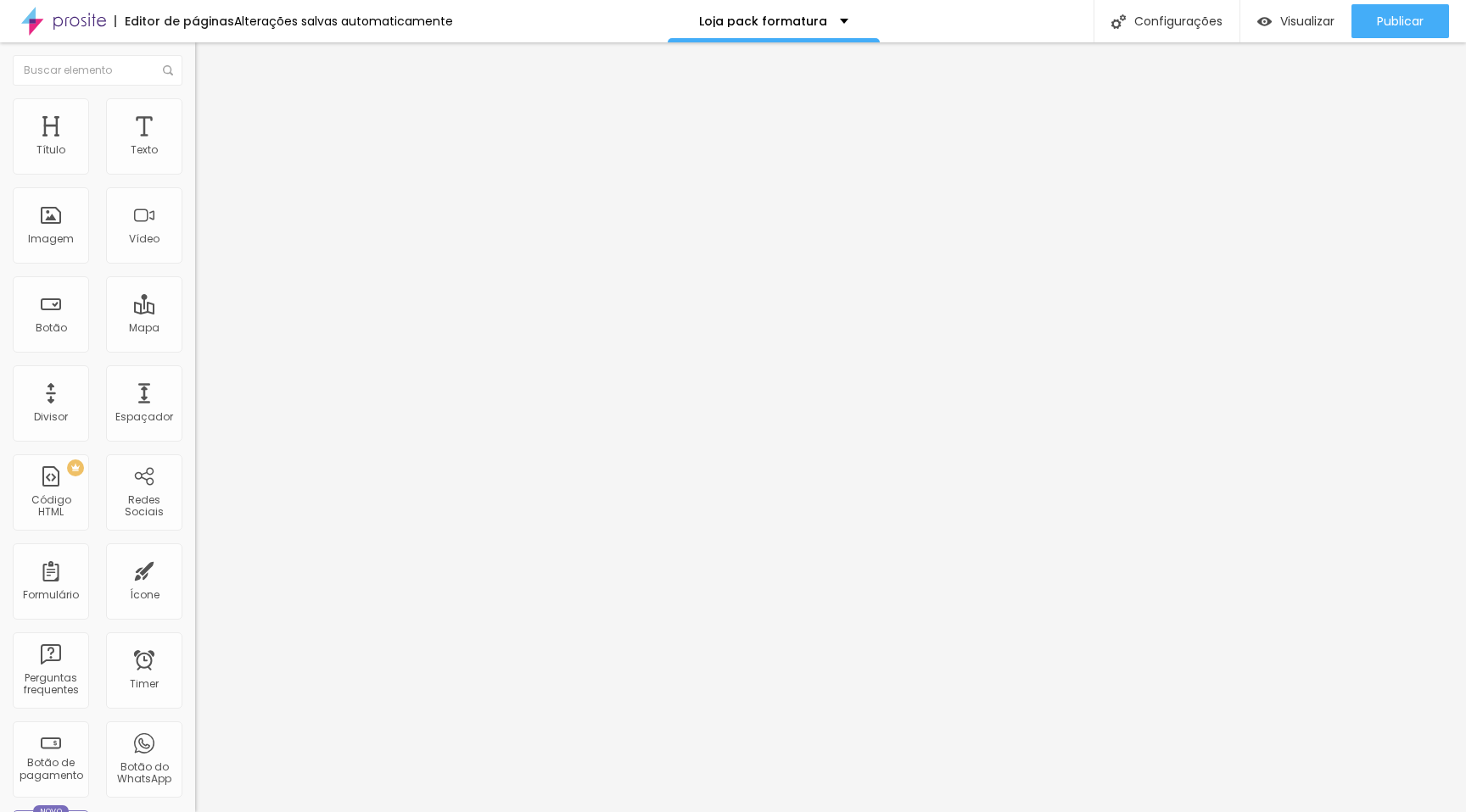
drag, startPoint x: 103, startPoint y: 354, endPoint x: 3, endPoint y: 351, distance: 100.0
click at [195, 351] on div "Texto Comprar Alinhamento Tamanho Normal Pequeno Normal Grande Link URL https:/…" at bounding box center [292, 256] width 195 height 247
paste input "www.alboompay.com/studiojrphotosME/15-fotos-extras"
click at [195, 371] on div at bounding box center [292, 371] width 195 height 0
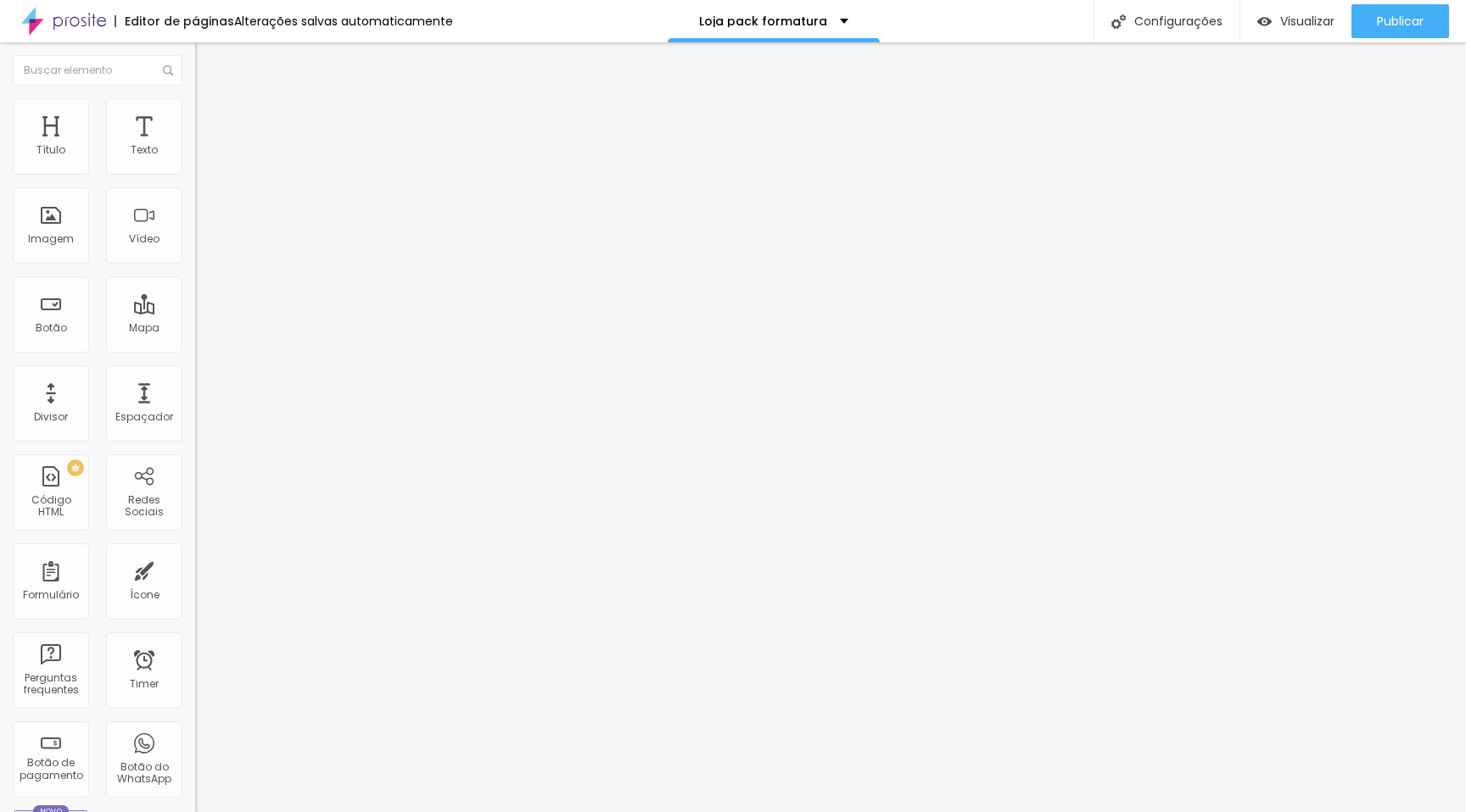
scroll to position [0, 0]
drag, startPoint x: 72, startPoint y: 351, endPoint x: 0, endPoint y: 348, distance: 72.1
click at [195, 348] on div "Texto Comprar Alinhamento Tamanho Normal Pequeno Normal Grande Link URL https:/…" at bounding box center [292, 256] width 195 height 247
paste input "www.alboompay.com/studiojrphotosME/10-fotos-extras"
click at [195, 371] on div at bounding box center [292, 371] width 195 height 0
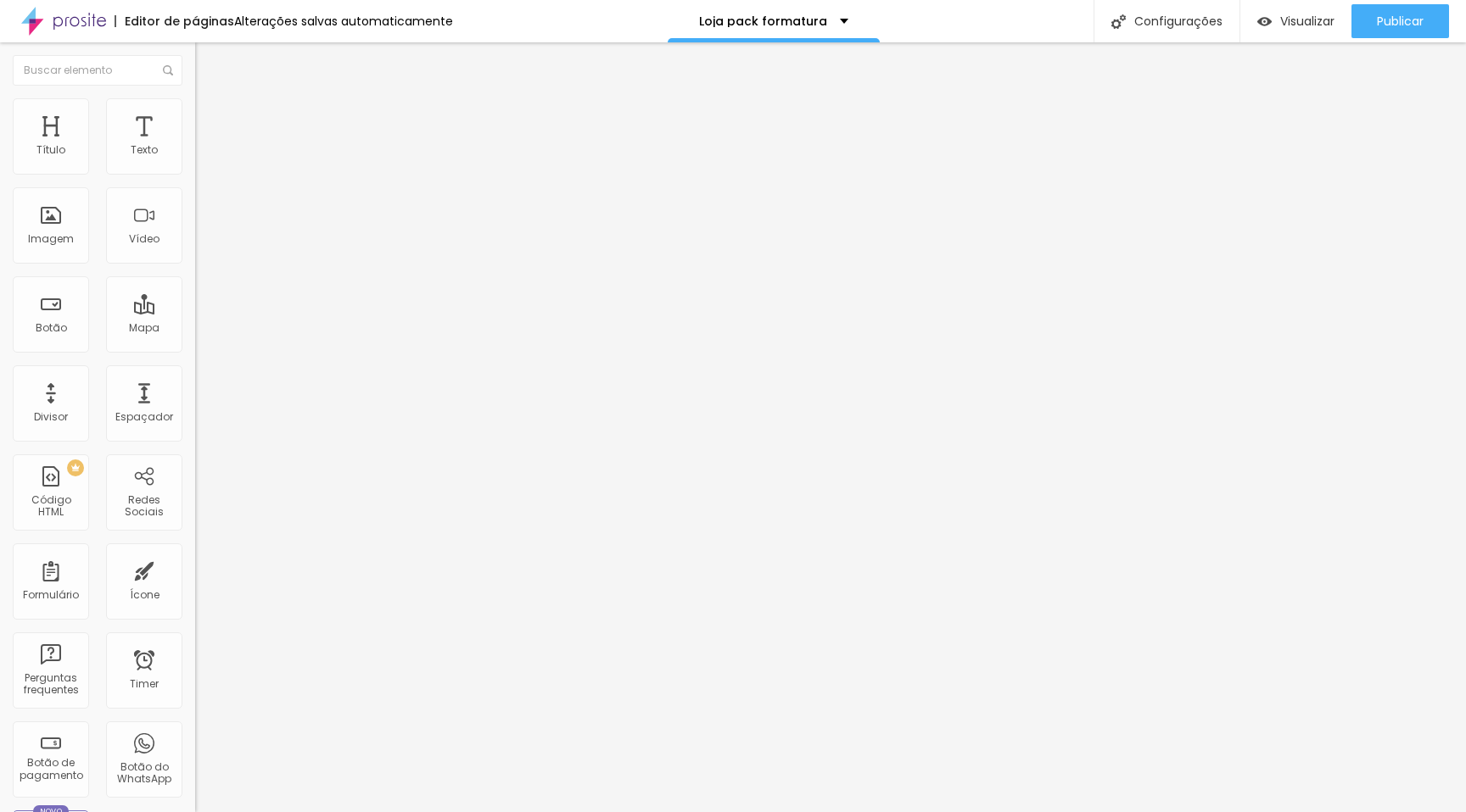
drag, startPoint x: 88, startPoint y: 355, endPoint x: 0, endPoint y: 353, distance: 88.0
click at [195, 353] on div "Texto Comprar Alinhamento Tamanho Normal Pequeno Normal Grande Link URL https:/…" at bounding box center [292, 256] width 195 height 247
paste input "www.alboompay.com/studiojrphotosME/5-fotos-extras"
click at [195, 371] on div at bounding box center [292, 371] width 195 height 0
click at [1408, 24] on span "Publicar" at bounding box center [1400, 22] width 47 height 14
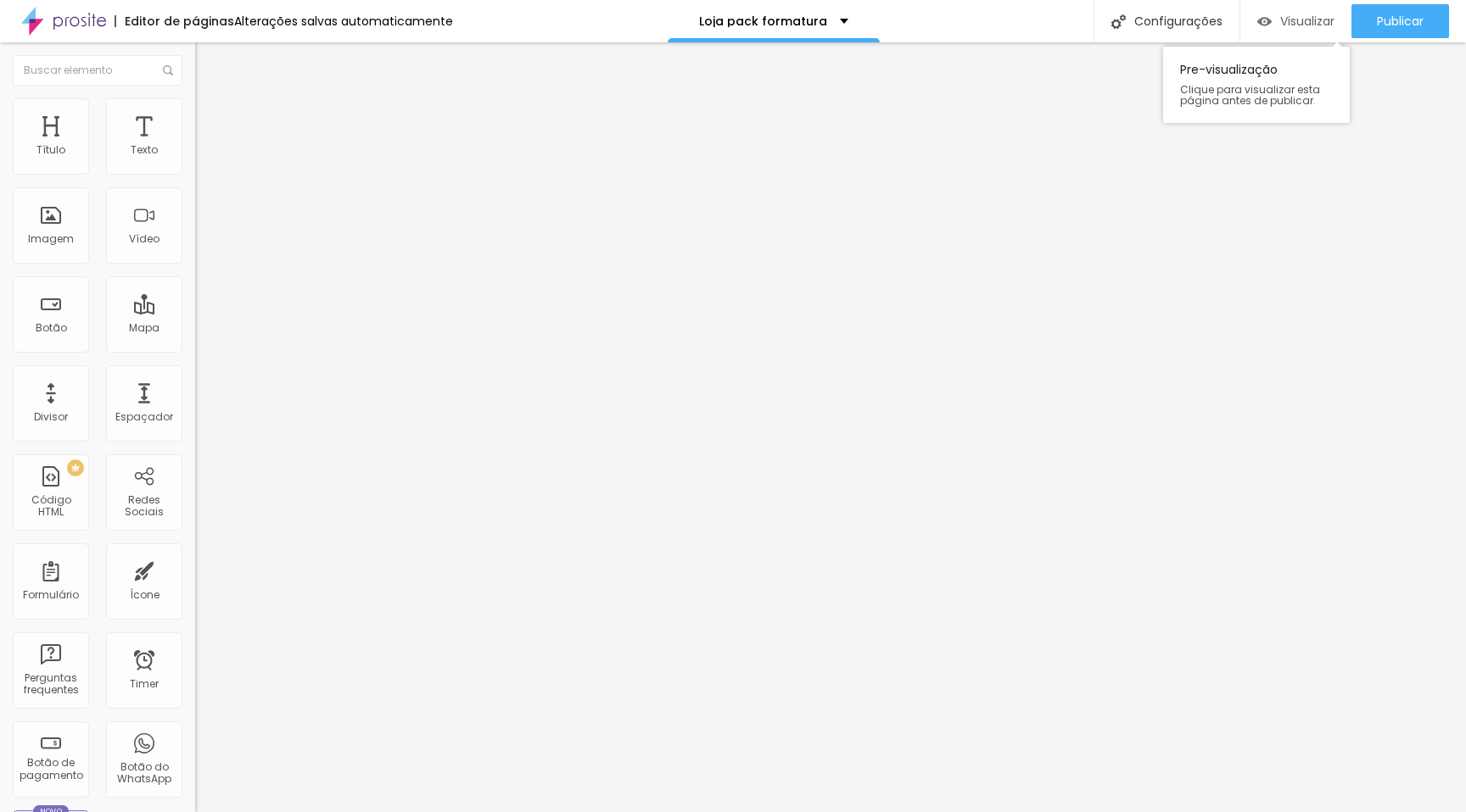
click at [1313, 22] on span "Visualizar" at bounding box center [1307, 22] width 54 height 14
click at [1300, 17] on span "Visualizar" at bounding box center [1307, 22] width 54 height 14
click at [195, 108] on img at bounding box center [203, 106] width 16 height 16
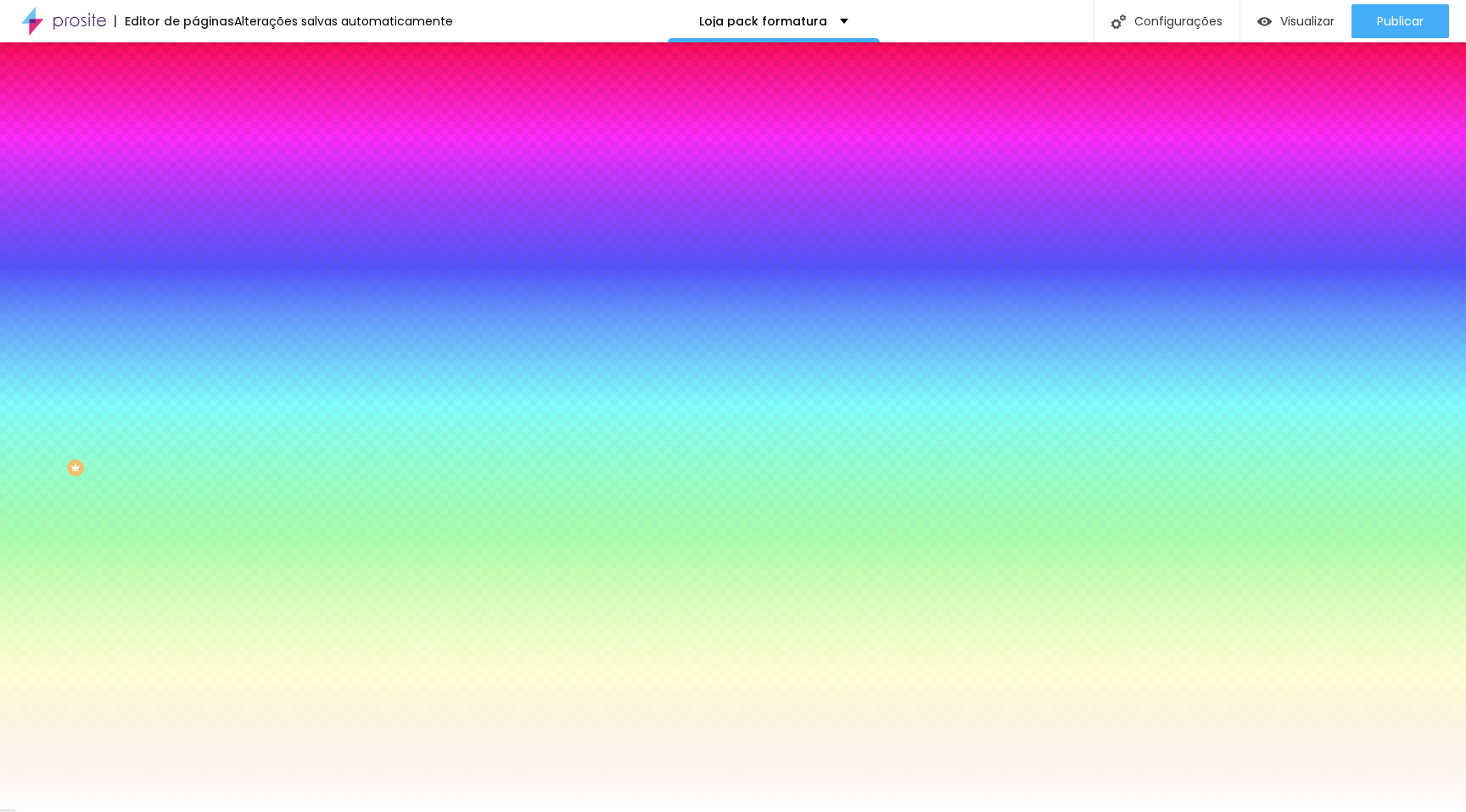
click at [210, 120] on span "Avançado" at bounding box center [237, 127] width 56 height 15
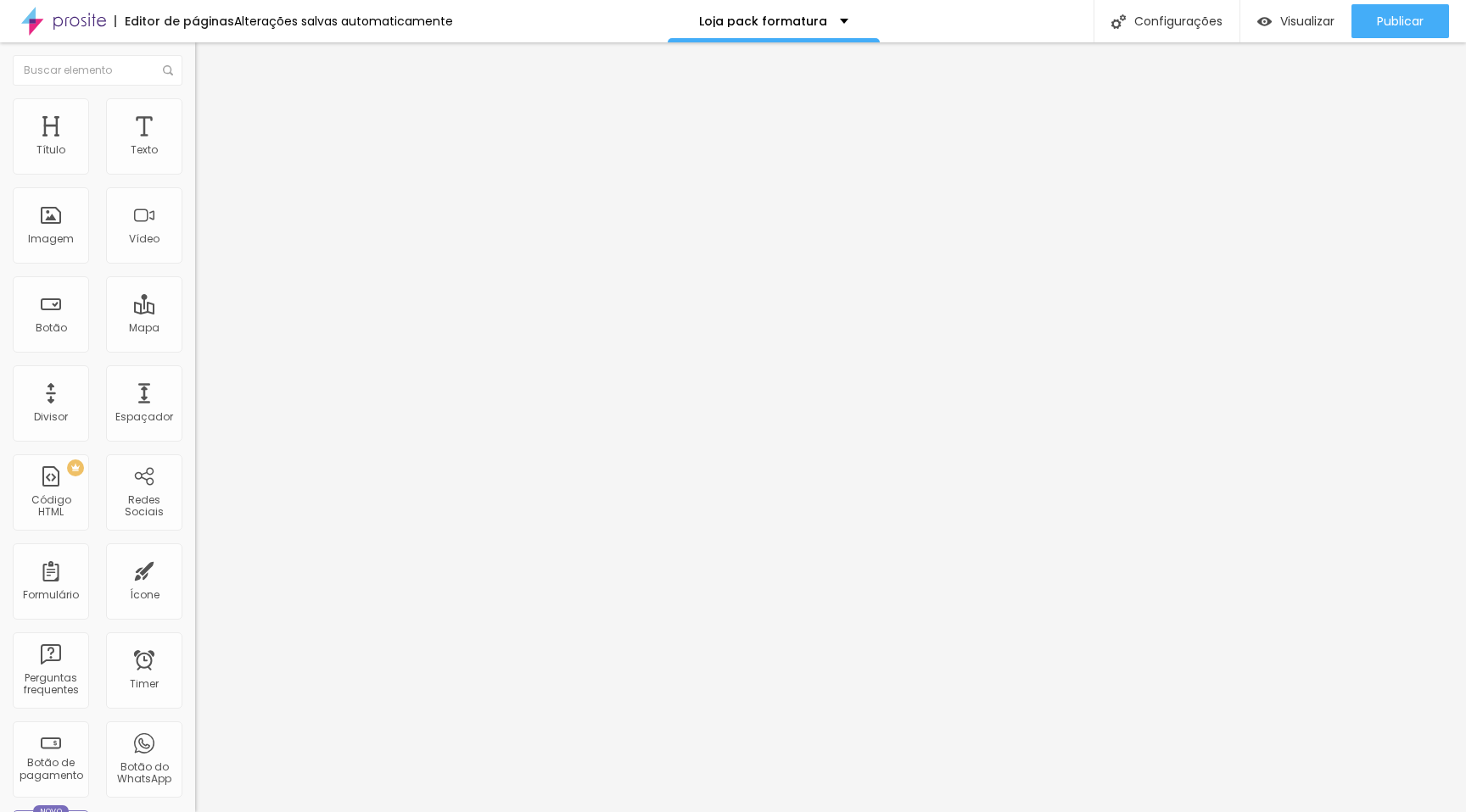
drag, startPoint x: 109, startPoint y: 169, endPoint x: 169, endPoint y: 173, distance: 60.1
click at [195, 329] on input "range" at bounding box center [250, 335] width 110 height 14
drag, startPoint x: 43, startPoint y: 197, endPoint x: 33, endPoint y: 202, distance: 11.2
click at [195, 569] on input "range" at bounding box center [250, 576] width 110 height 14
click at [195, 98] on img at bounding box center [203, 106] width 16 height 16
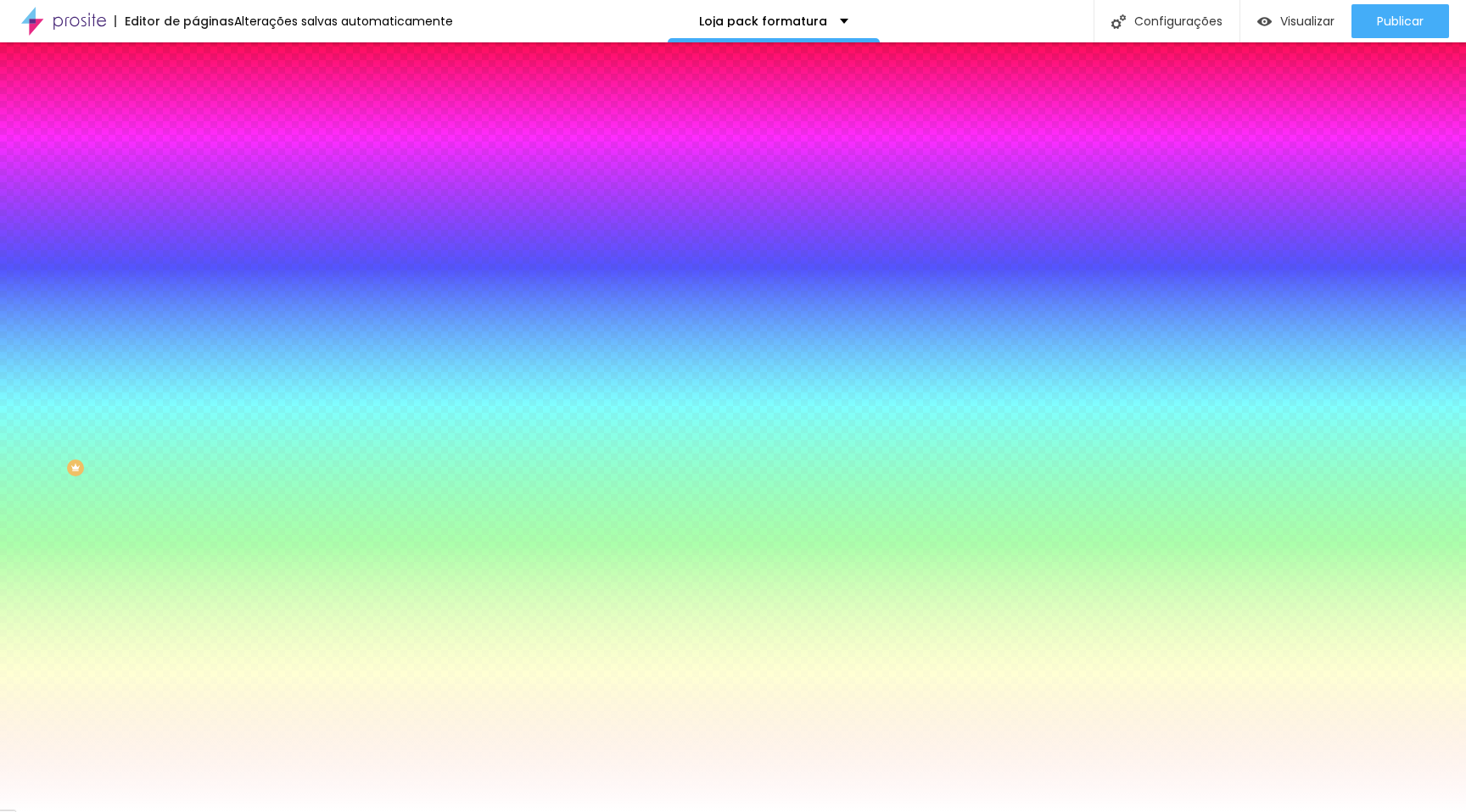
click at [195, 97] on img at bounding box center [203, 89] width 16 height 16
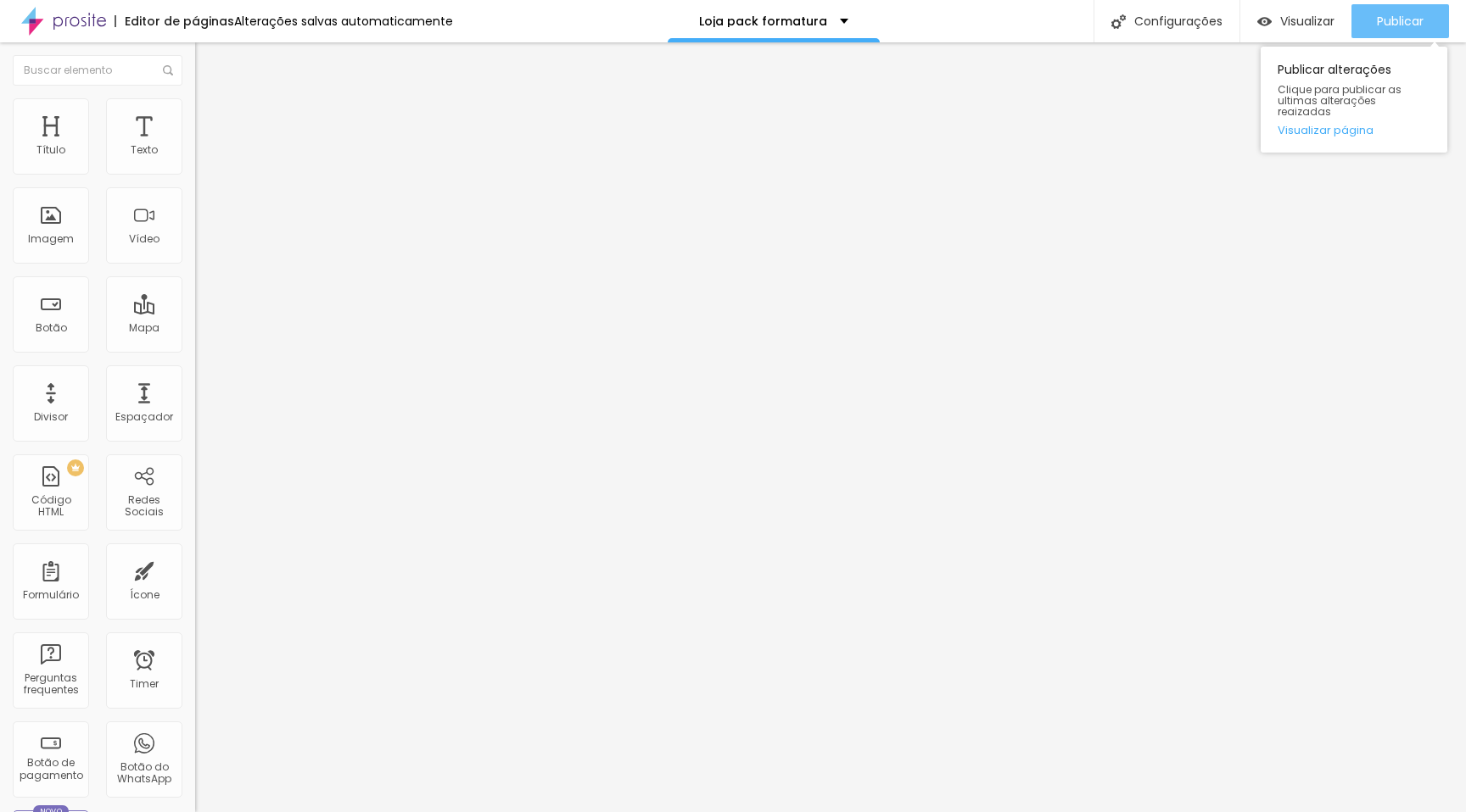
click at [1382, 21] on span "Publicar" at bounding box center [1400, 22] width 47 height 14
click at [1394, 23] on span "Publicar" at bounding box center [1400, 22] width 47 height 14
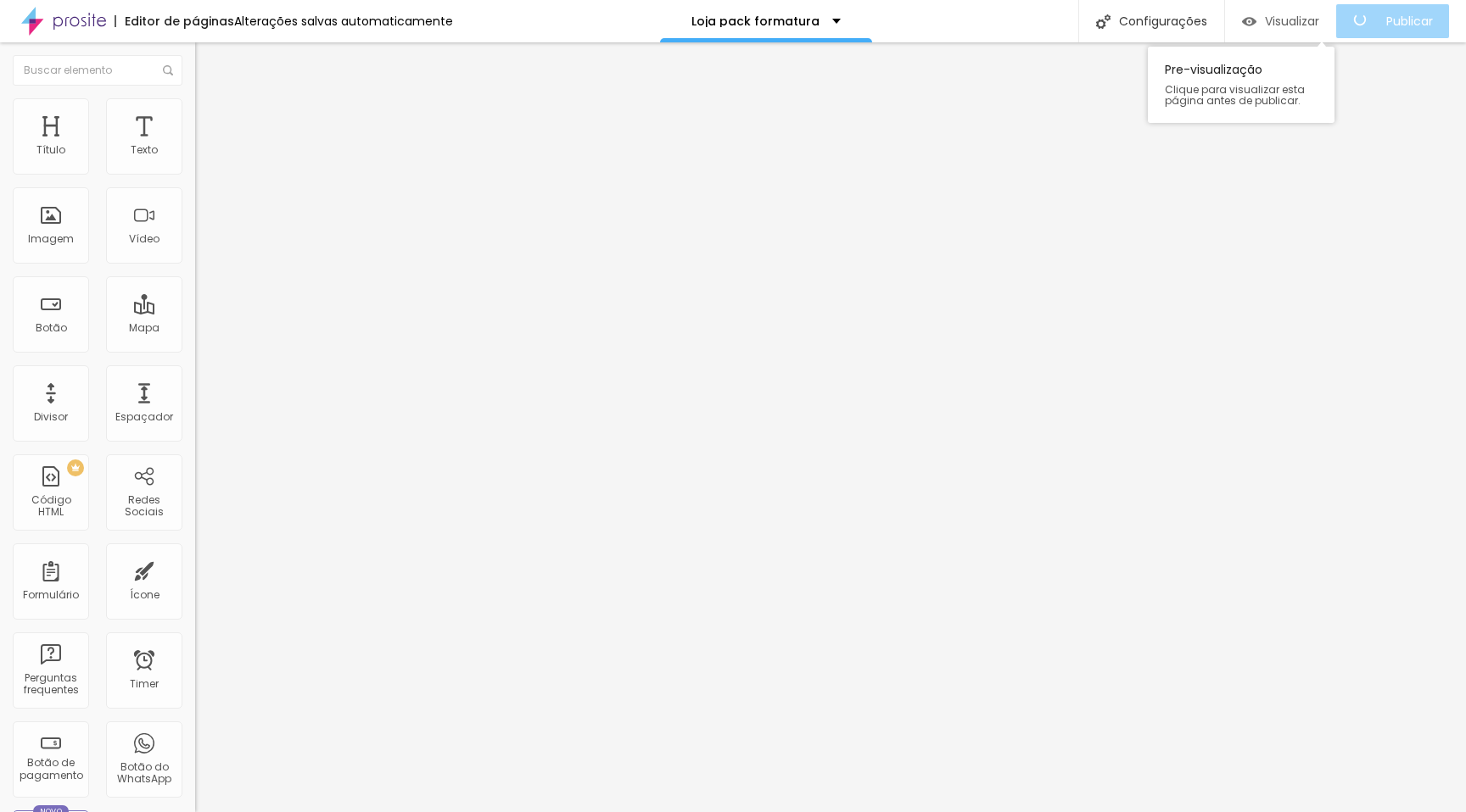
click at [1317, 16] on span "Visualizar" at bounding box center [1291, 22] width 54 height 14
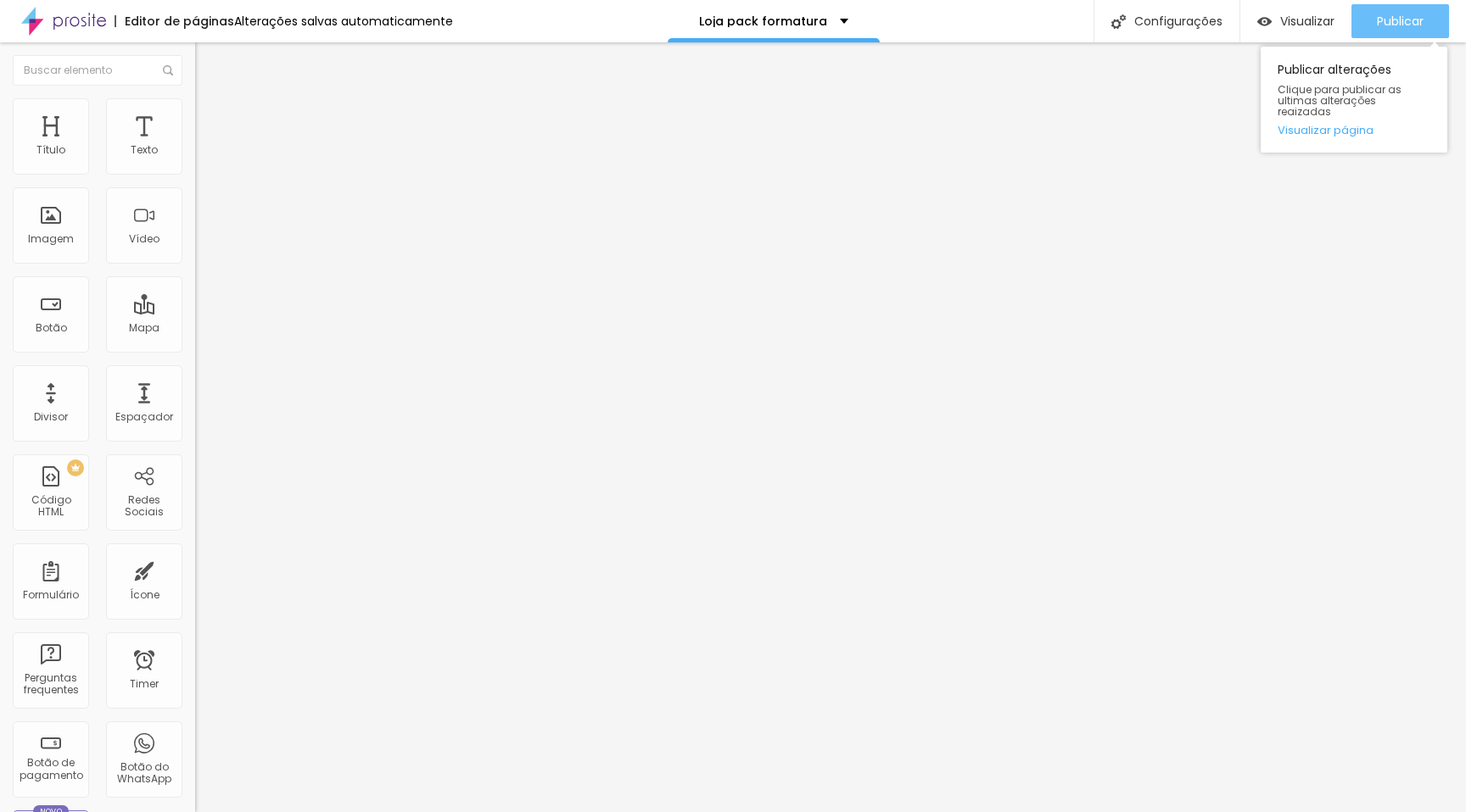
click at [1410, 10] on div "Publicar" at bounding box center [1400, 21] width 47 height 34
